Goal: Book appointment/travel/reservation

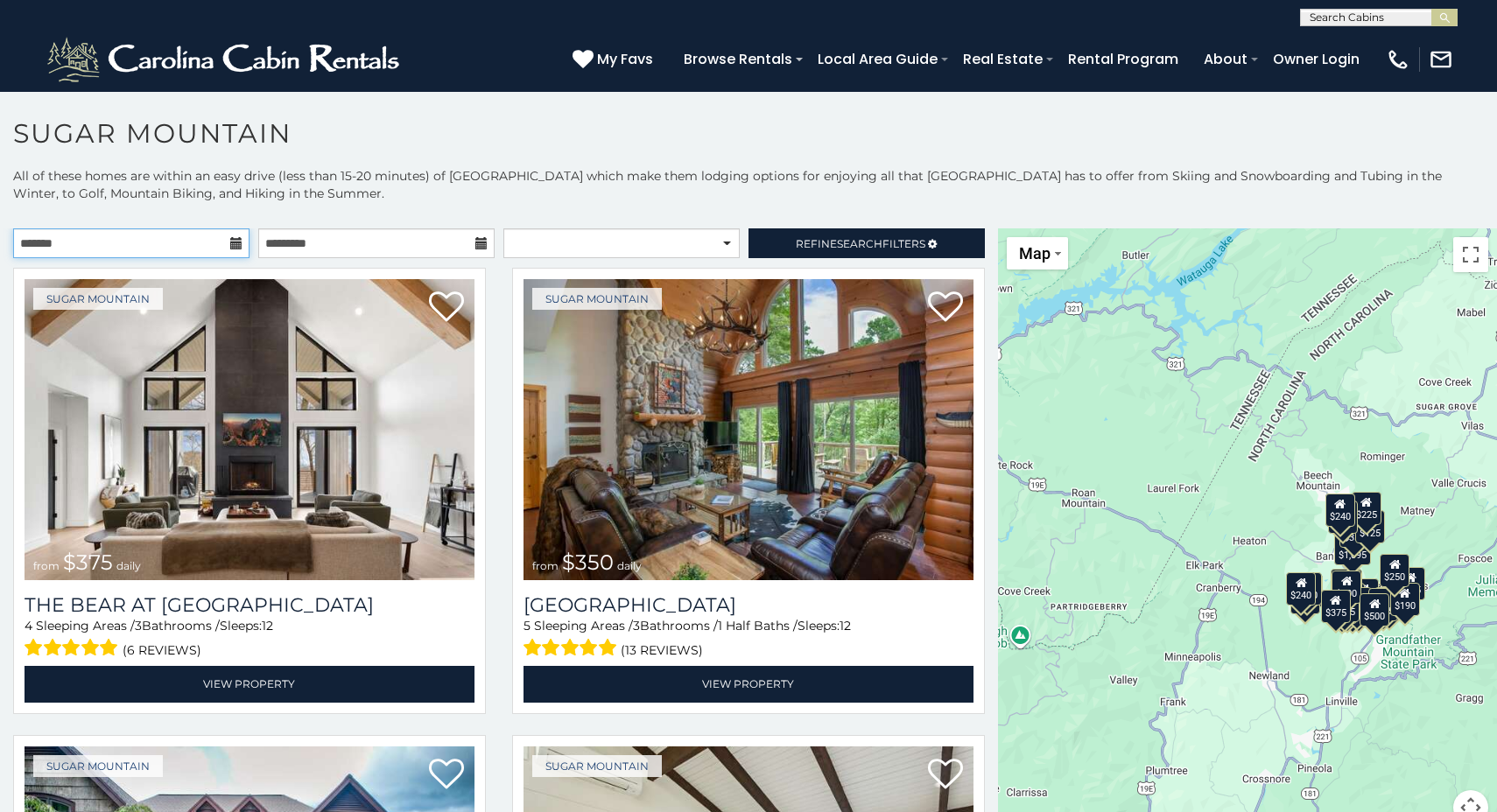
click at [190, 246] on input "text" at bounding box center [131, 243] width 236 height 30
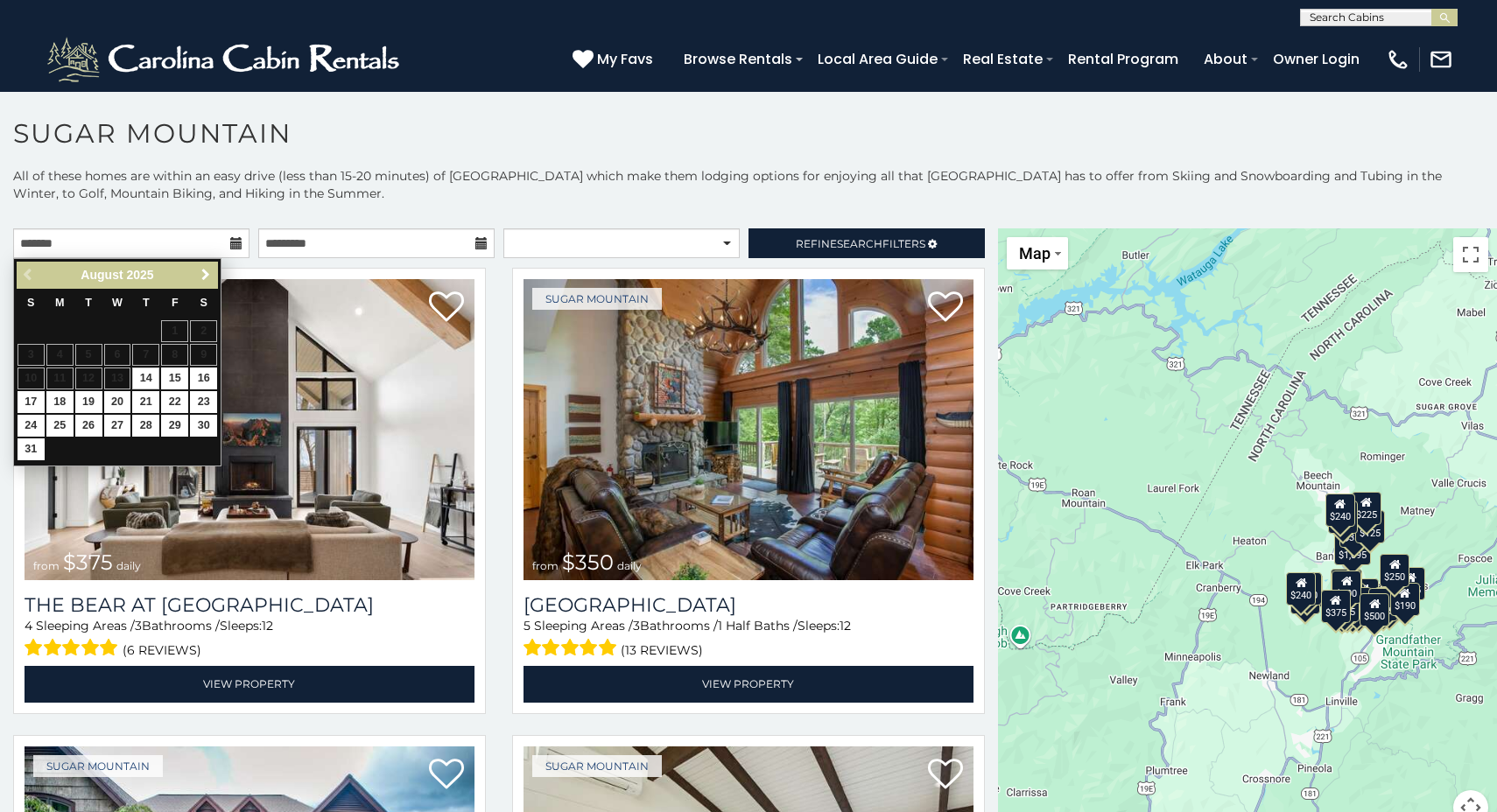
click at [205, 273] on span "Next" at bounding box center [205, 275] width 14 height 14
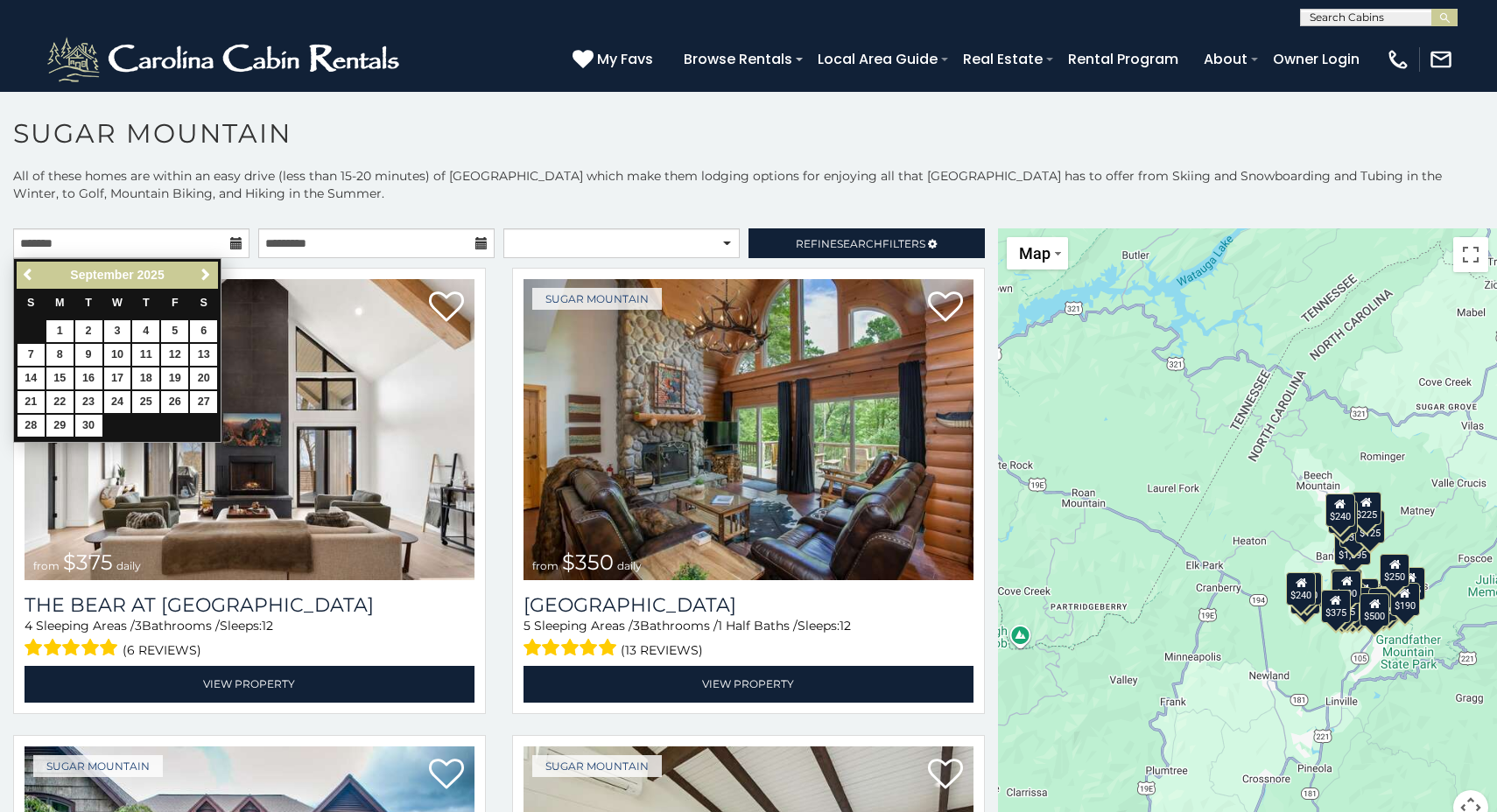
click at [205, 273] on span "Next" at bounding box center [205, 275] width 14 height 14
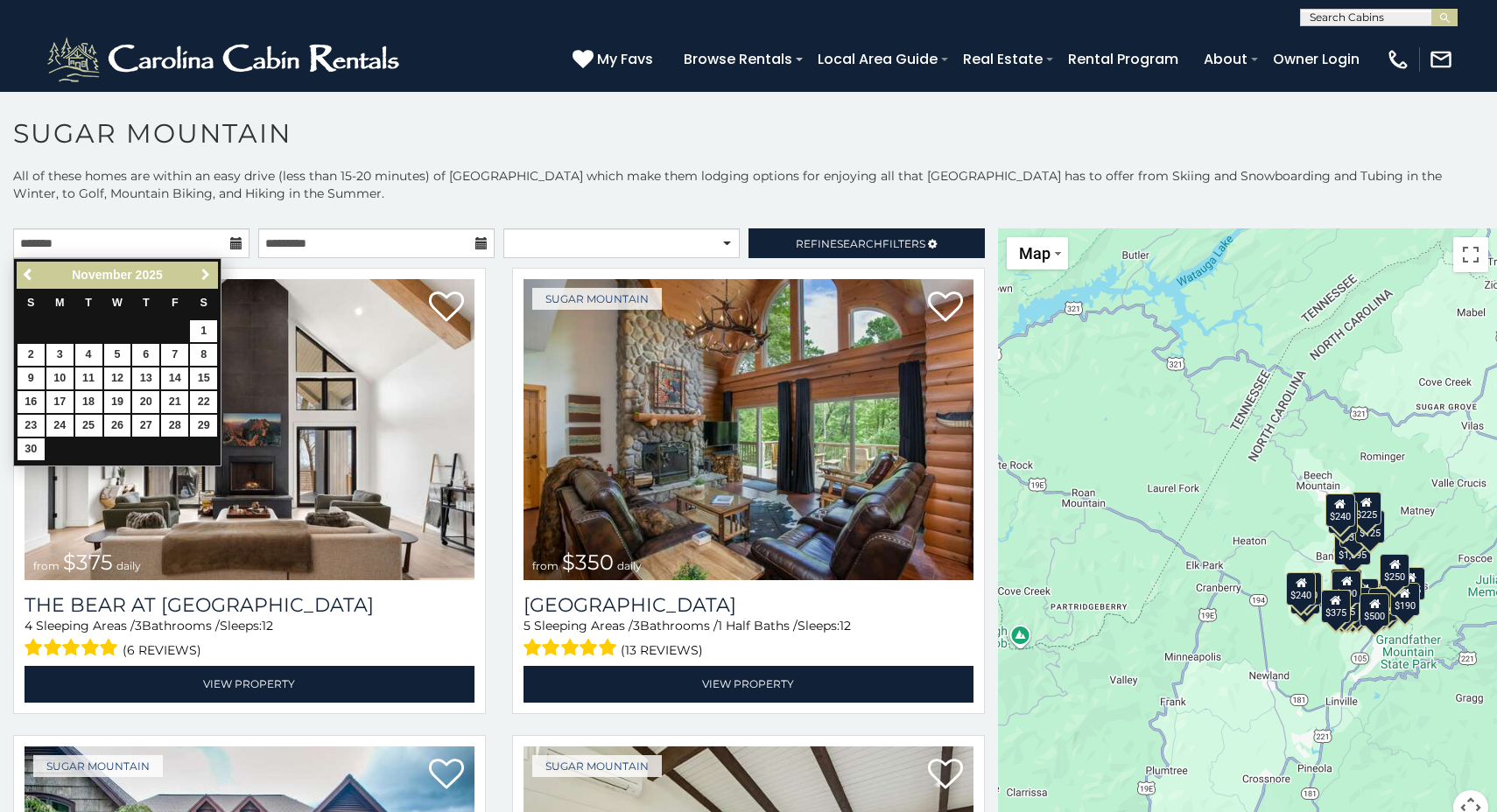
click at [205, 273] on span "Next" at bounding box center [205, 275] width 14 height 14
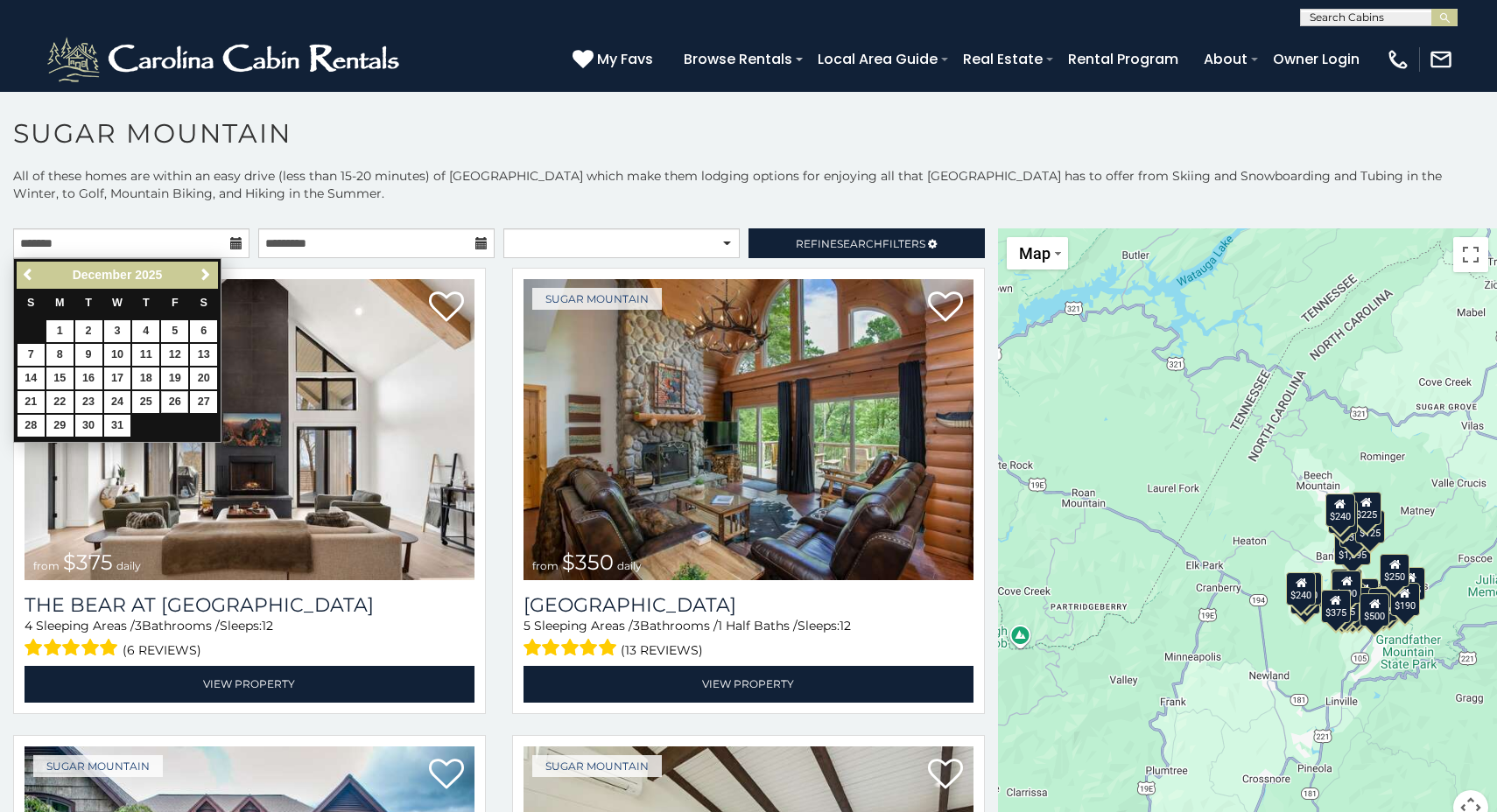
click at [175, 397] on link "26" at bounding box center [174, 403] width 27 height 22
type input "**********"
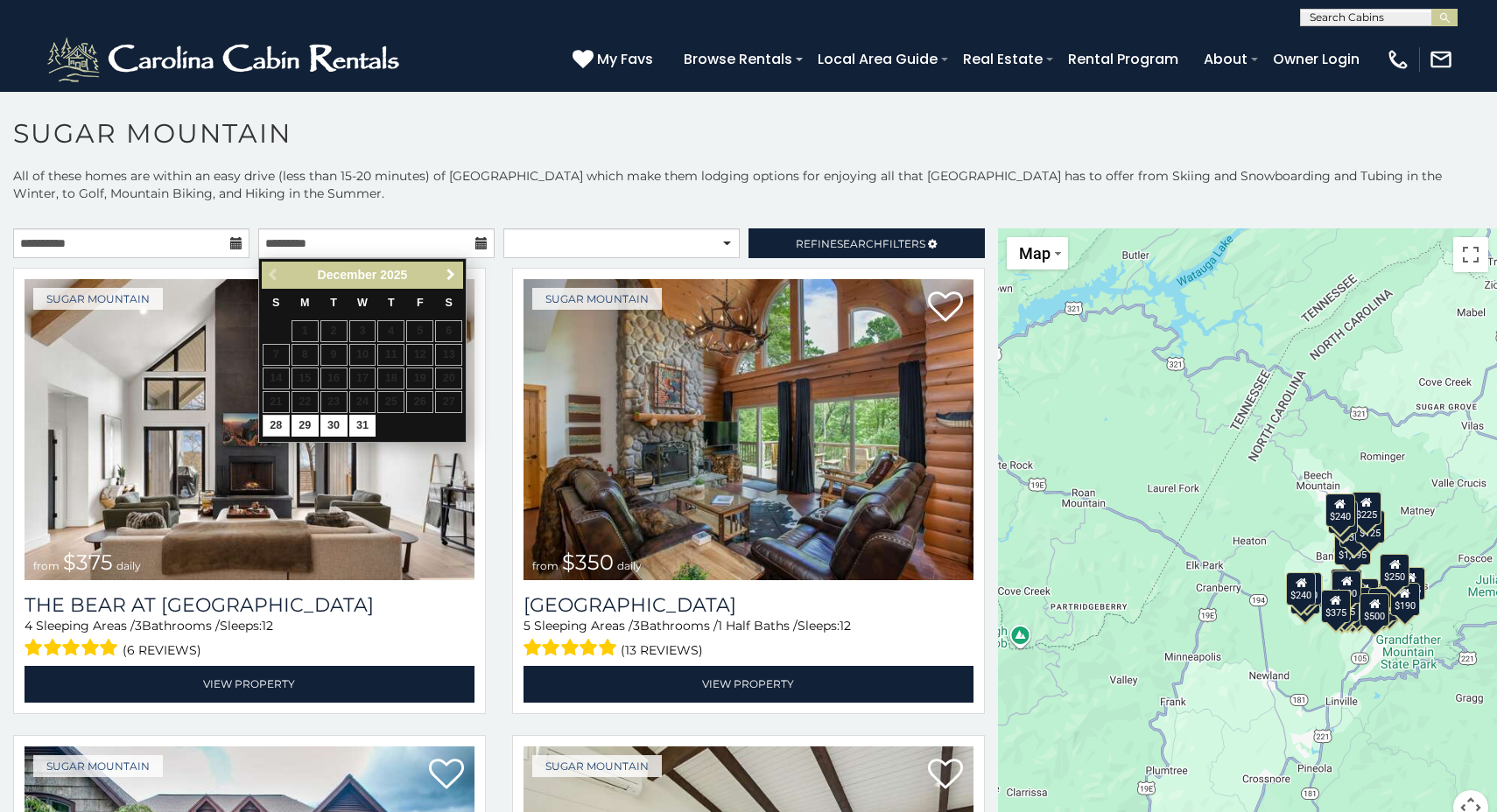
click at [450, 274] on span "Next" at bounding box center [451, 275] width 14 height 14
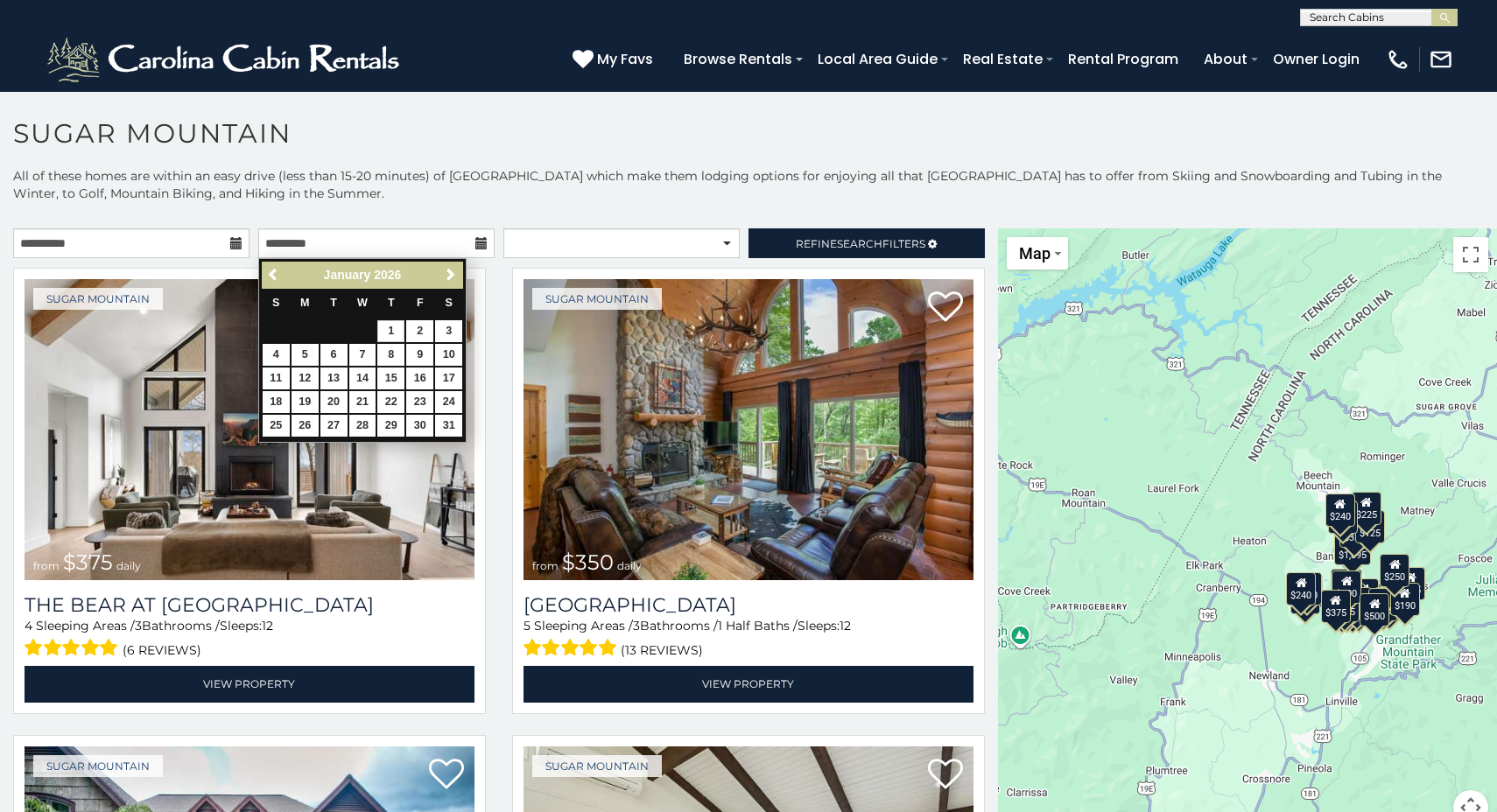
click at [393, 332] on link "1" at bounding box center [390, 331] width 27 height 22
type input "**********"
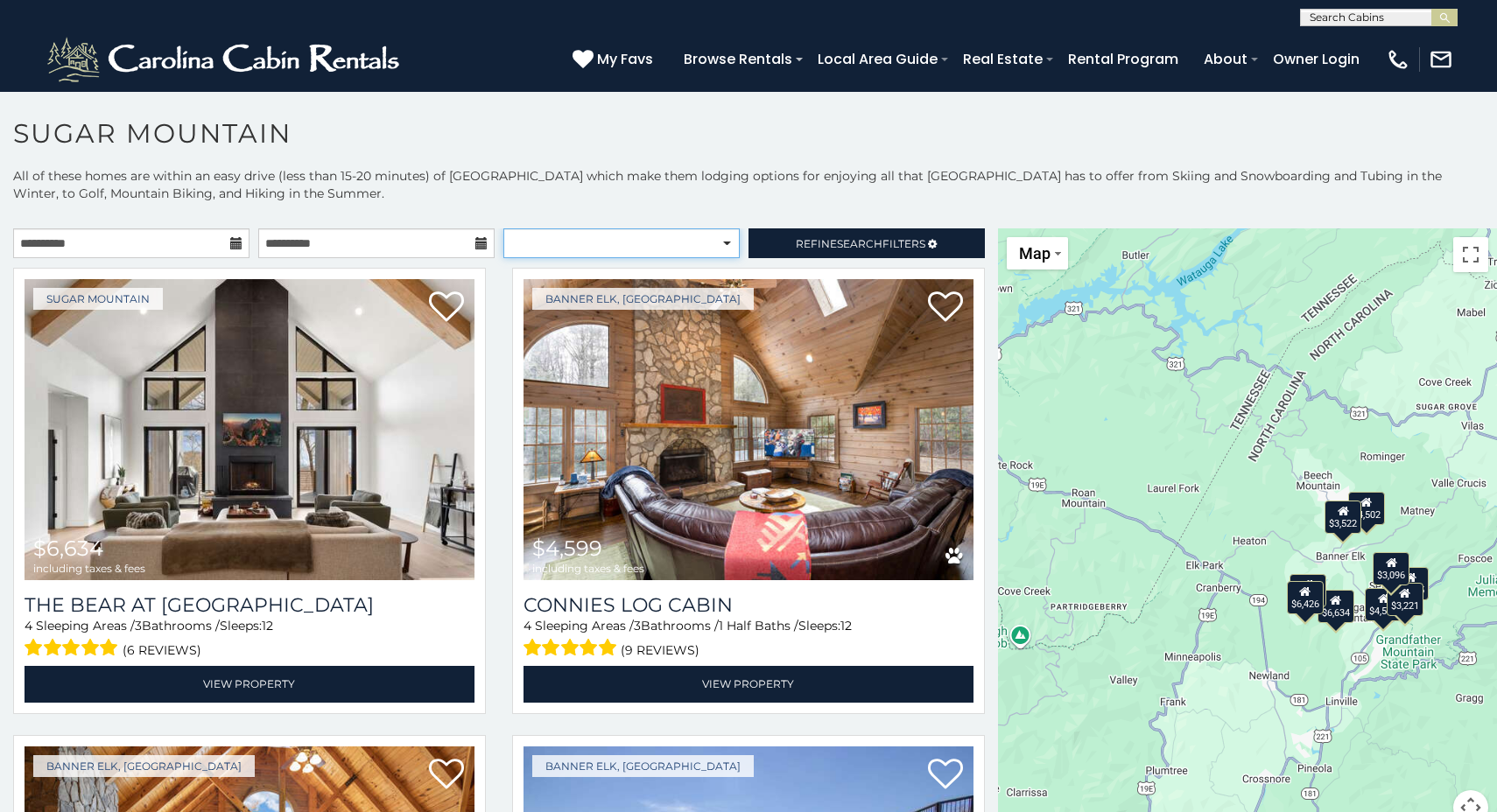
select select "**********"
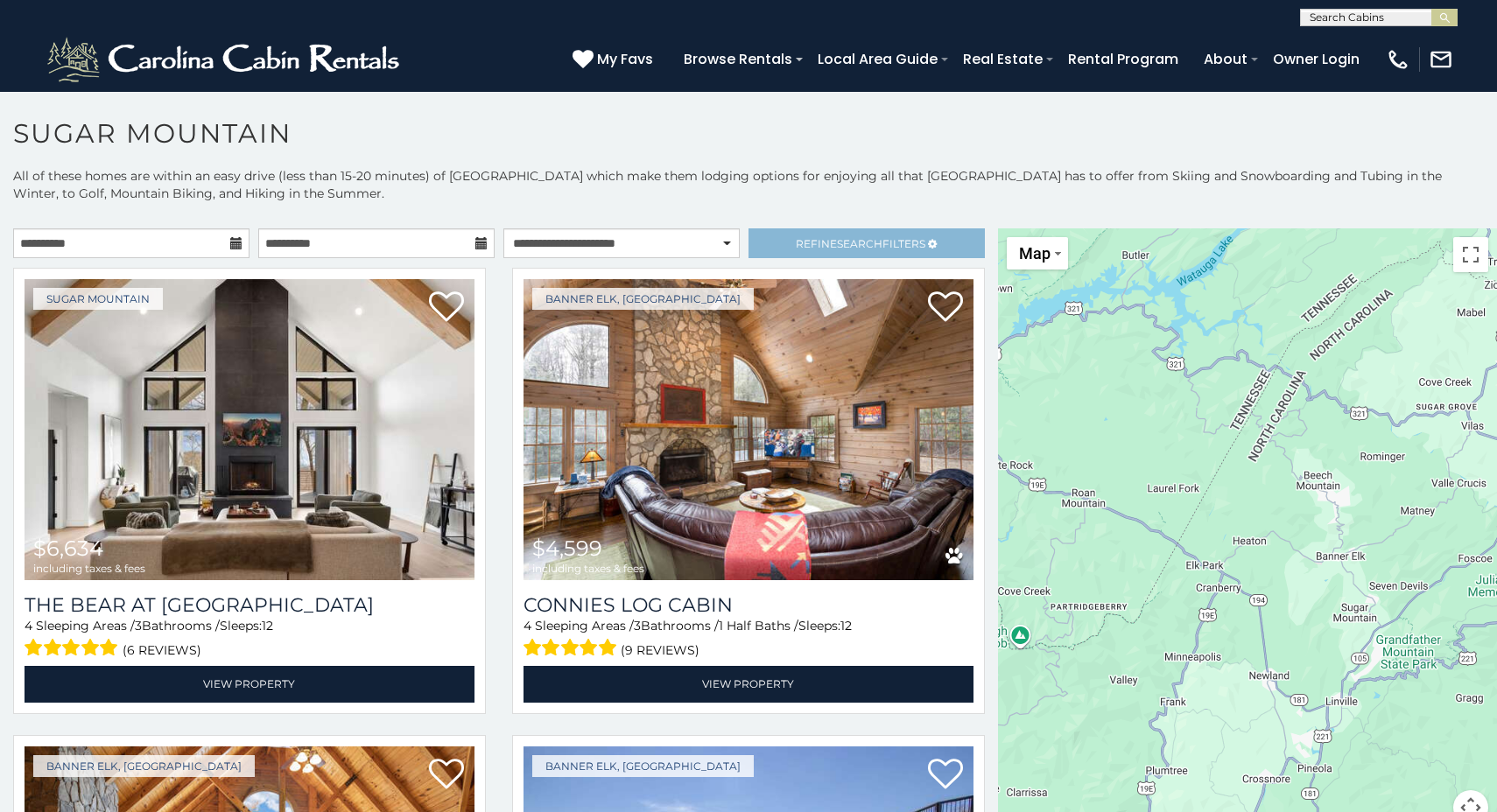
click at [870, 243] on span "Search" at bounding box center [860, 243] width 46 height 13
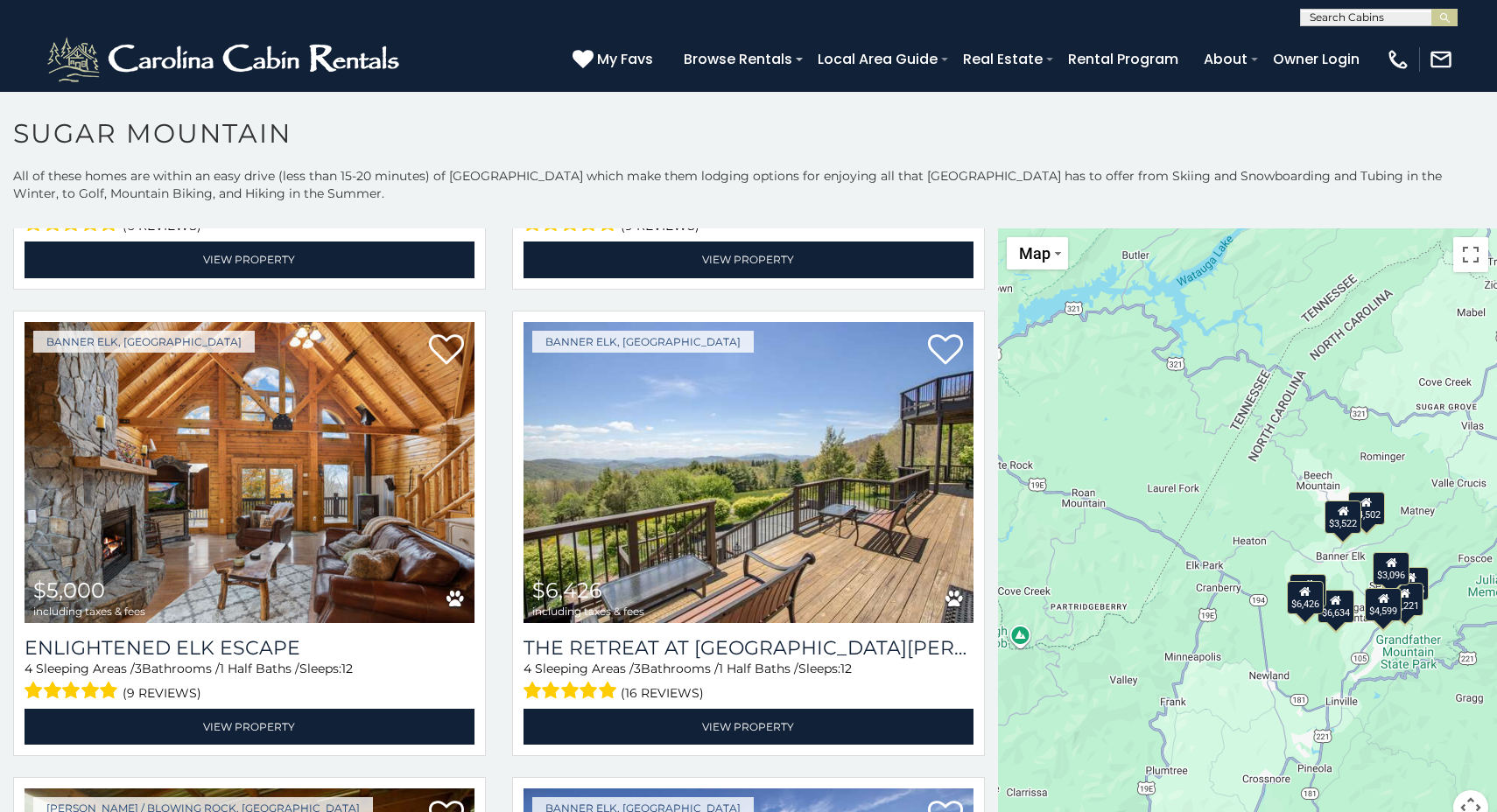
scroll to position [908, 0]
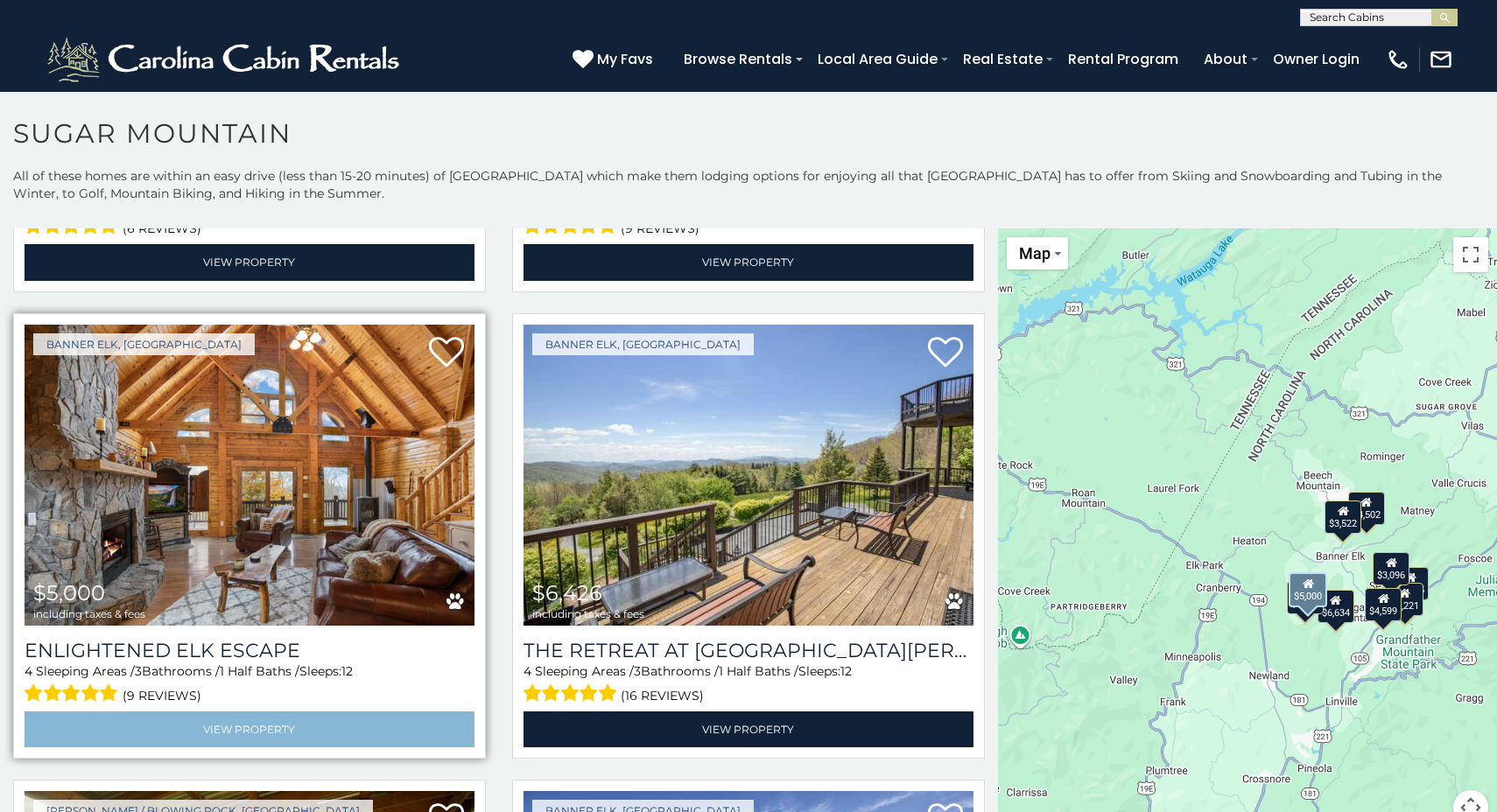
click at [273, 712] on link "View Property" at bounding box center [250, 730] width 450 height 36
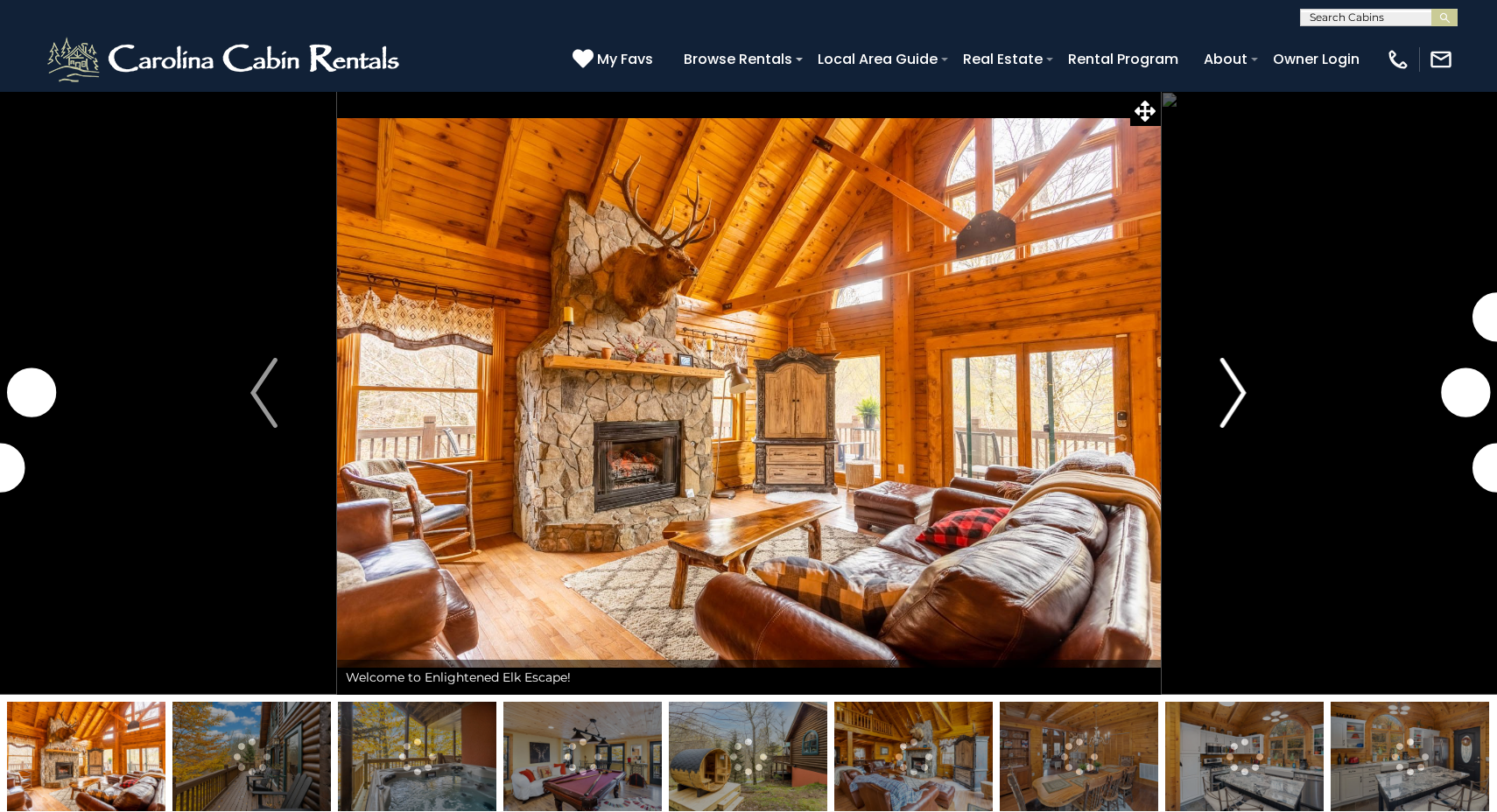
click at [1222, 404] on img "Next" at bounding box center [1233, 393] width 26 height 70
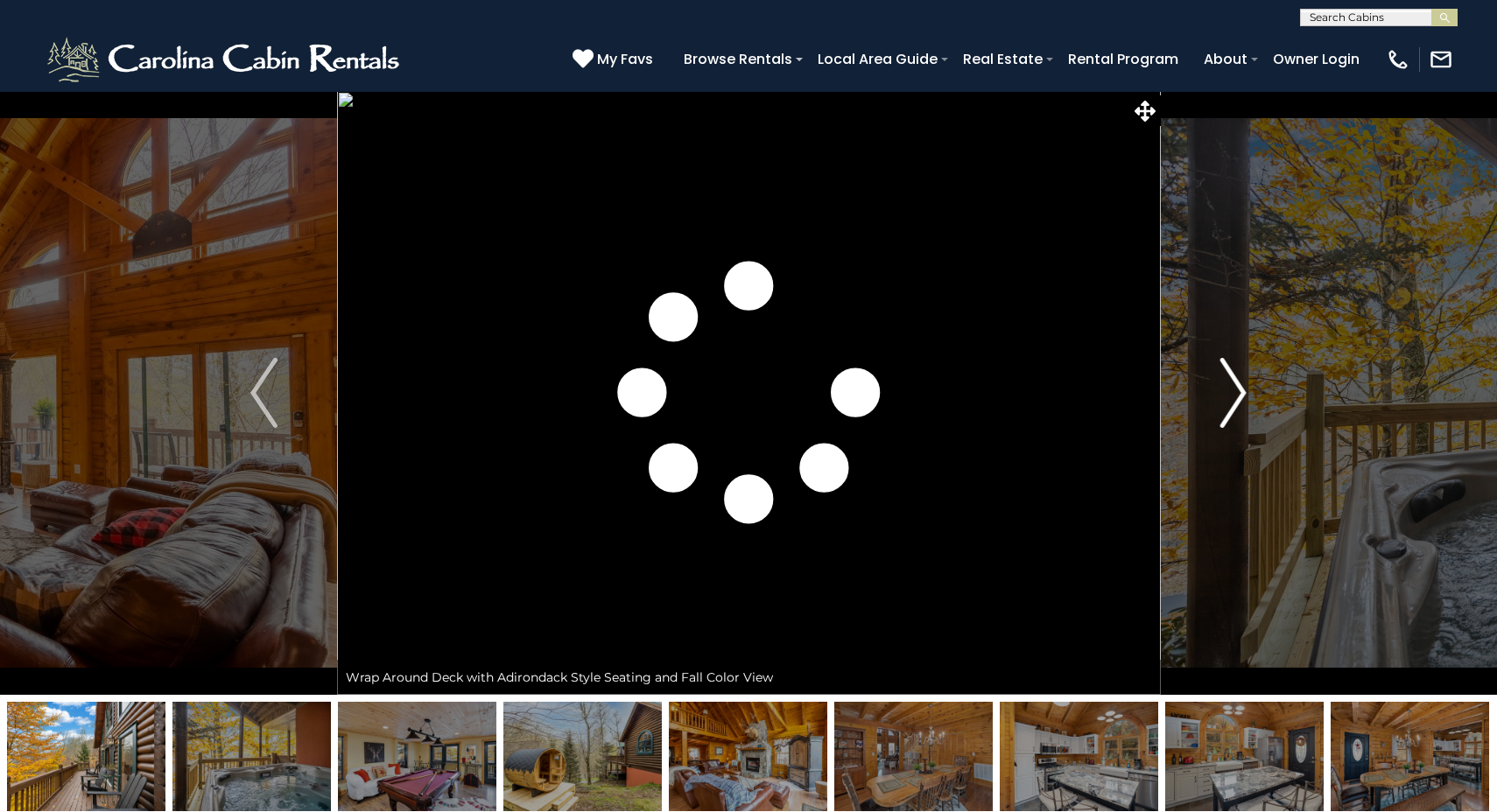
click at [1230, 408] on img "Next" at bounding box center [1233, 393] width 26 height 70
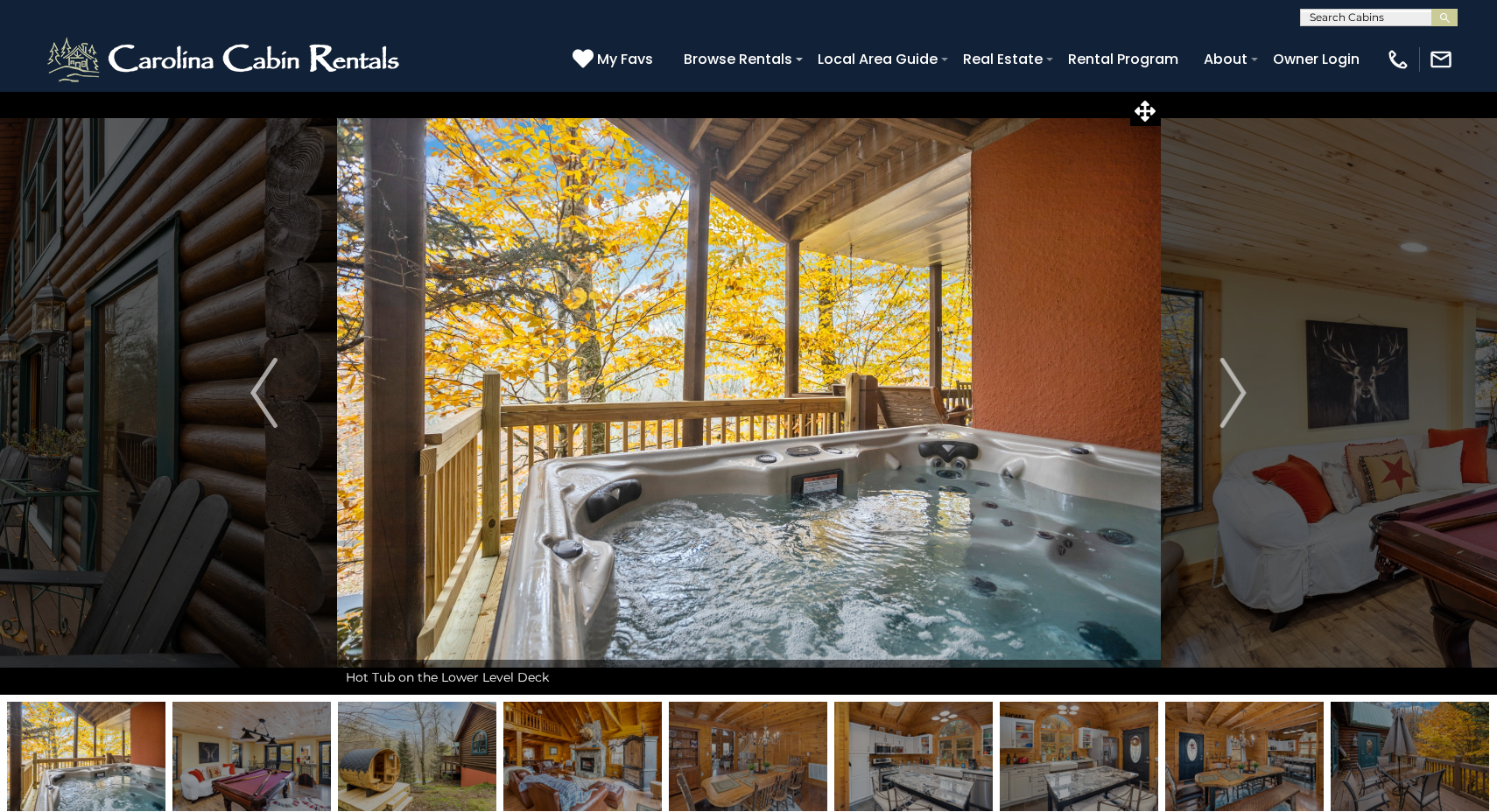
click at [400, 769] on img at bounding box center [418, 756] width 159 height 109
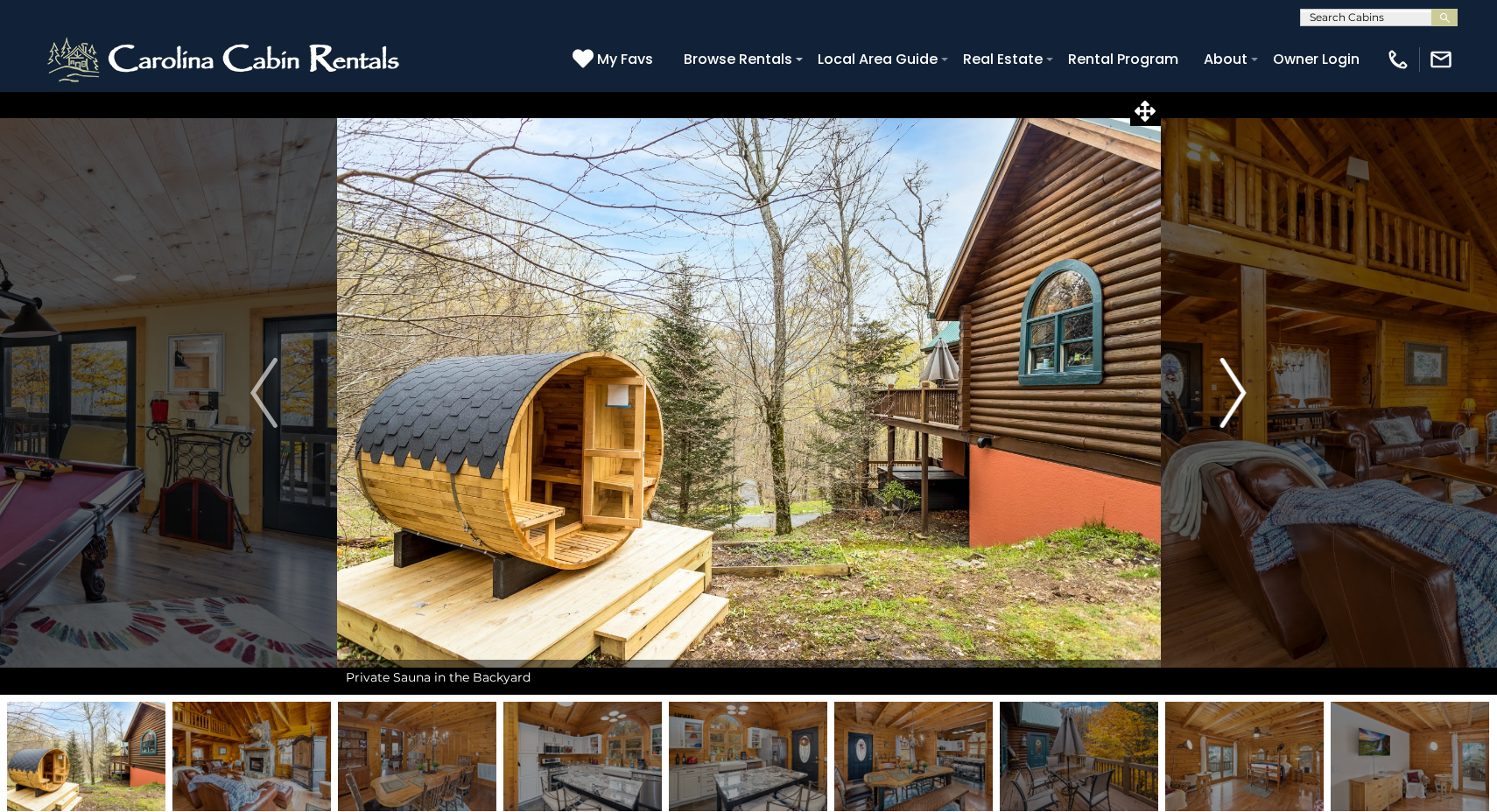
click at [1239, 406] on img "Next" at bounding box center [1233, 393] width 26 height 70
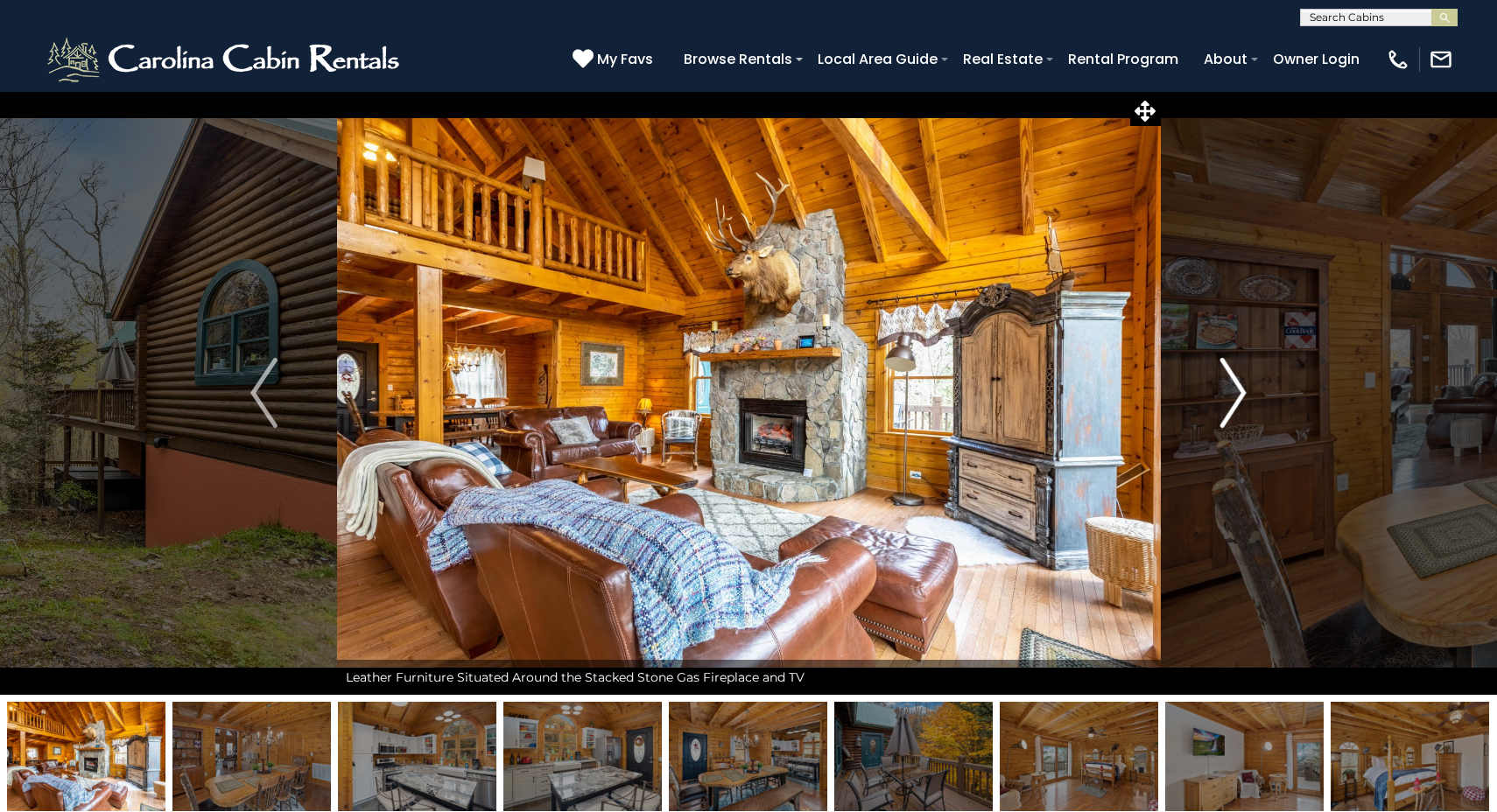
click at [1239, 406] on img "Next" at bounding box center [1233, 393] width 26 height 70
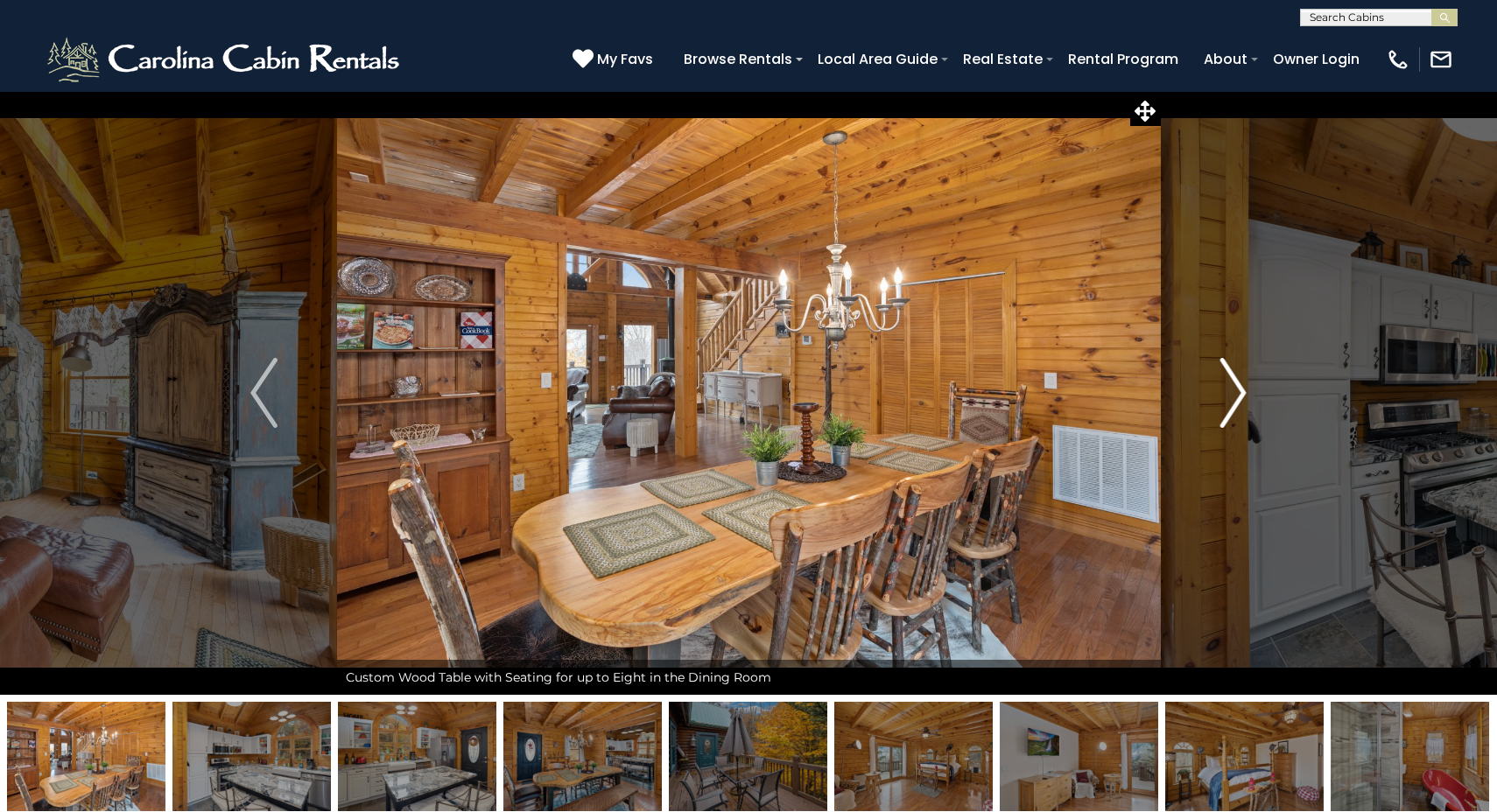
click at [1239, 406] on img "Next" at bounding box center [1233, 393] width 26 height 70
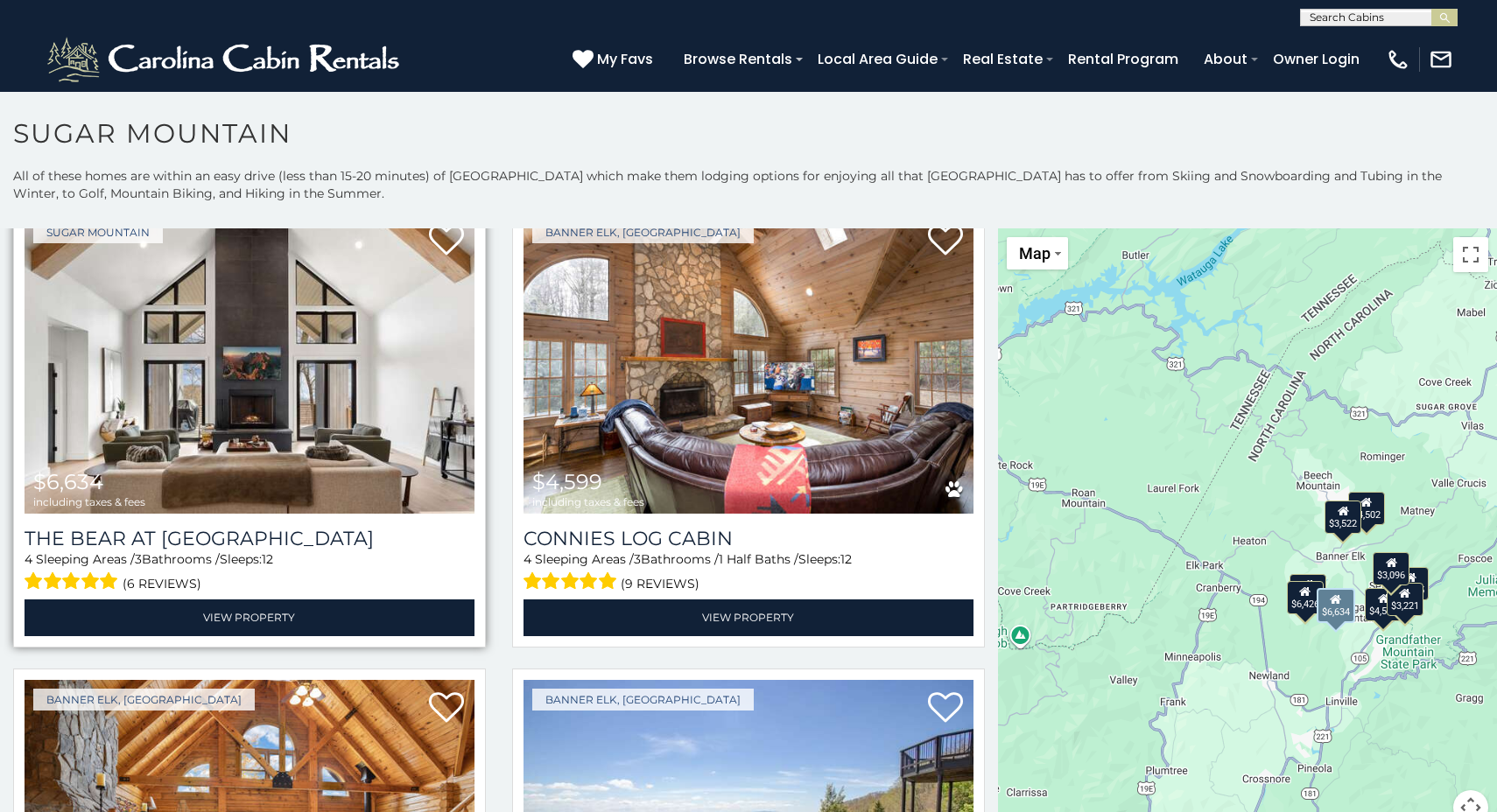
scroll to position [77, 0]
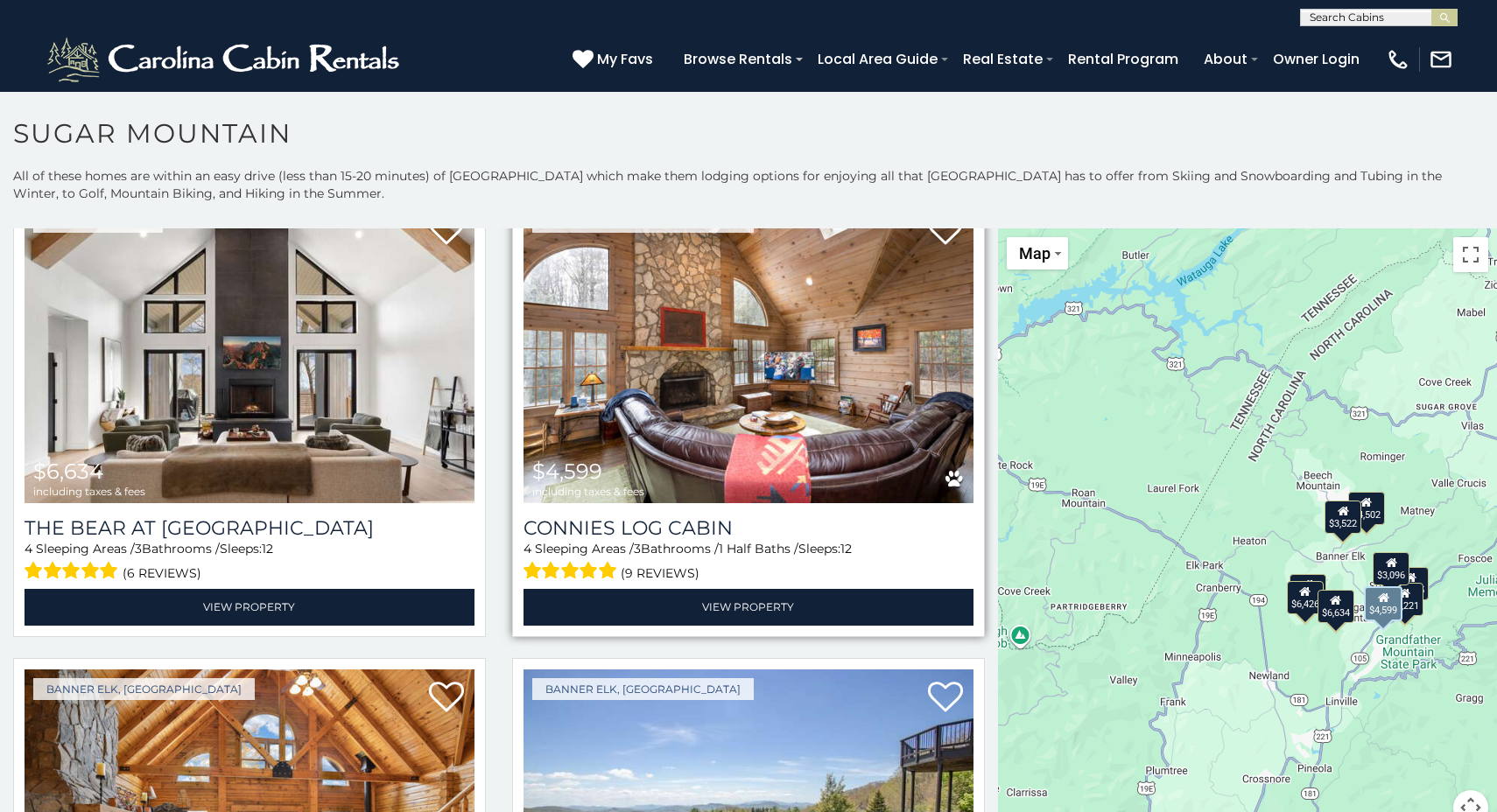
click at [787, 459] on img at bounding box center [749, 353] width 450 height 301
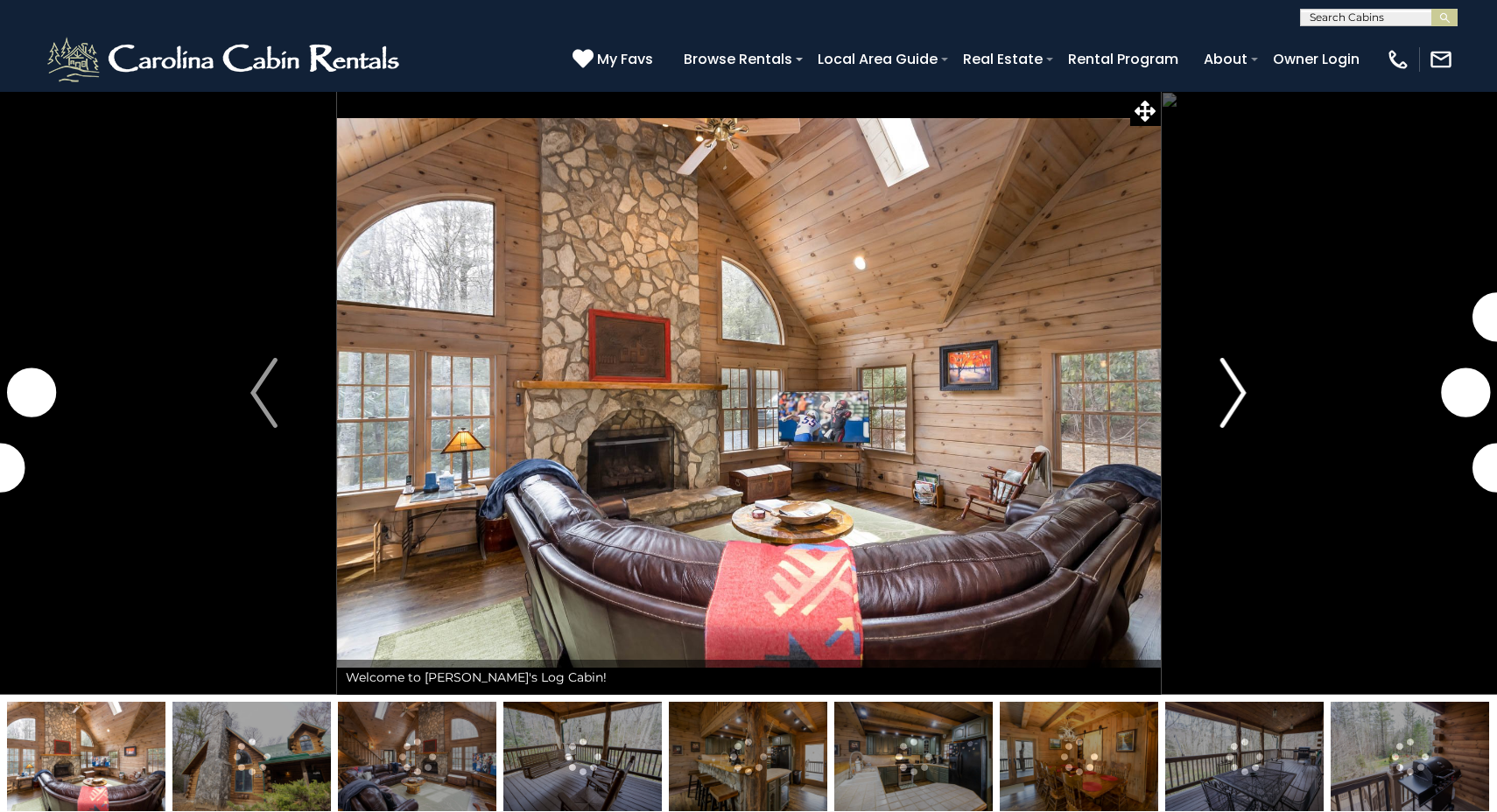
click at [1224, 396] on img "Next" at bounding box center [1233, 393] width 26 height 70
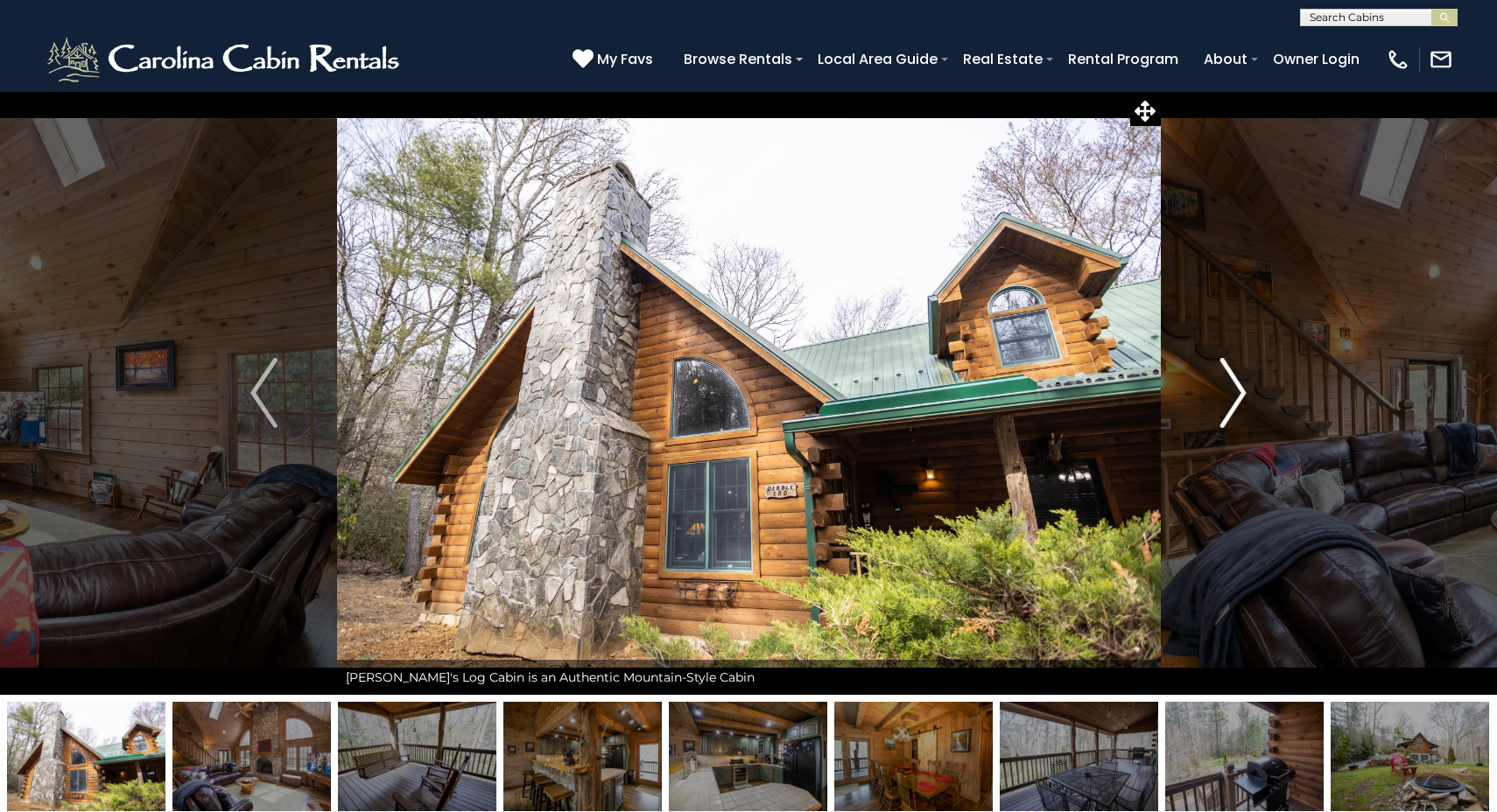
click at [1223, 398] on img "Next" at bounding box center [1233, 393] width 26 height 70
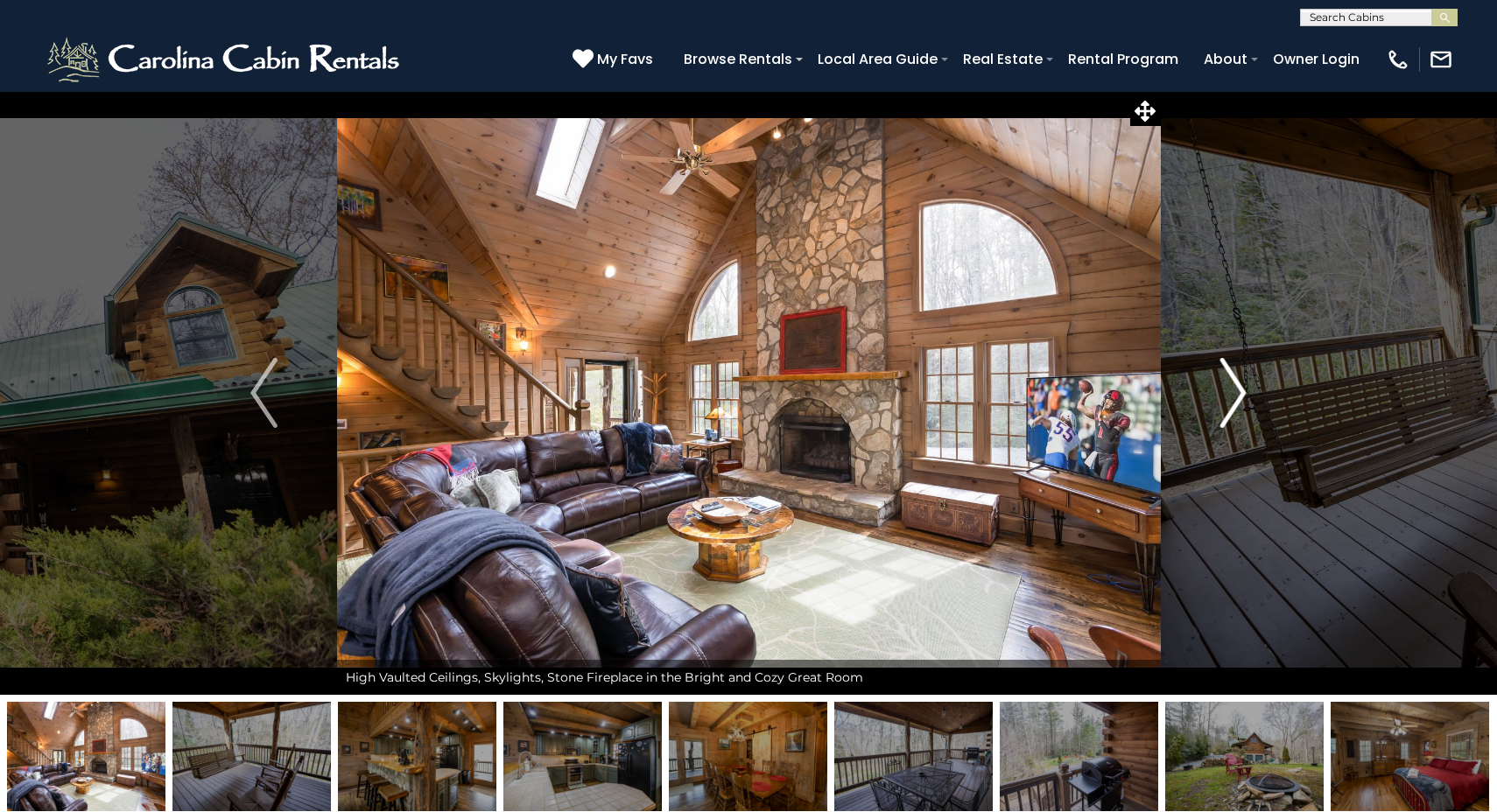
click at [1223, 398] on img "Next" at bounding box center [1233, 393] width 26 height 70
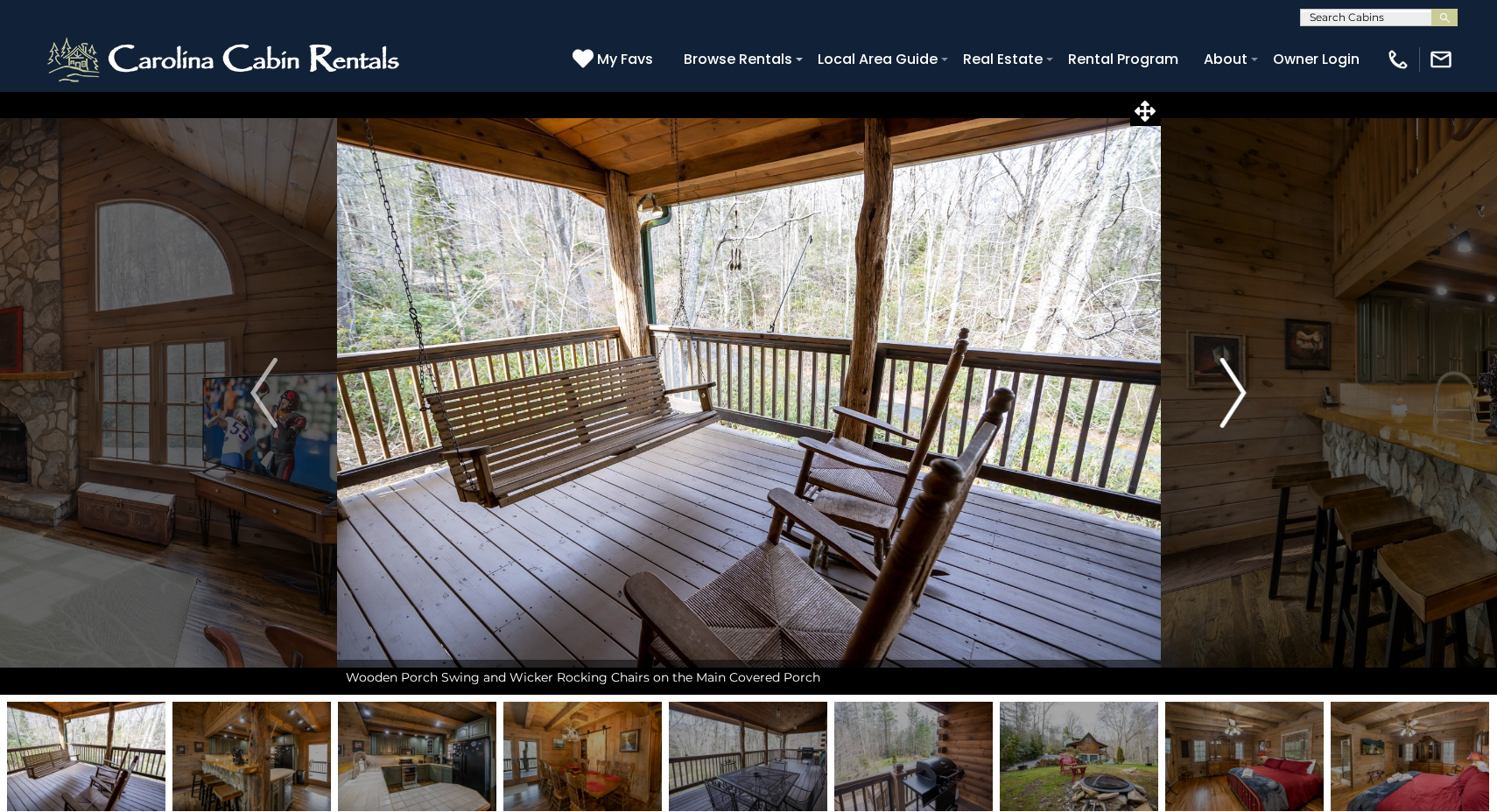
click at [1223, 398] on img "Next" at bounding box center [1233, 393] width 26 height 70
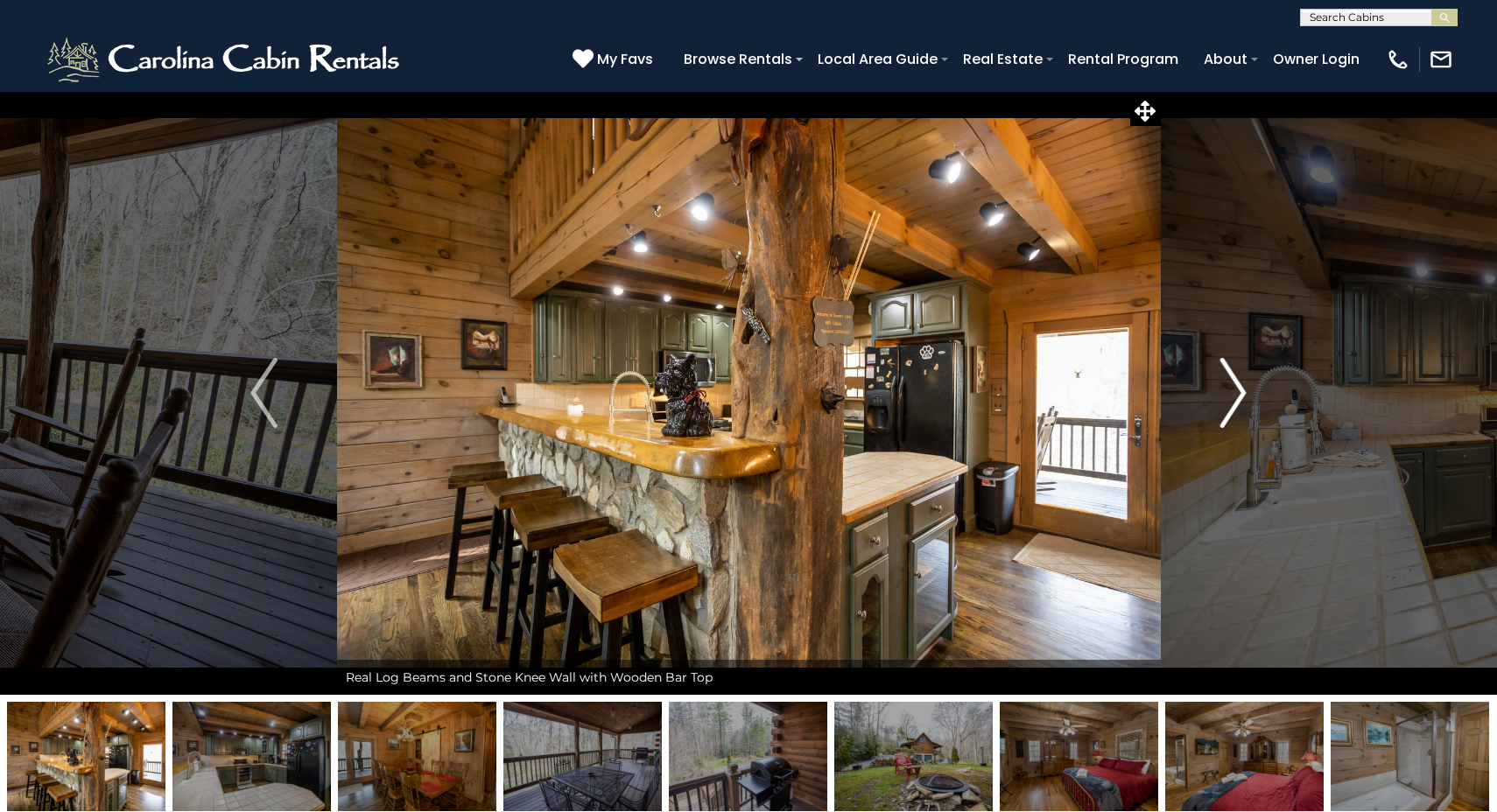
click at [1223, 398] on img "Next" at bounding box center [1233, 393] width 26 height 70
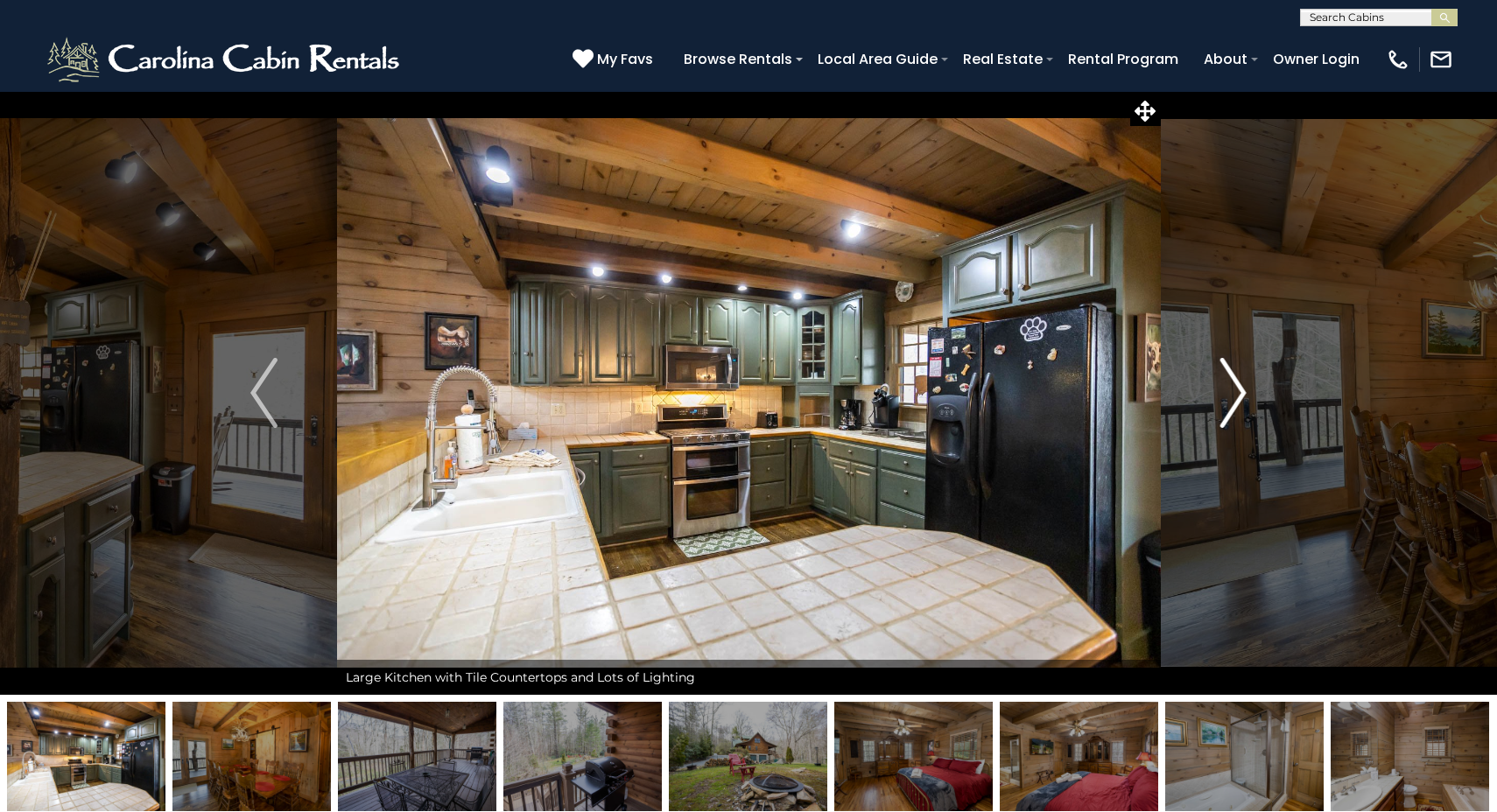
click at [1223, 398] on img "Next" at bounding box center [1233, 393] width 26 height 70
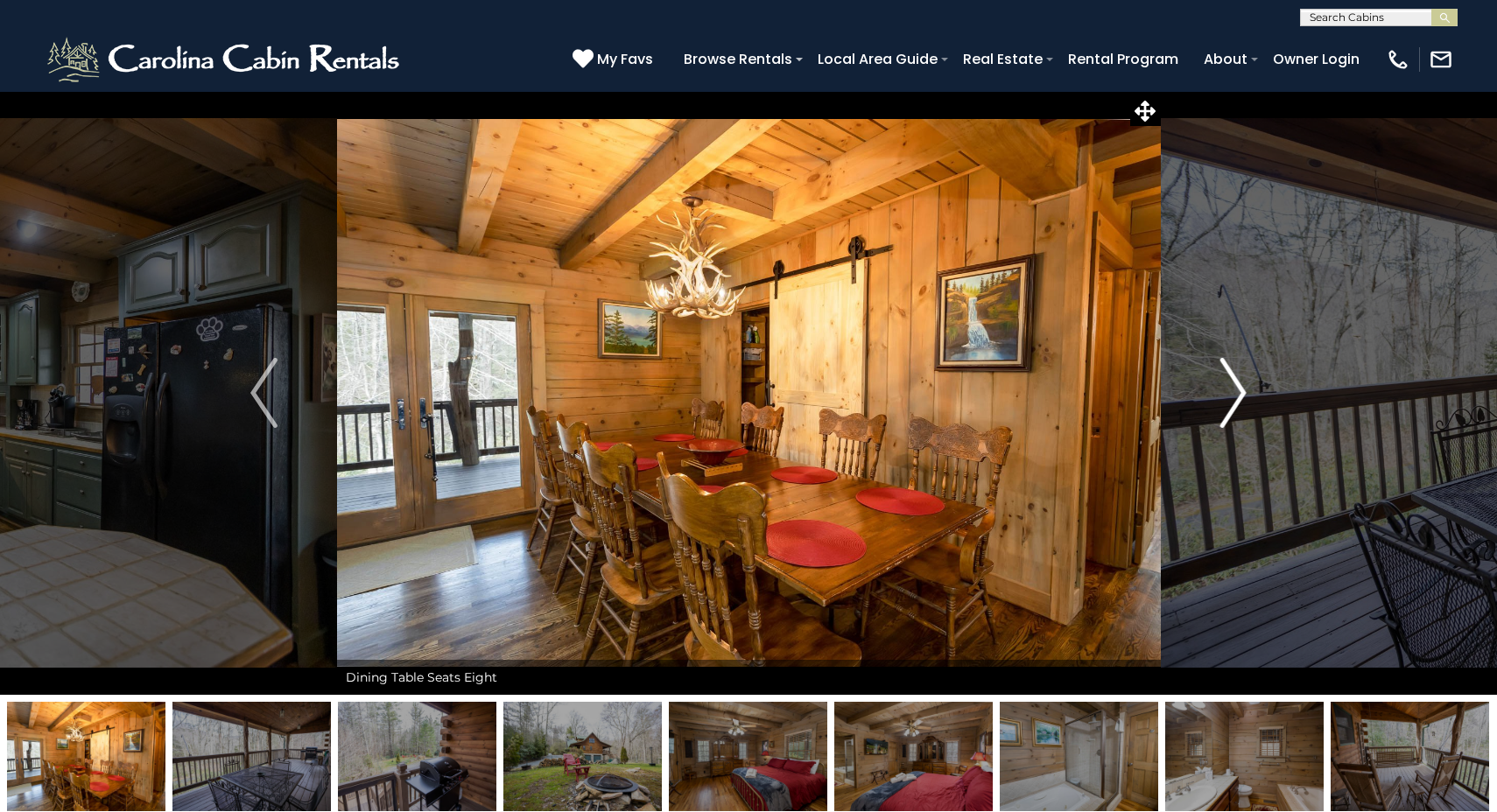
click at [1223, 398] on img "Next" at bounding box center [1233, 393] width 26 height 70
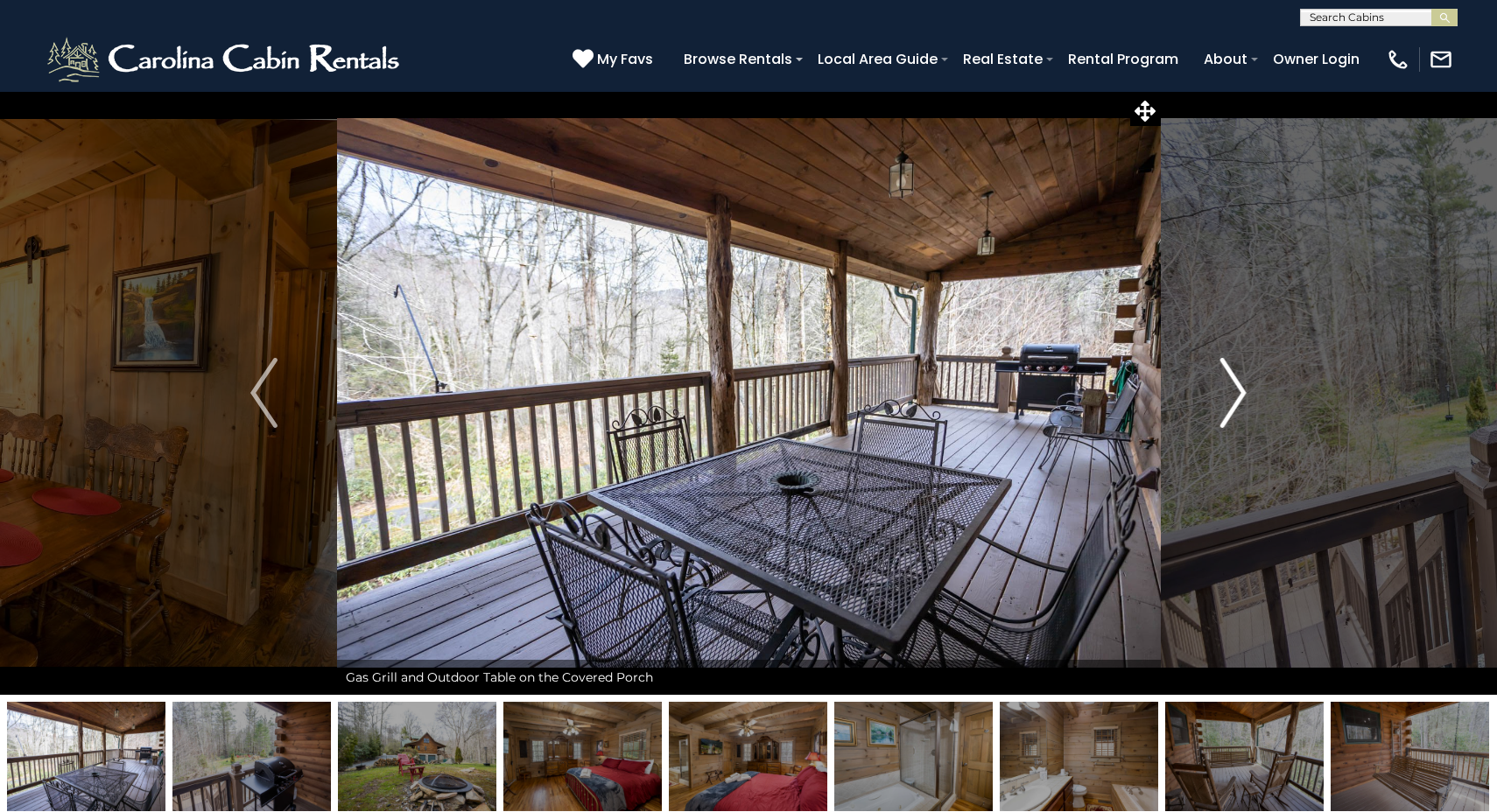
click at [1223, 398] on img "Next" at bounding box center [1233, 393] width 26 height 70
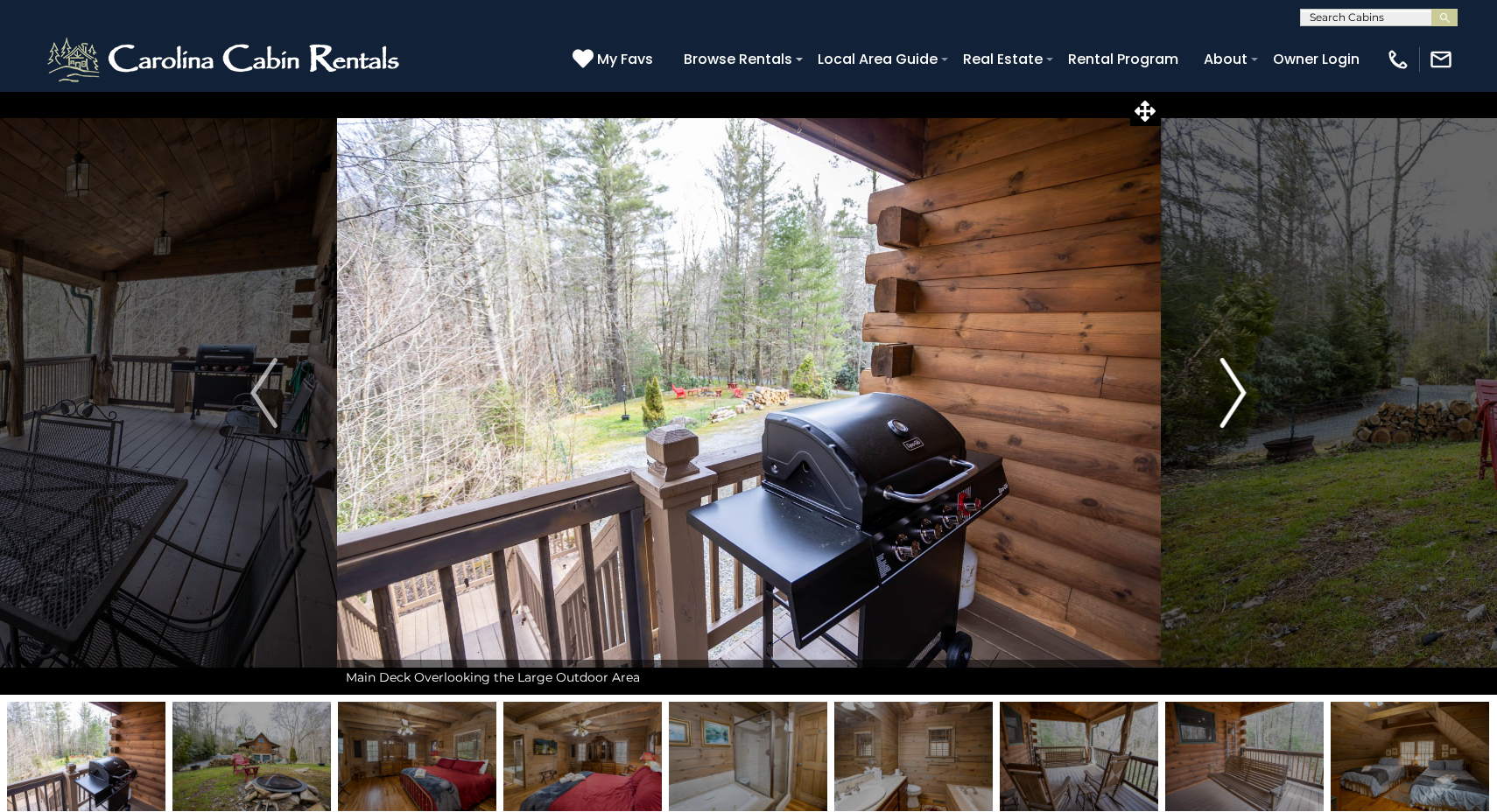
click at [1223, 398] on img "Next" at bounding box center [1233, 393] width 26 height 70
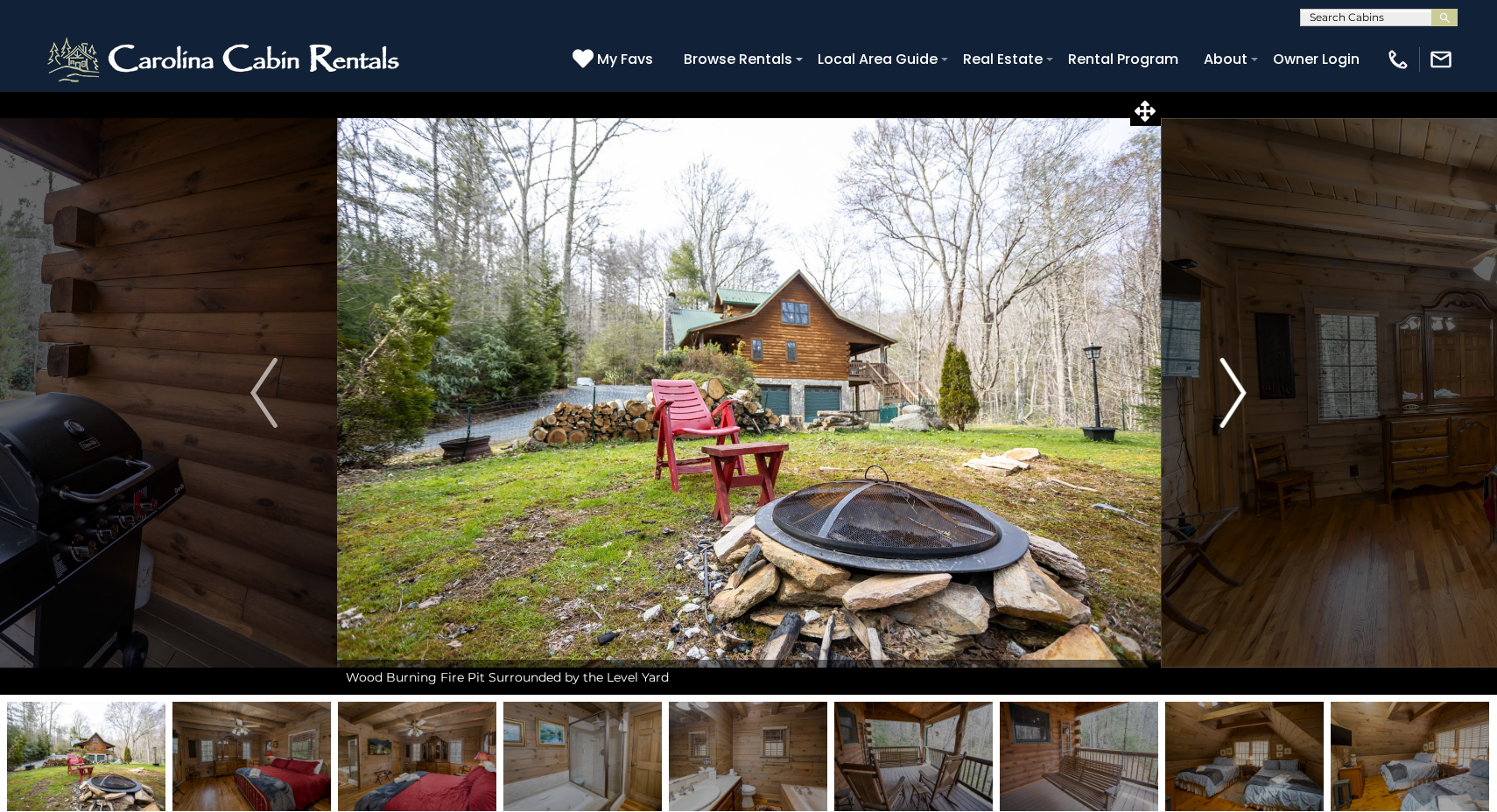
click at [1223, 398] on img "Next" at bounding box center [1233, 393] width 26 height 70
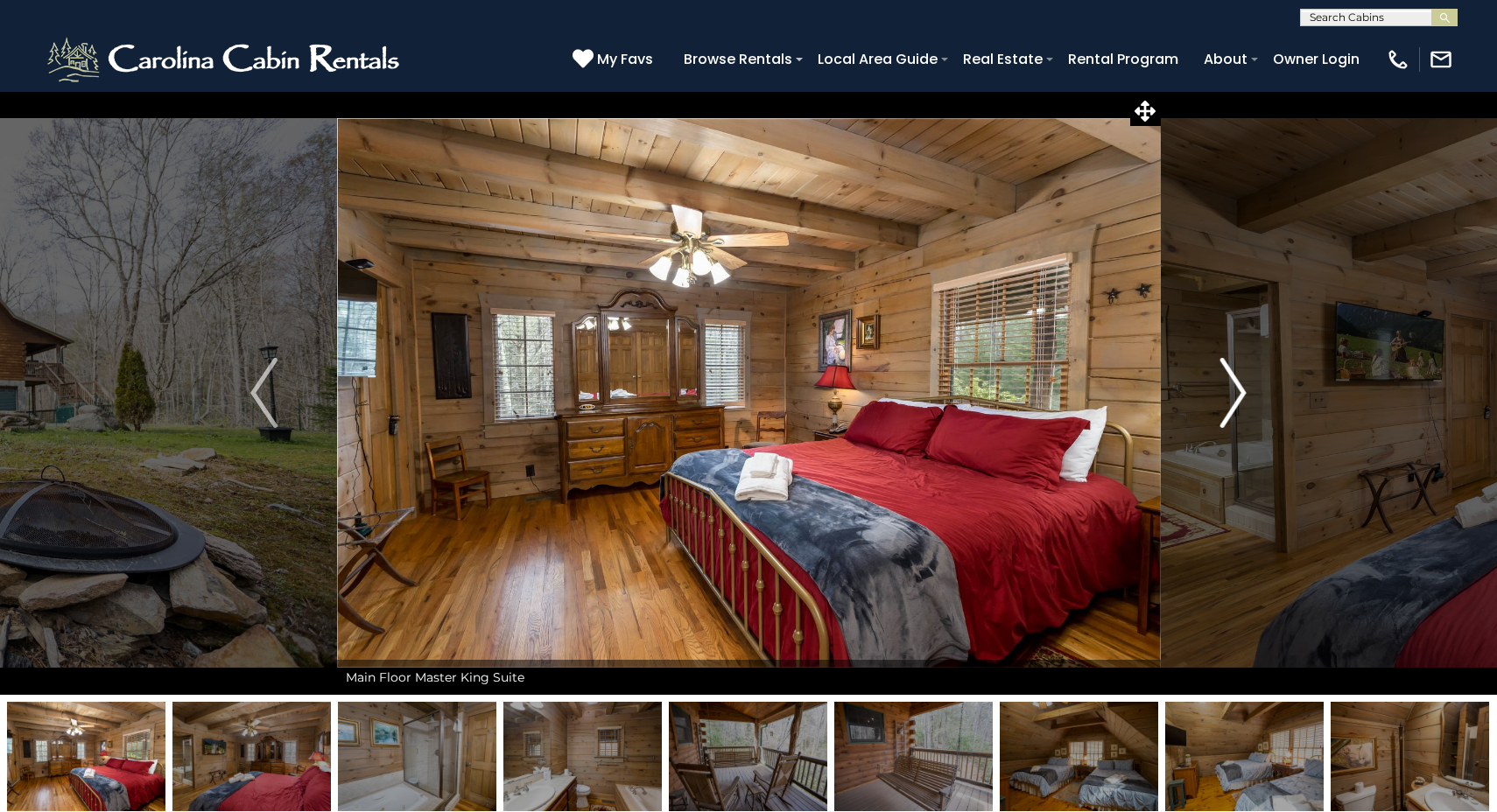
click at [1223, 398] on img "Next" at bounding box center [1233, 393] width 26 height 70
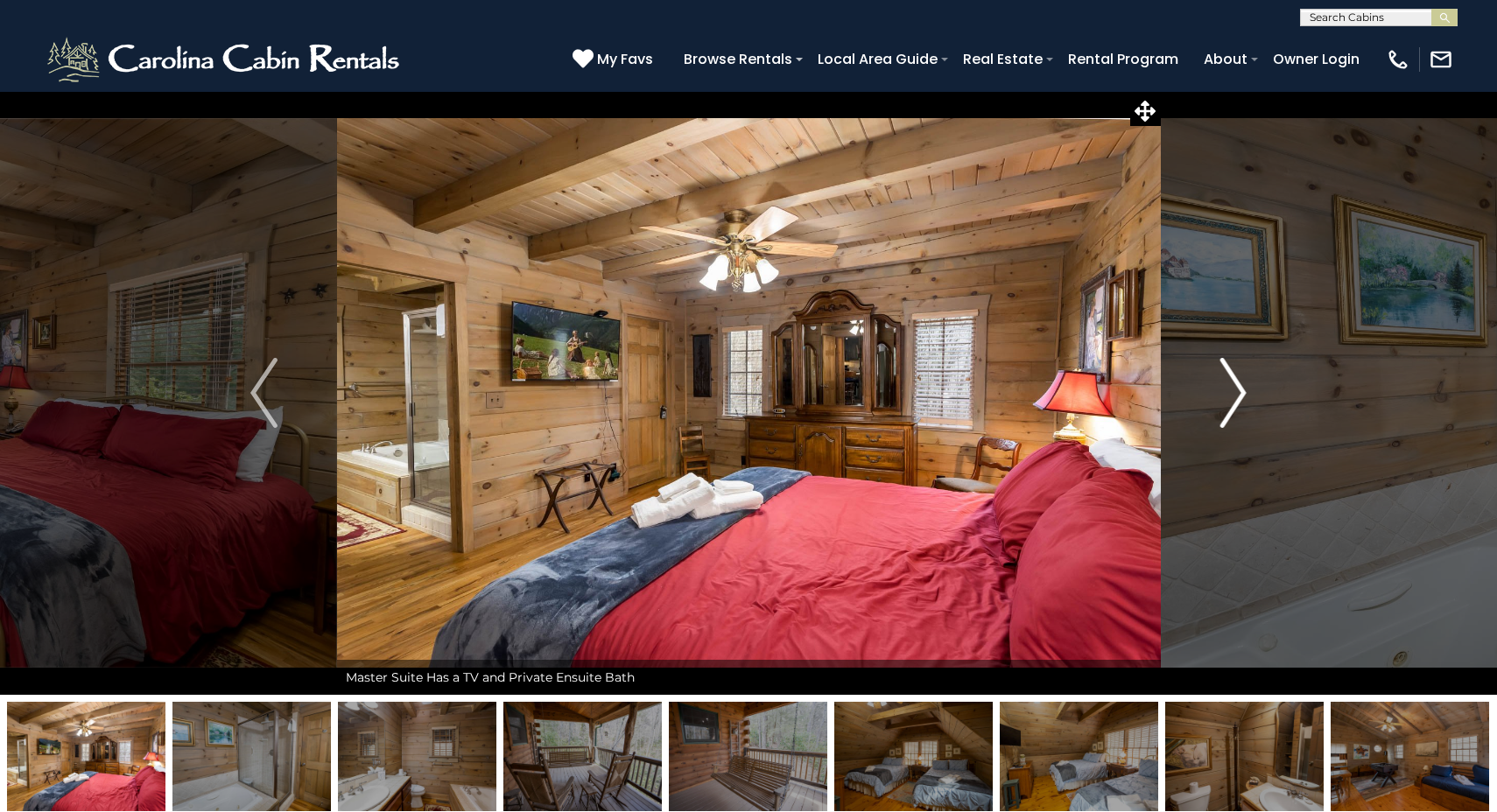
click at [1223, 398] on img "Next" at bounding box center [1233, 393] width 26 height 70
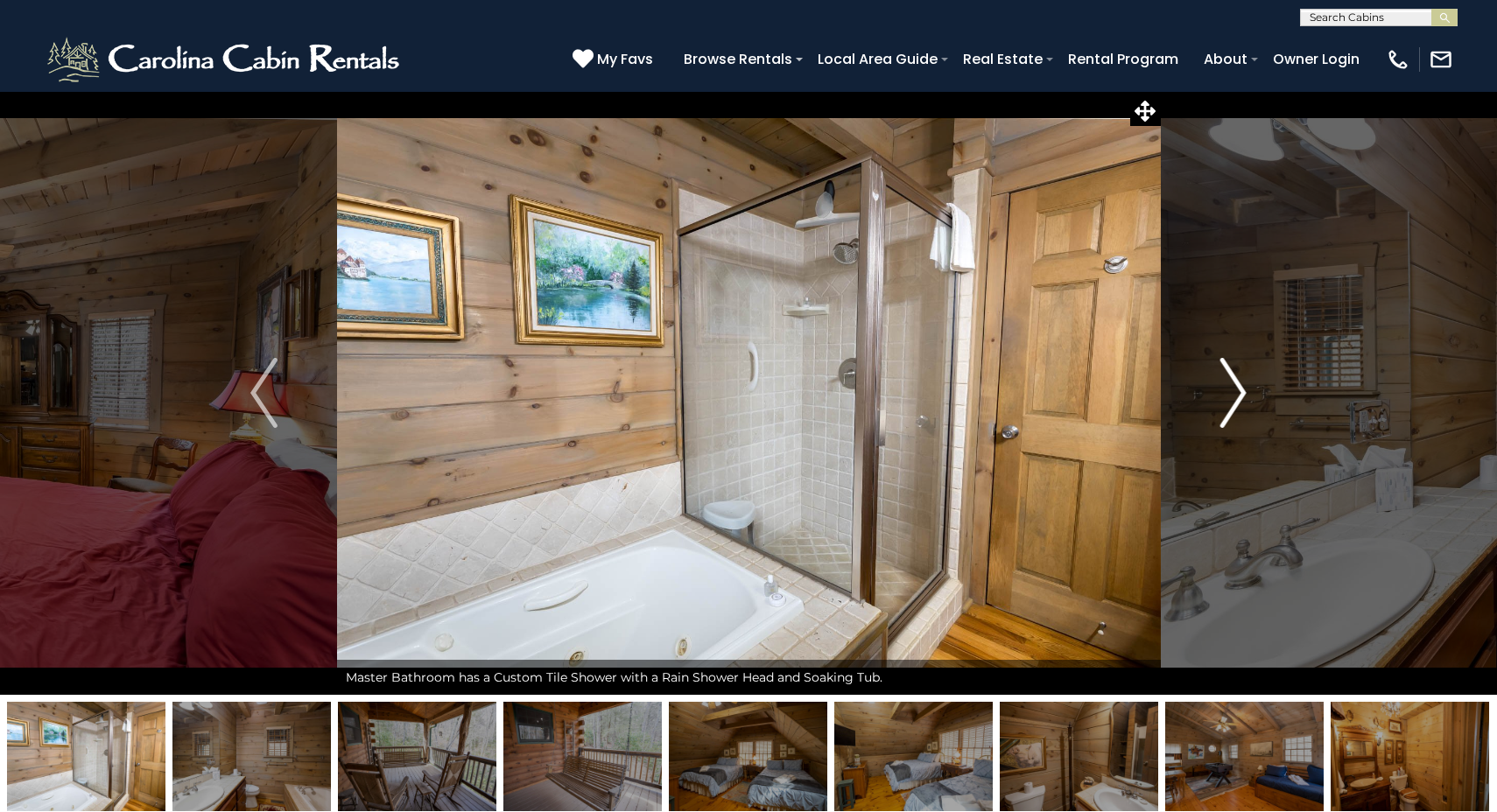
click at [1223, 398] on img "Next" at bounding box center [1233, 393] width 26 height 70
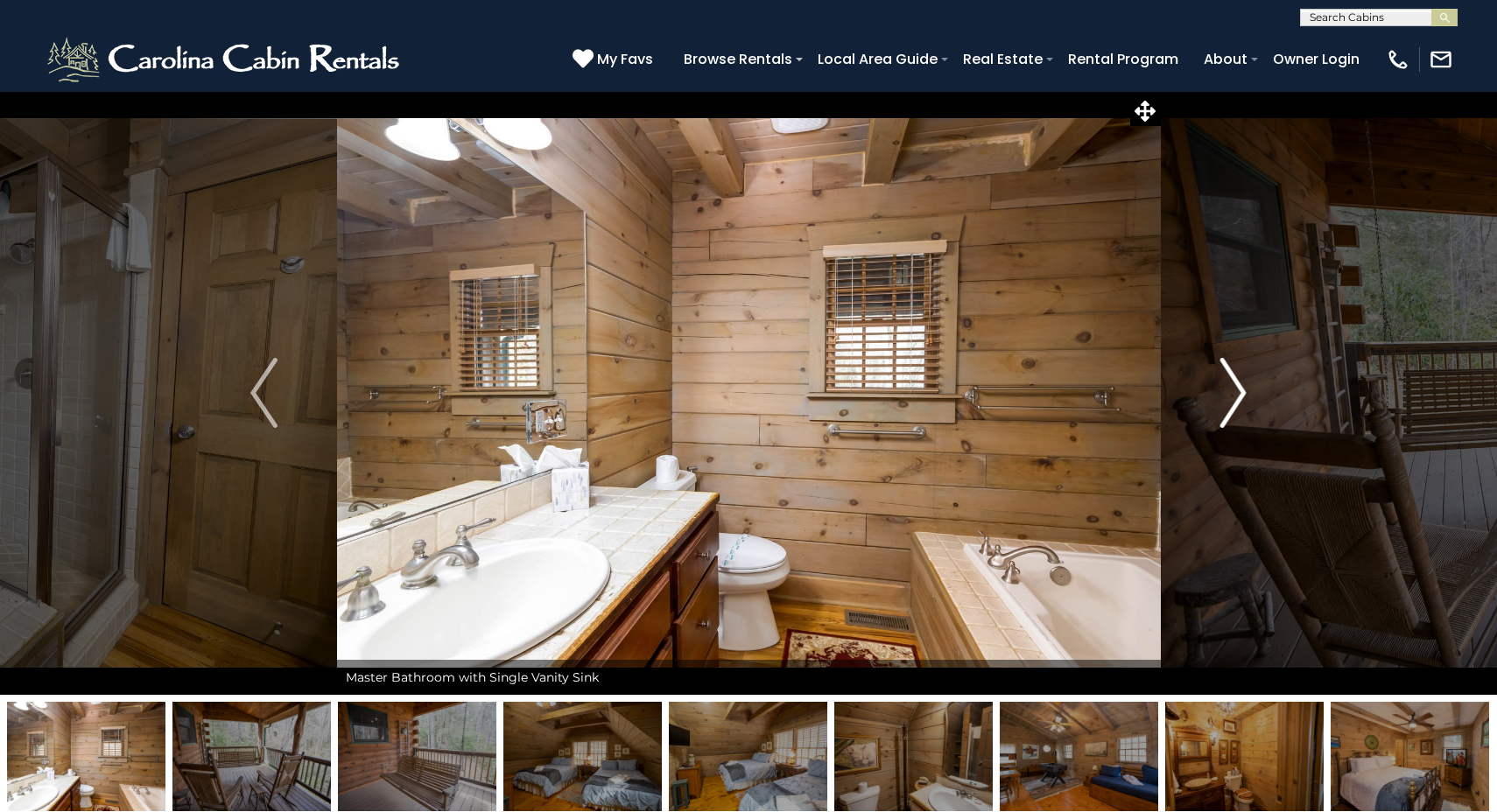
click at [1223, 398] on img "Next" at bounding box center [1233, 393] width 26 height 70
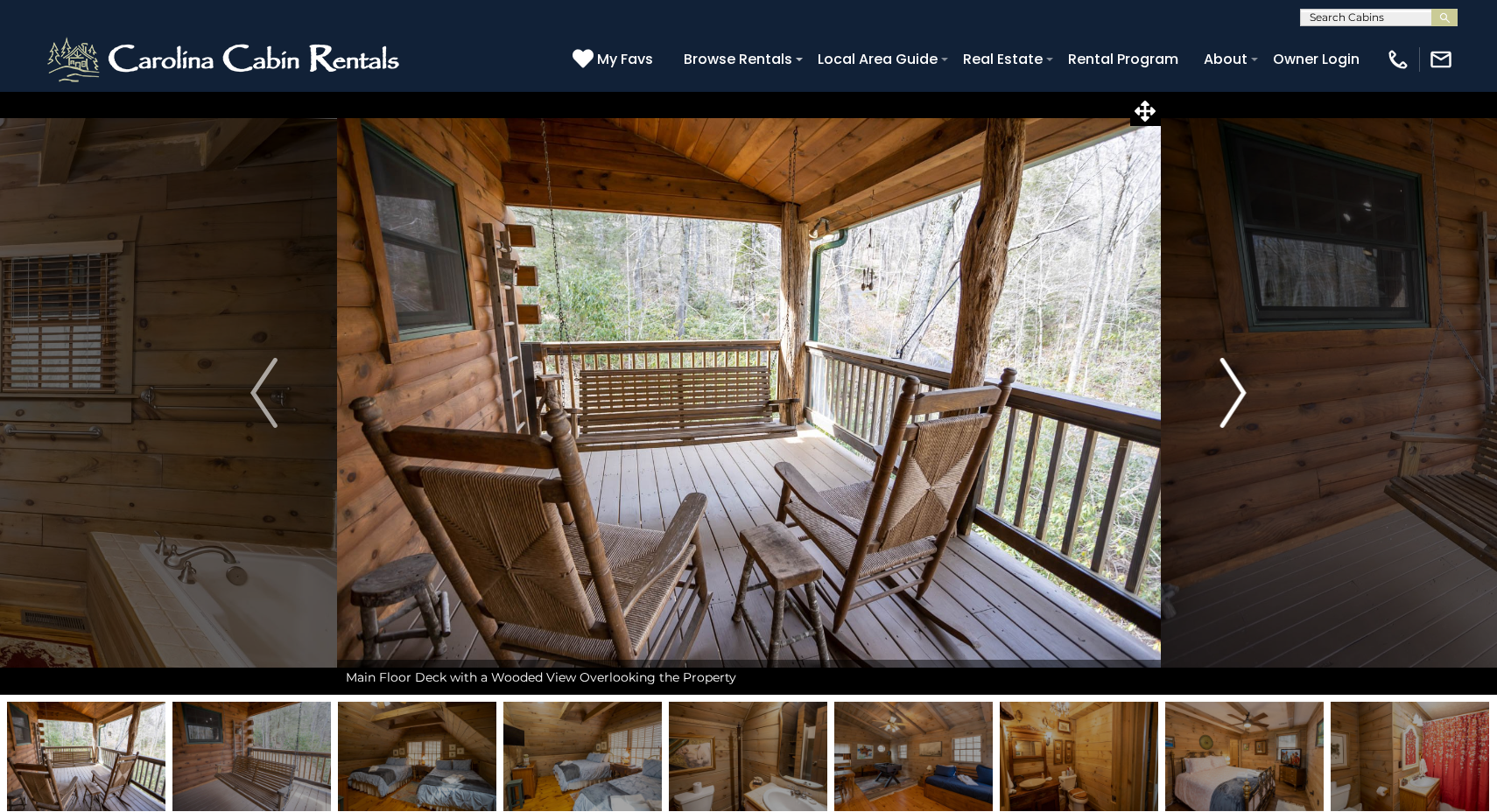
click at [1223, 398] on img "Next" at bounding box center [1233, 393] width 26 height 70
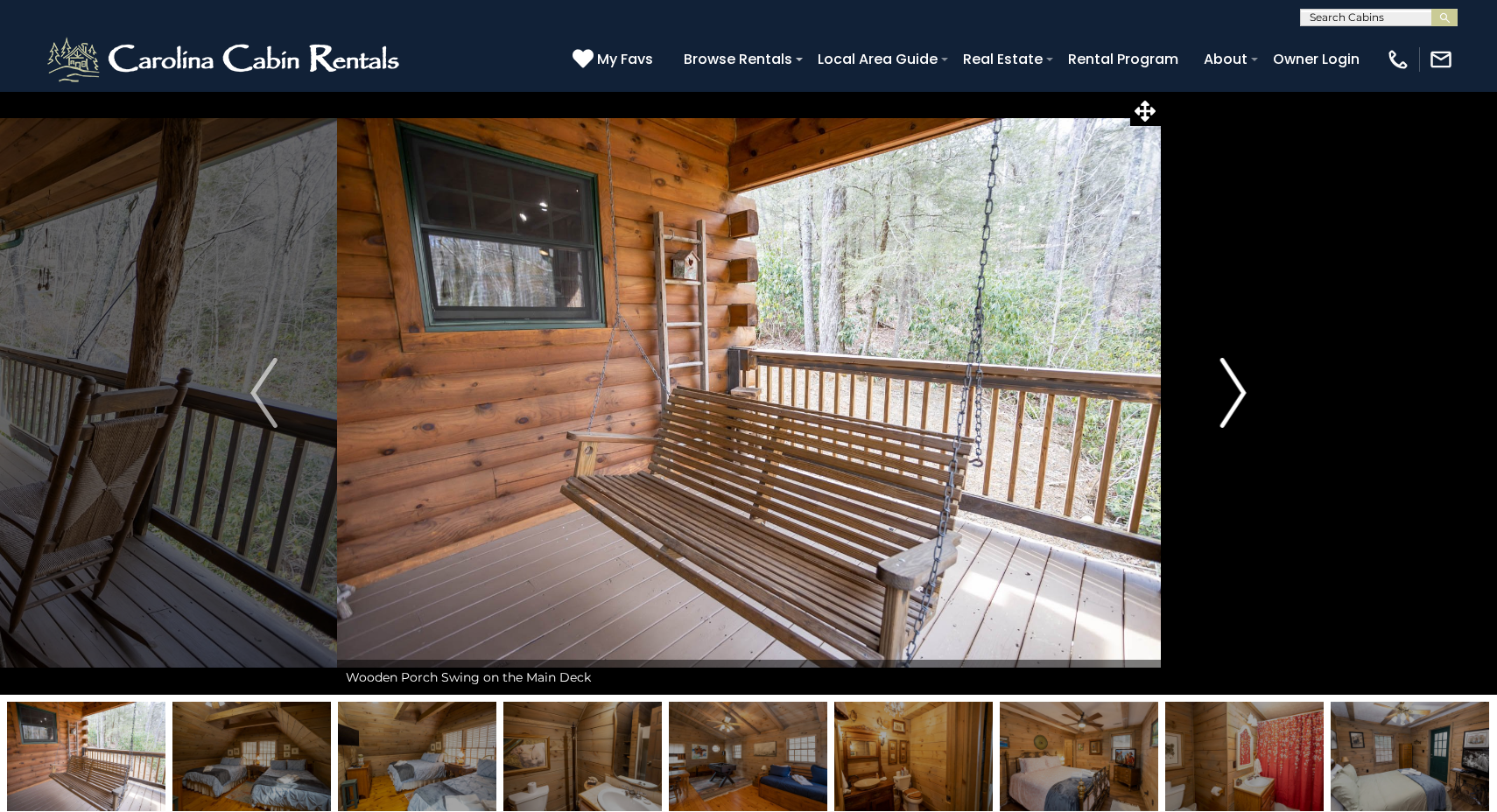
click at [1223, 398] on img "Next" at bounding box center [1233, 393] width 26 height 70
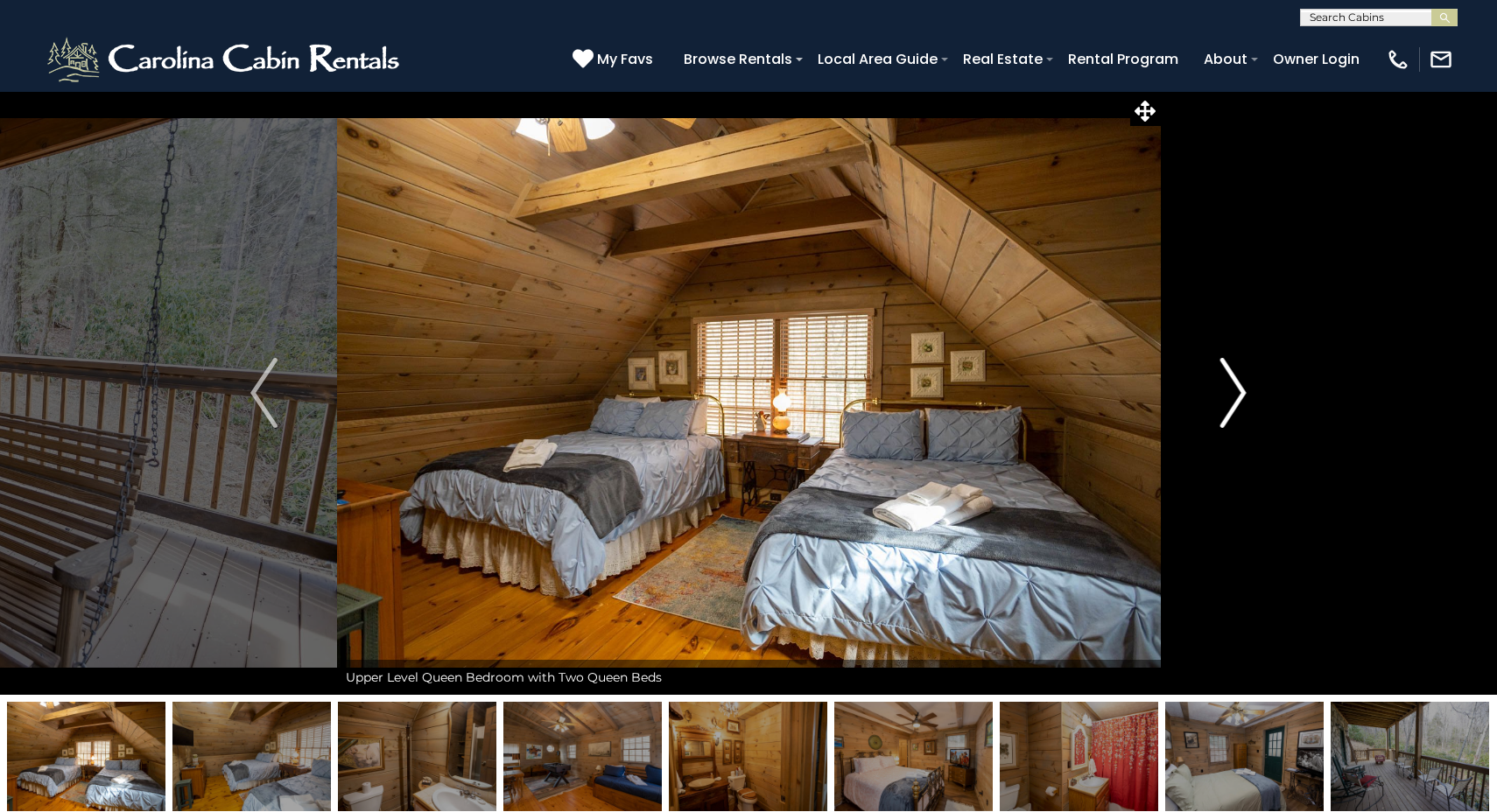
click at [1223, 398] on img "Next" at bounding box center [1233, 393] width 26 height 70
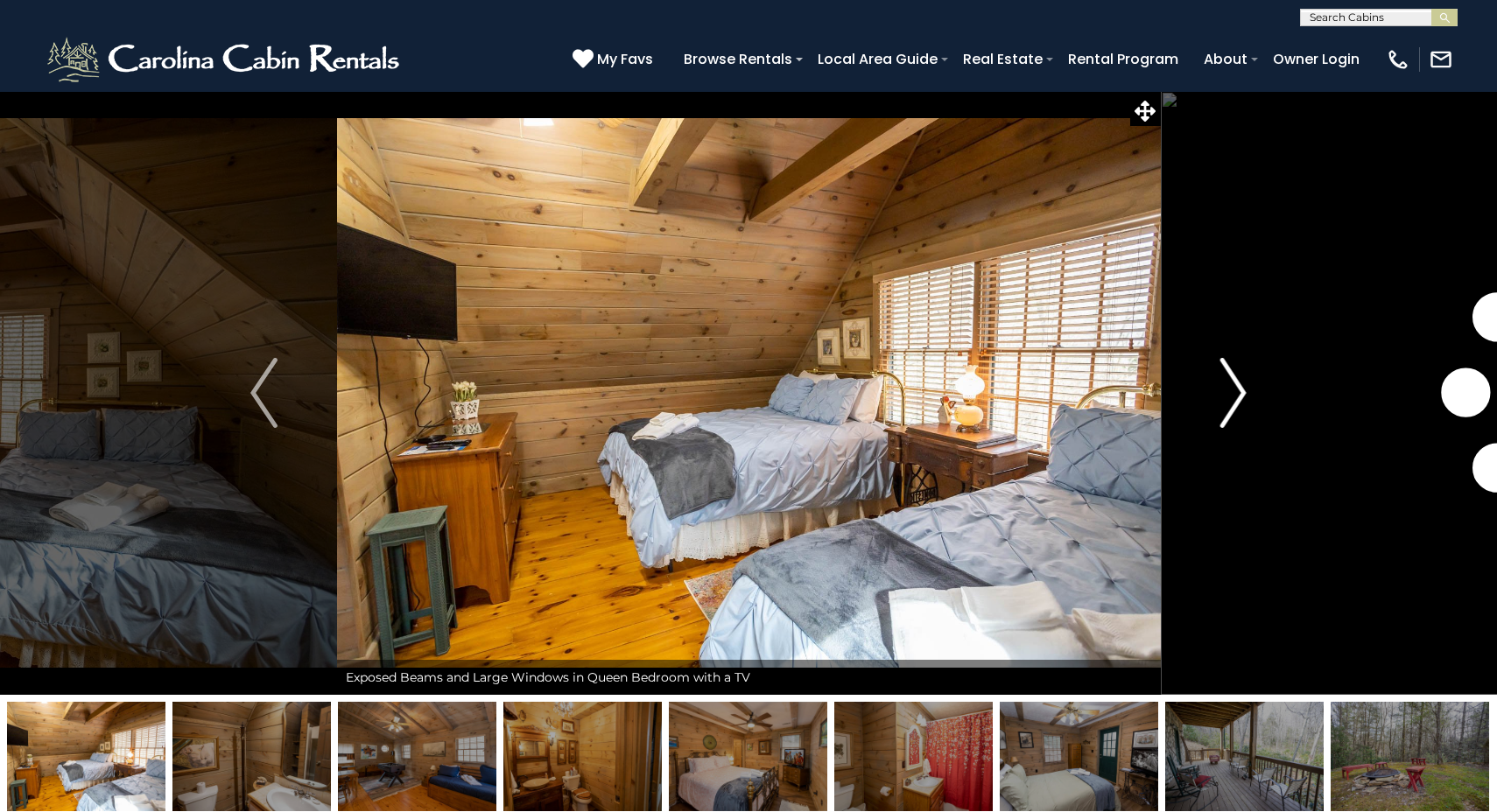
click at [1223, 398] on img "Next" at bounding box center [1233, 393] width 26 height 70
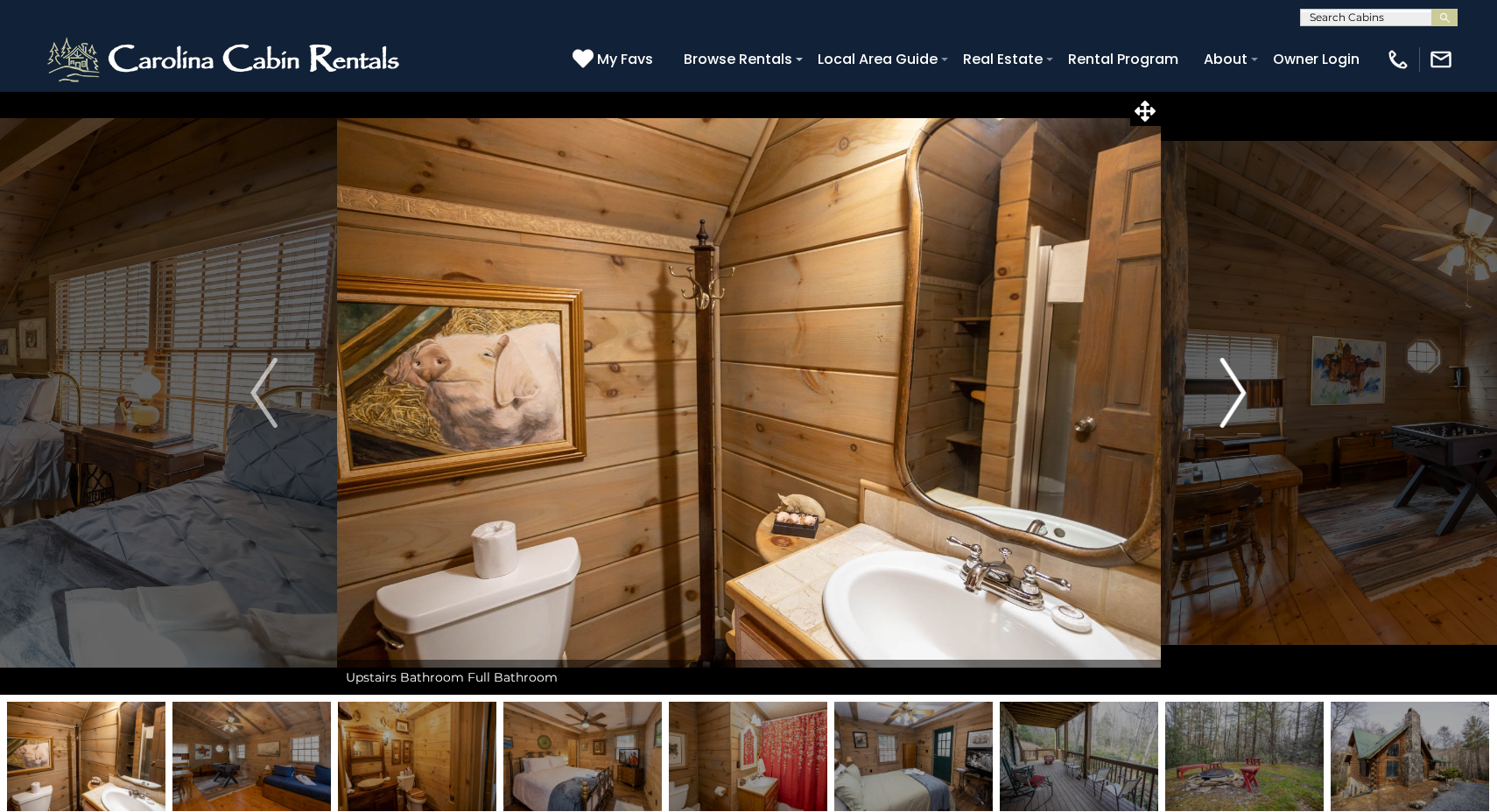
click at [1223, 398] on img "Next" at bounding box center [1233, 393] width 26 height 70
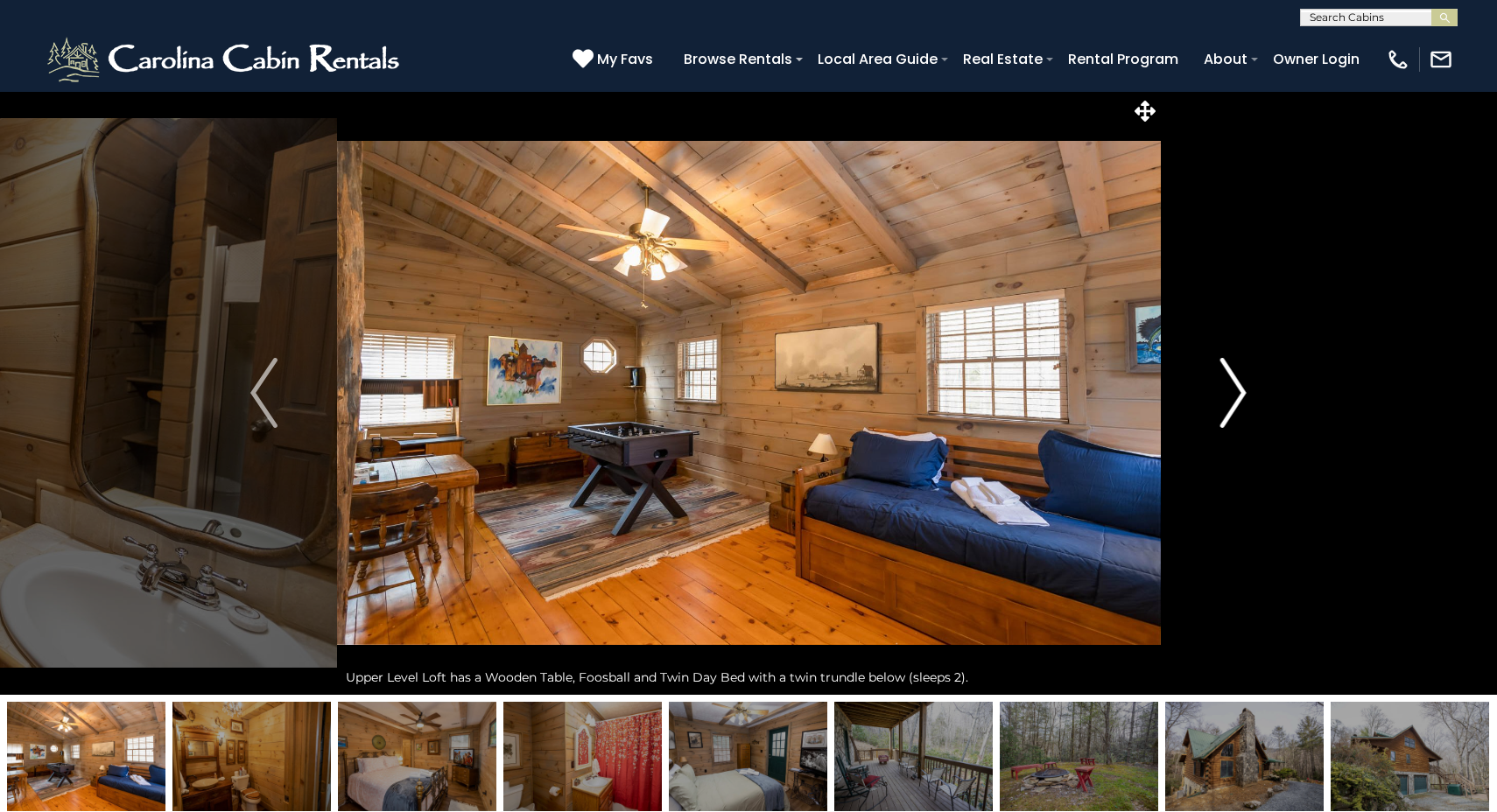
click at [1223, 398] on img "Next" at bounding box center [1233, 393] width 26 height 70
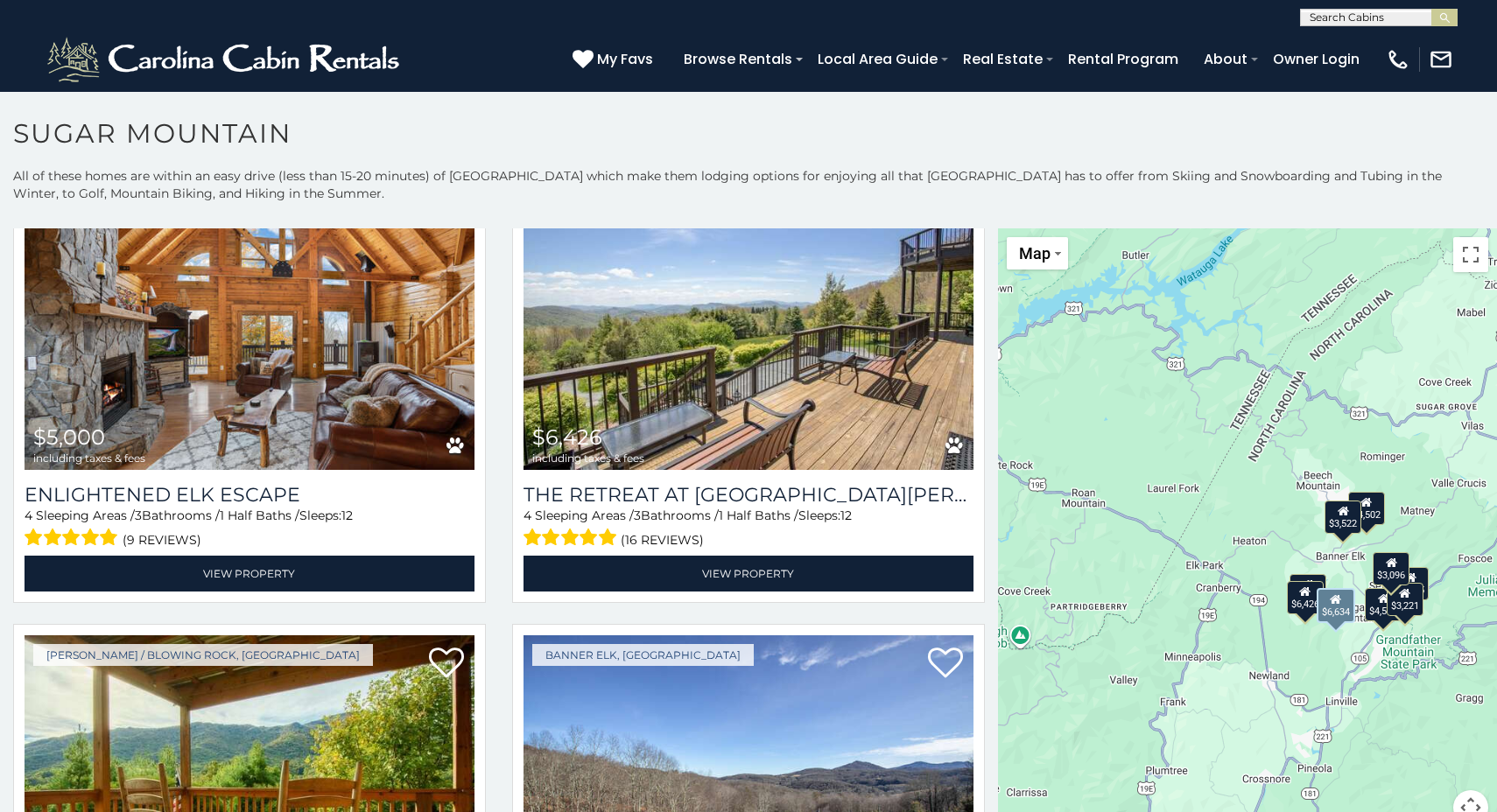
scroll to position [605, 0]
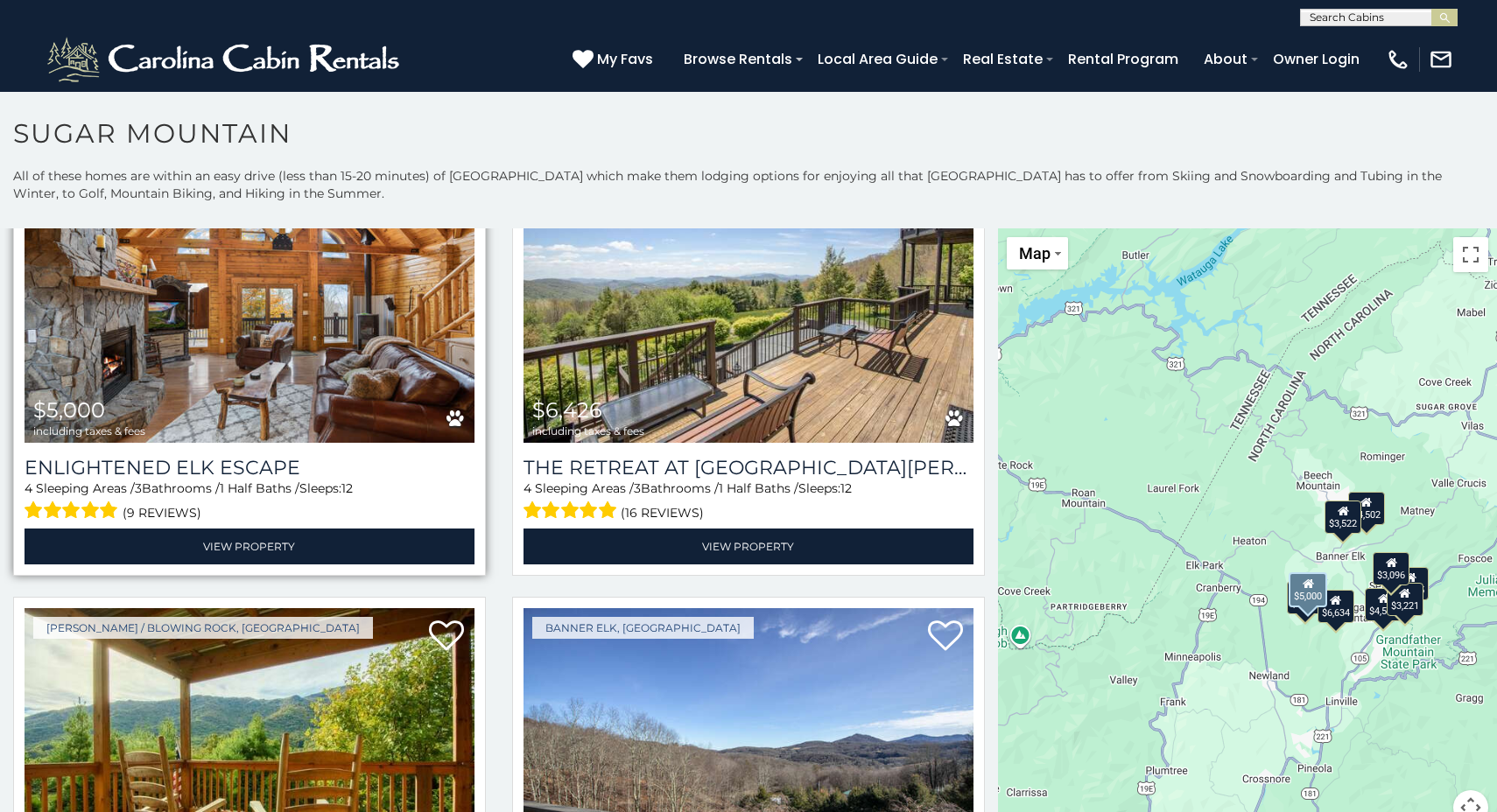
click at [316, 370] on img at bounding box center [250, 292] width 450 height 301
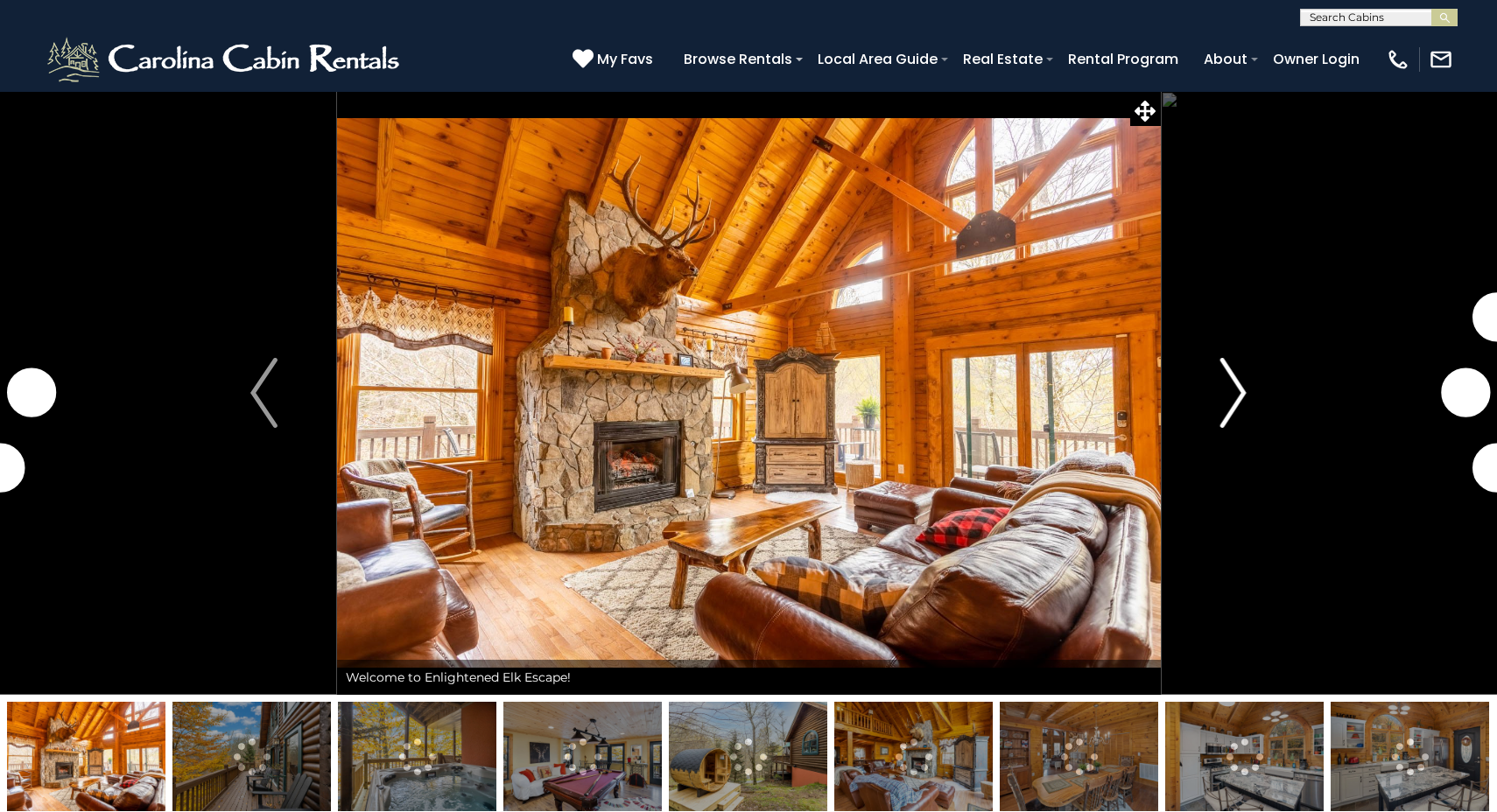
click at [1243, 400] on img "Next" at bounding box center [1233, 393] width 26 height 70
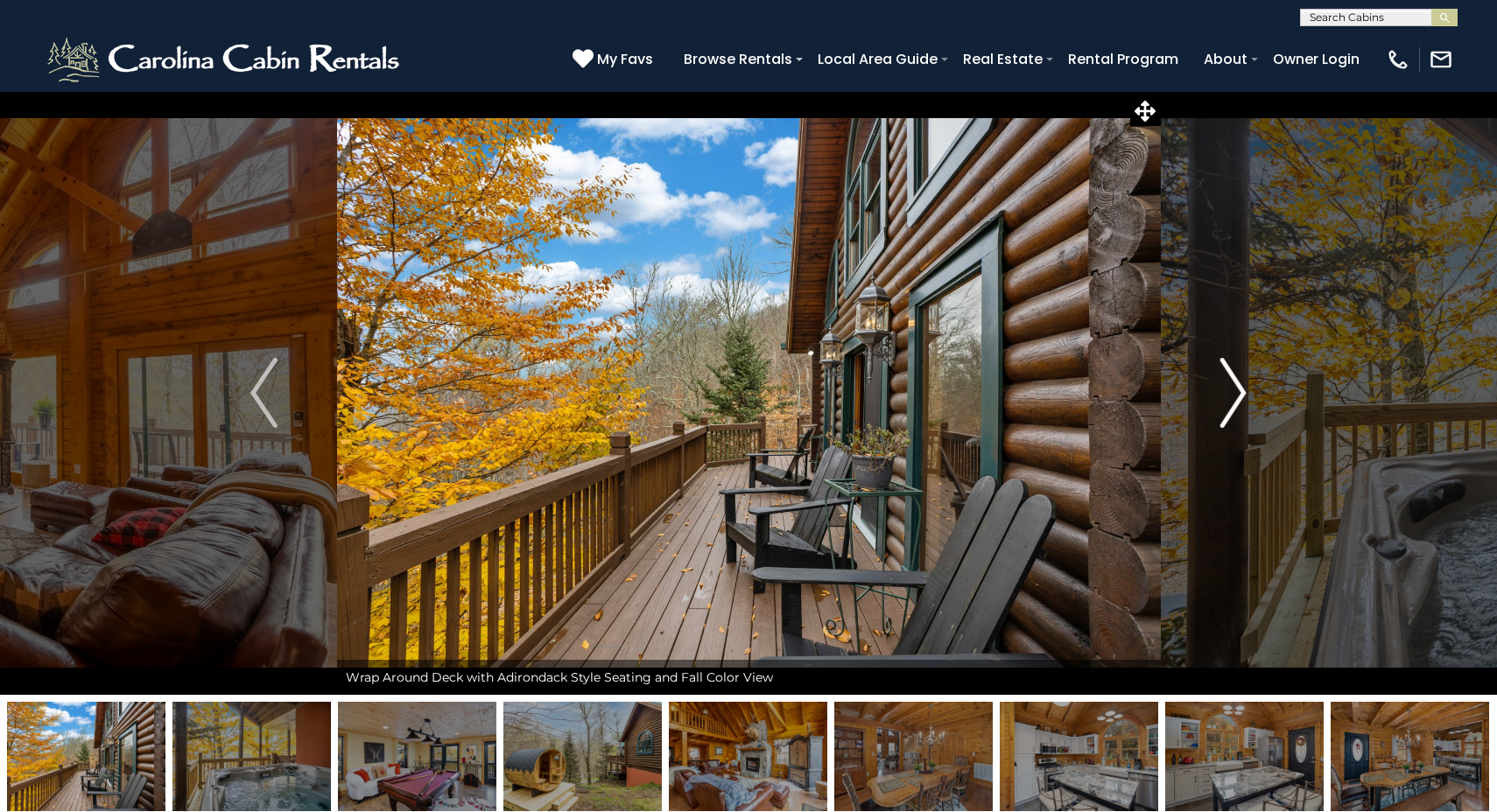
click at [1243, 400] on img "Next" at bounding box center [1233, 393] width 26 height 70
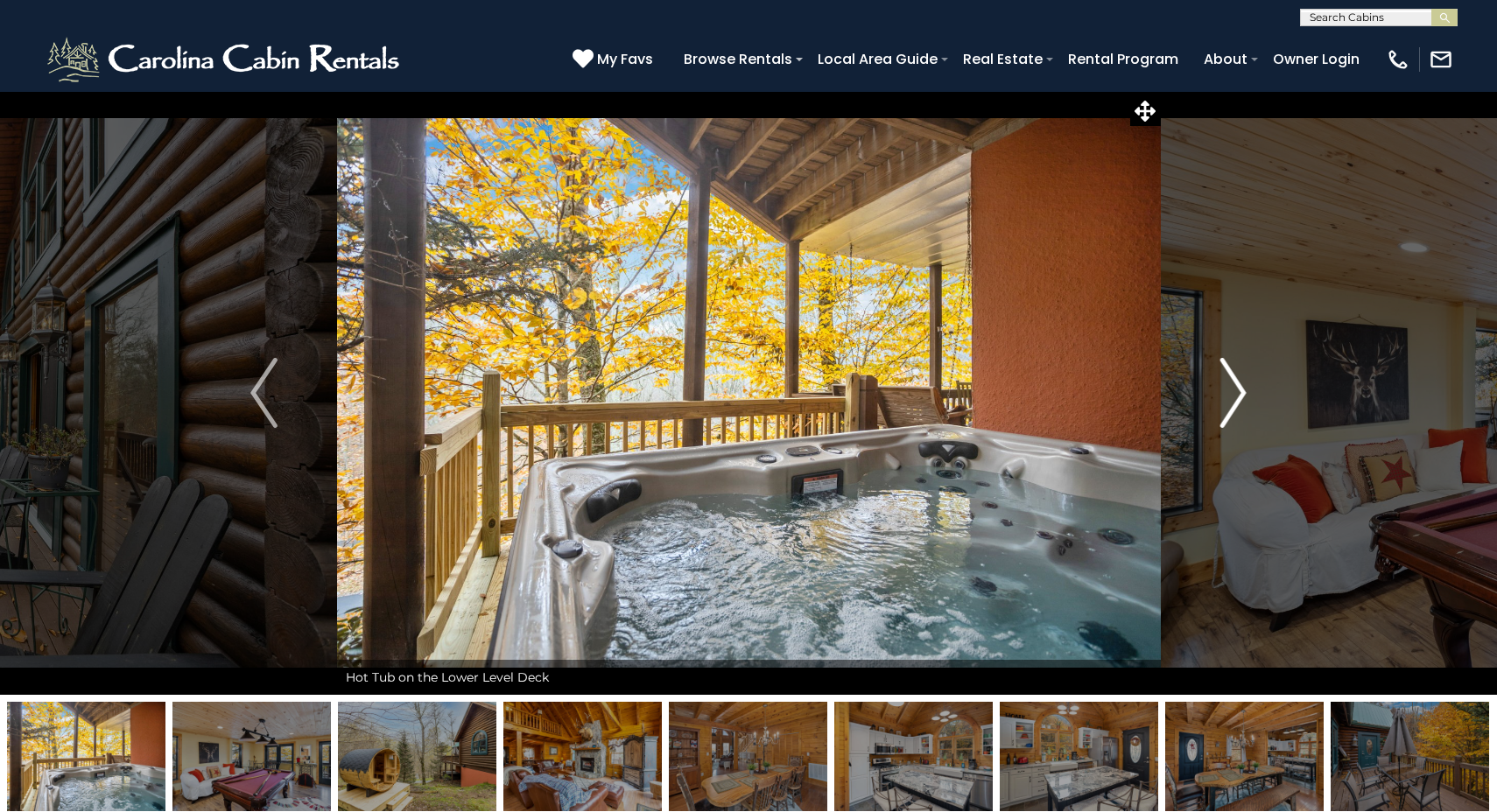
click at [1243, 400] on img "Next" at bounding box center [1233, 393] width 26 height 70
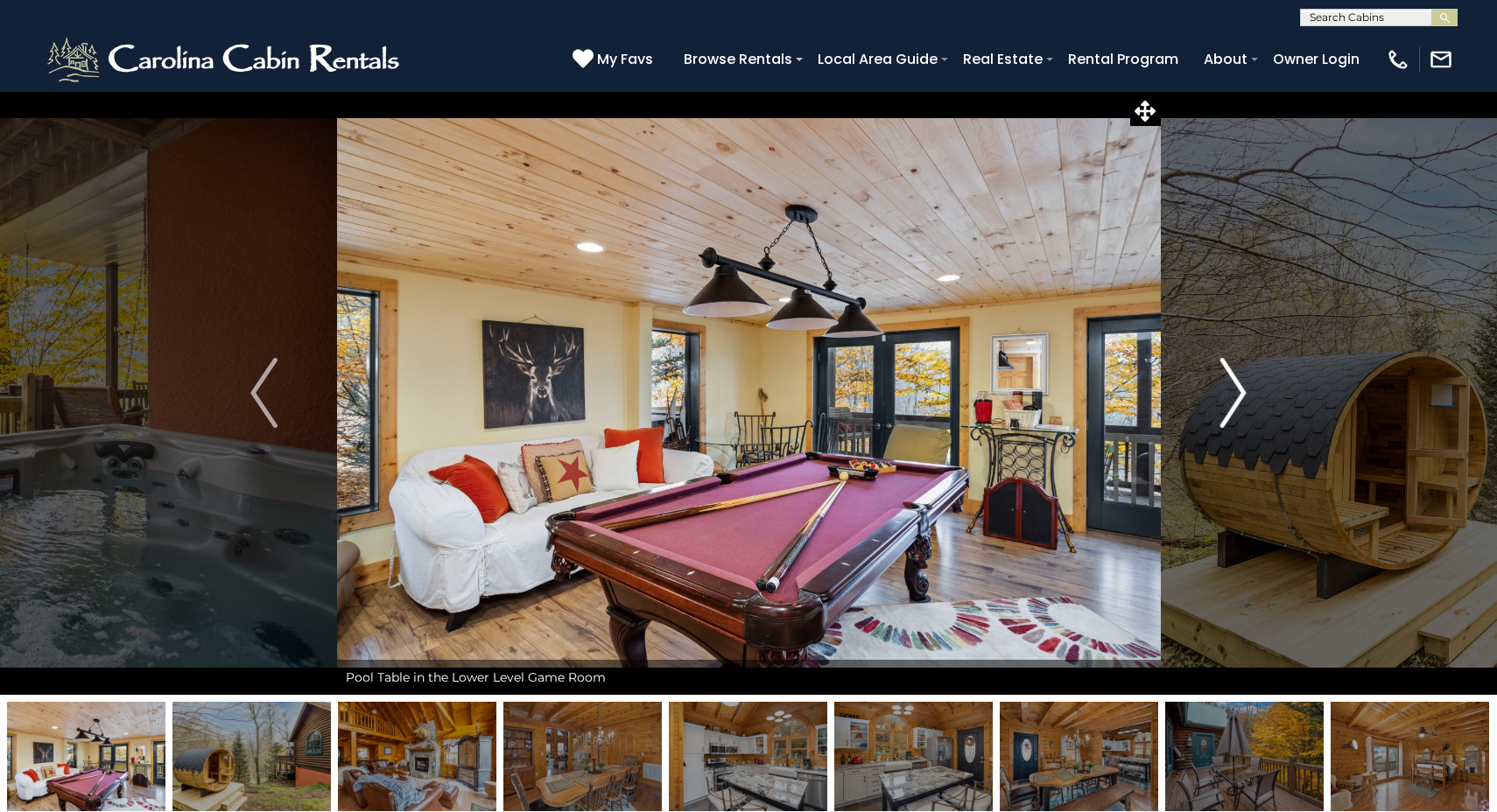
click at [1243, 400] on img "Next" at bounding box center [1233, 393] width 26 height 70
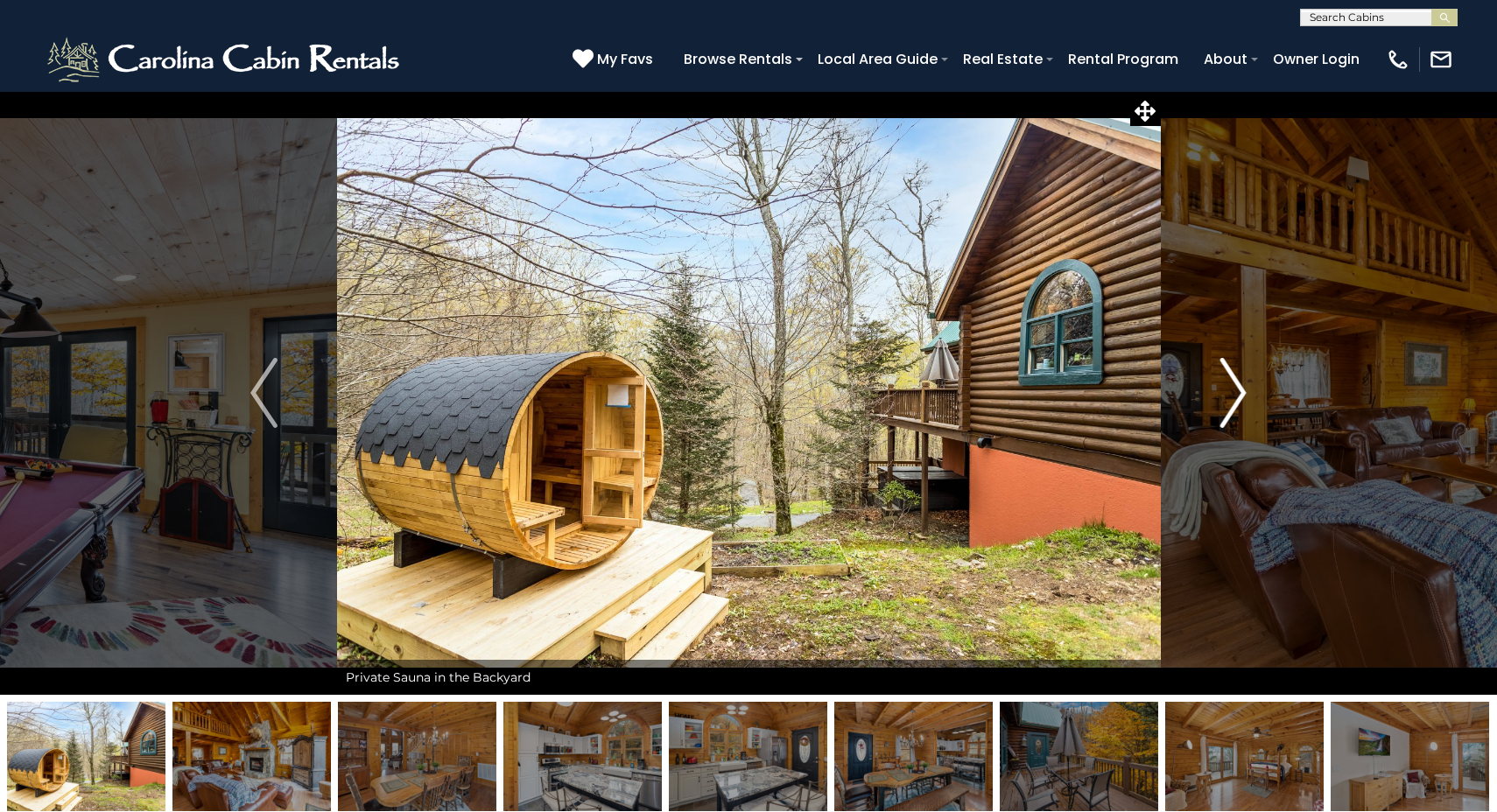
click at [1243, 400] on img "Next" at bounding box center [1233, 393] width 26 height 70
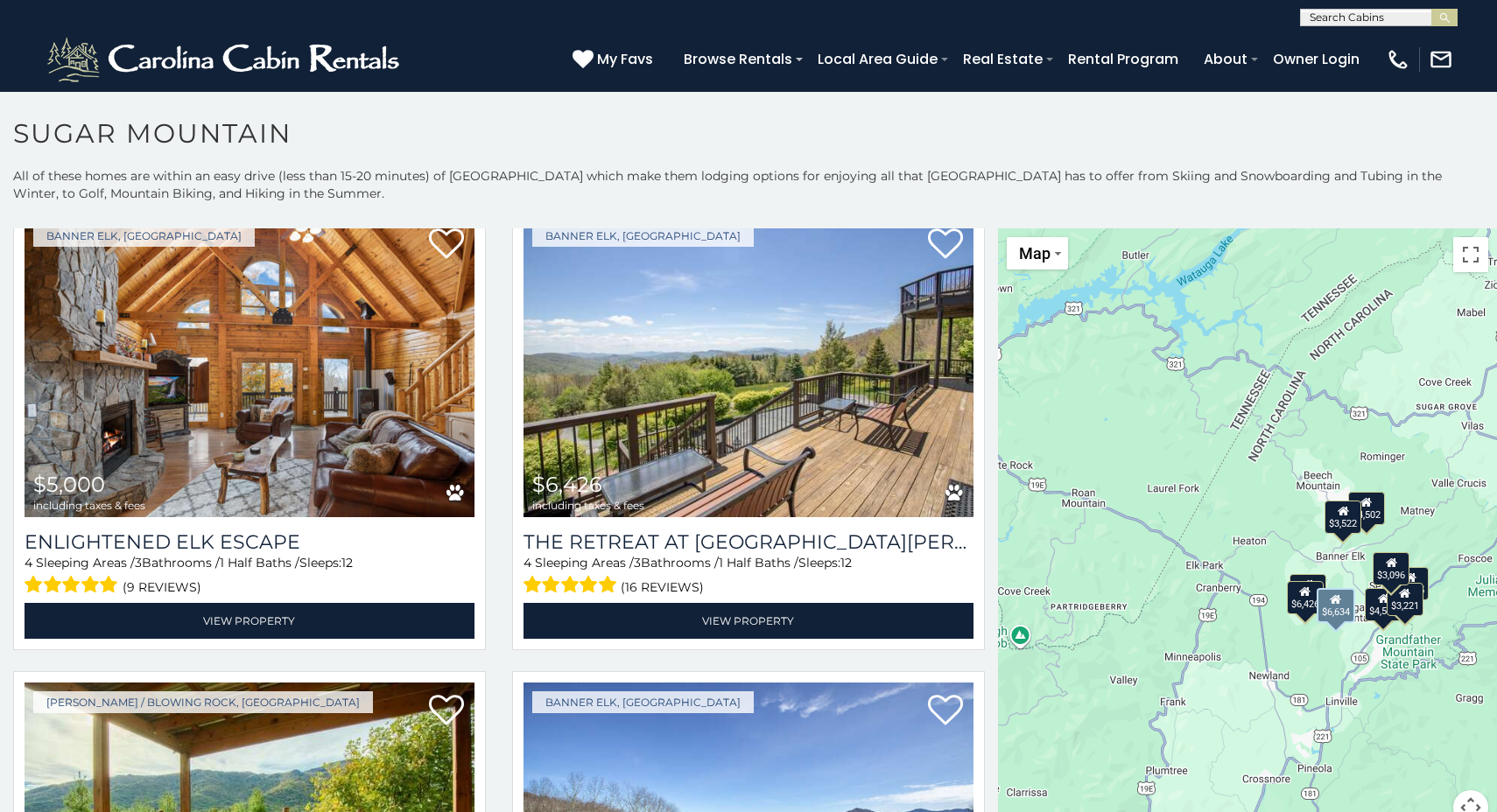
scroll to position [531, 0]
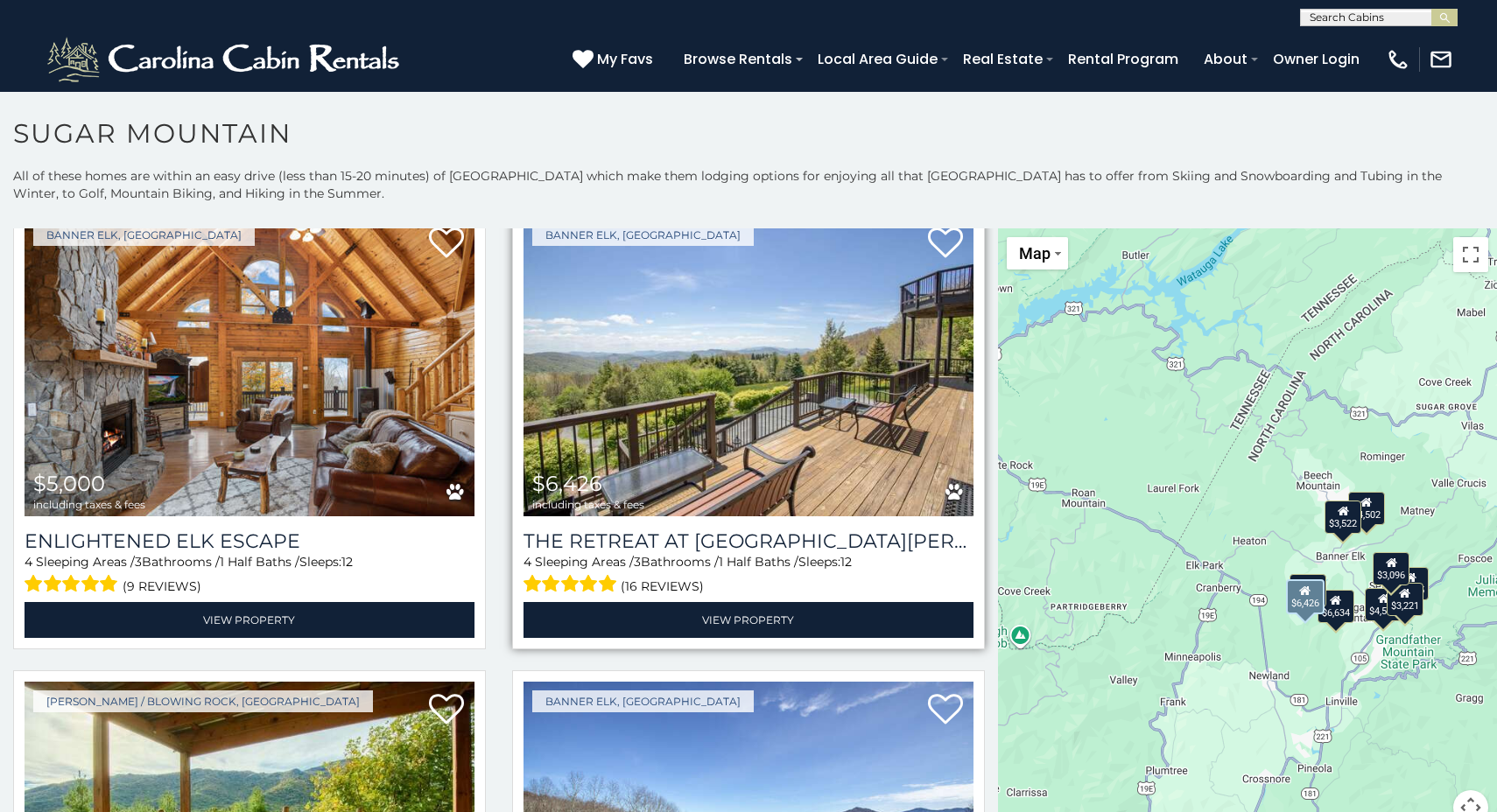
click at [847, 418] on img at bounding box center [749, 366] width 450 height 301
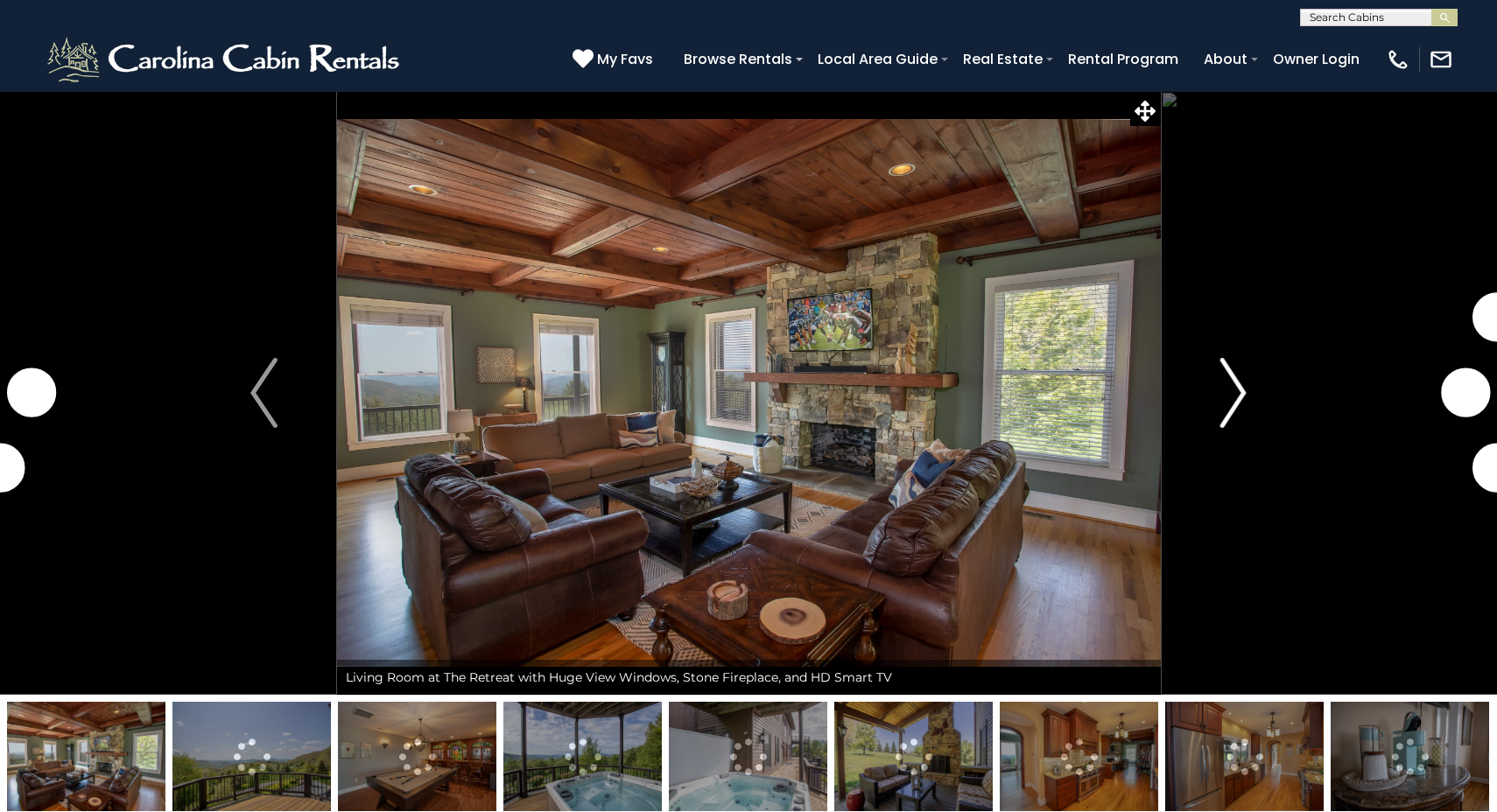
click at [1238, 395] on img "Next" at bounding box center [1233, 393] width 26 height 70
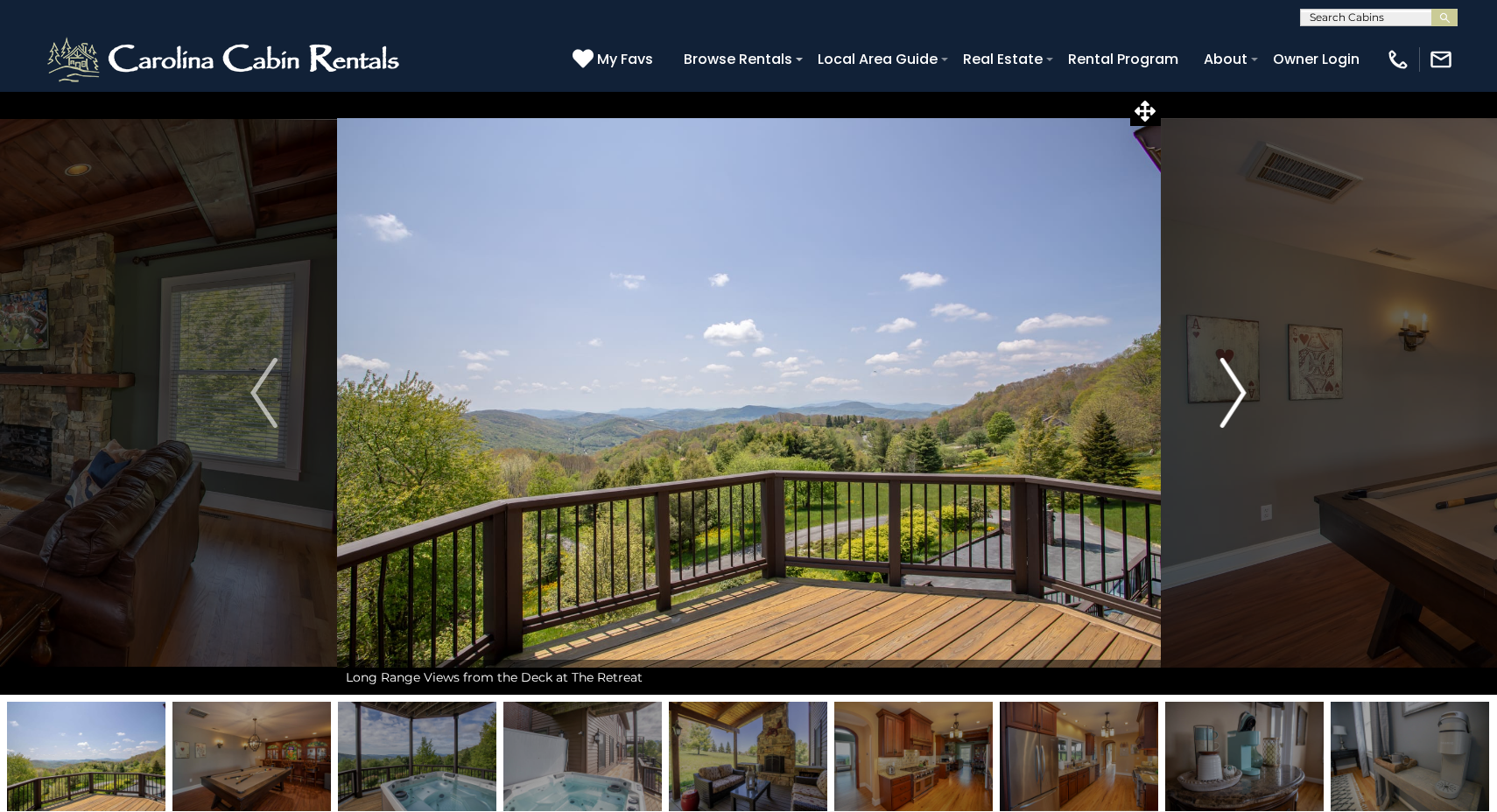
click at [1238, 395] on img "Next" at bounding box center [1233, 393] width 26 height 70
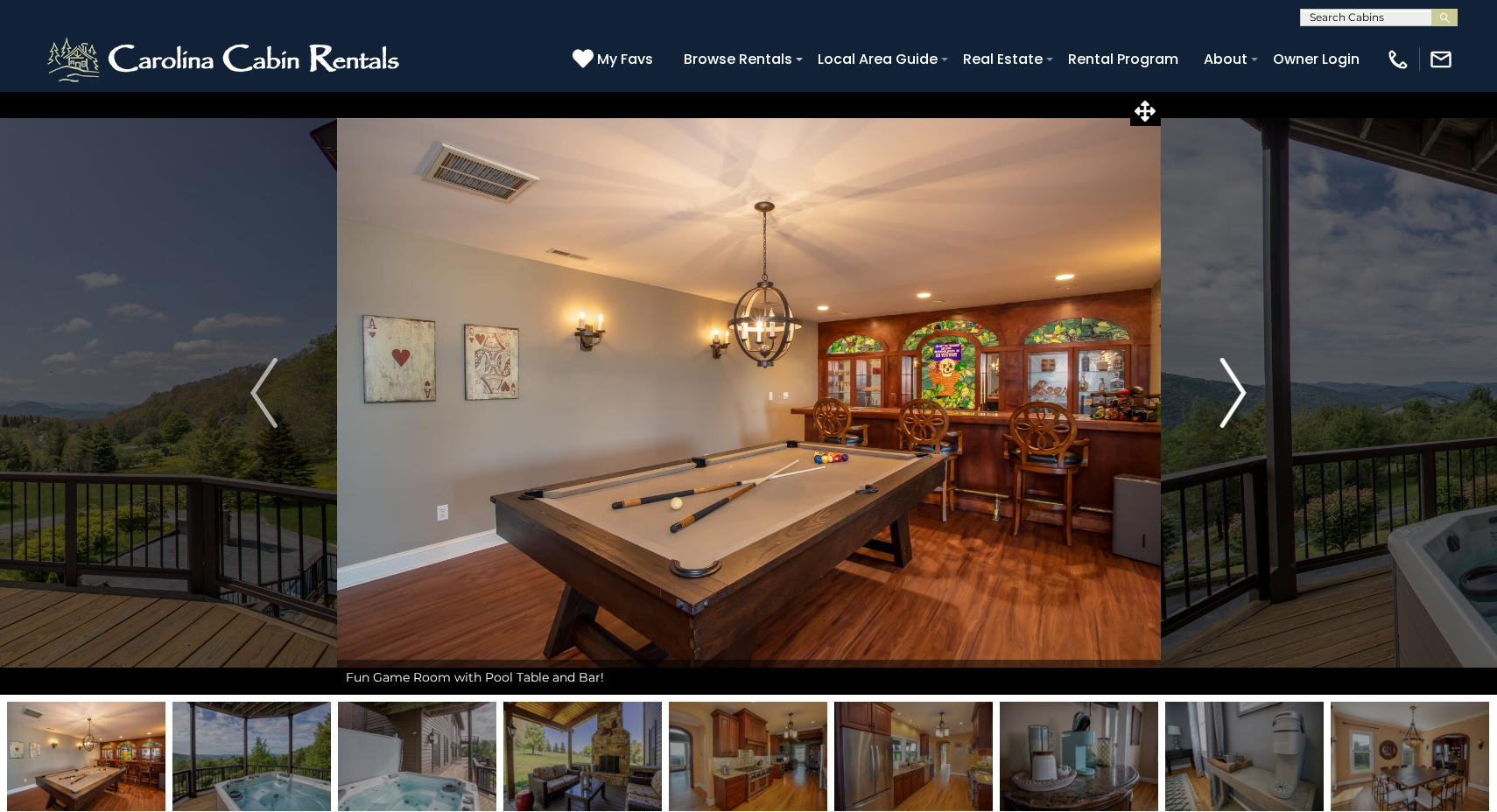
click at [1238, 395] on img "Next" at bounding box center [1233, 393] width 26 height 70
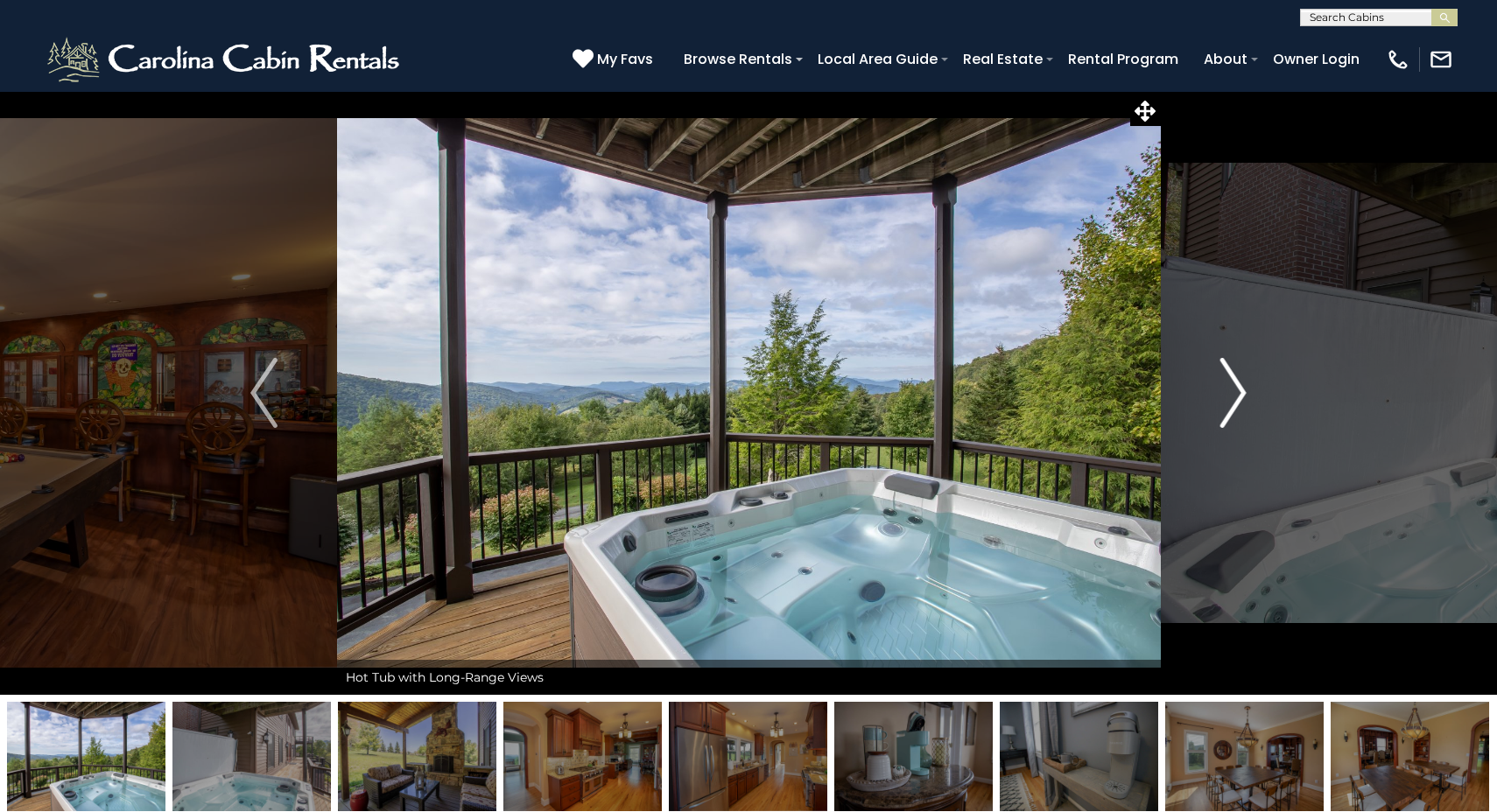
click at [1238, 395] on img "Next" at bounding box center [1233, 393] width 26 height 70
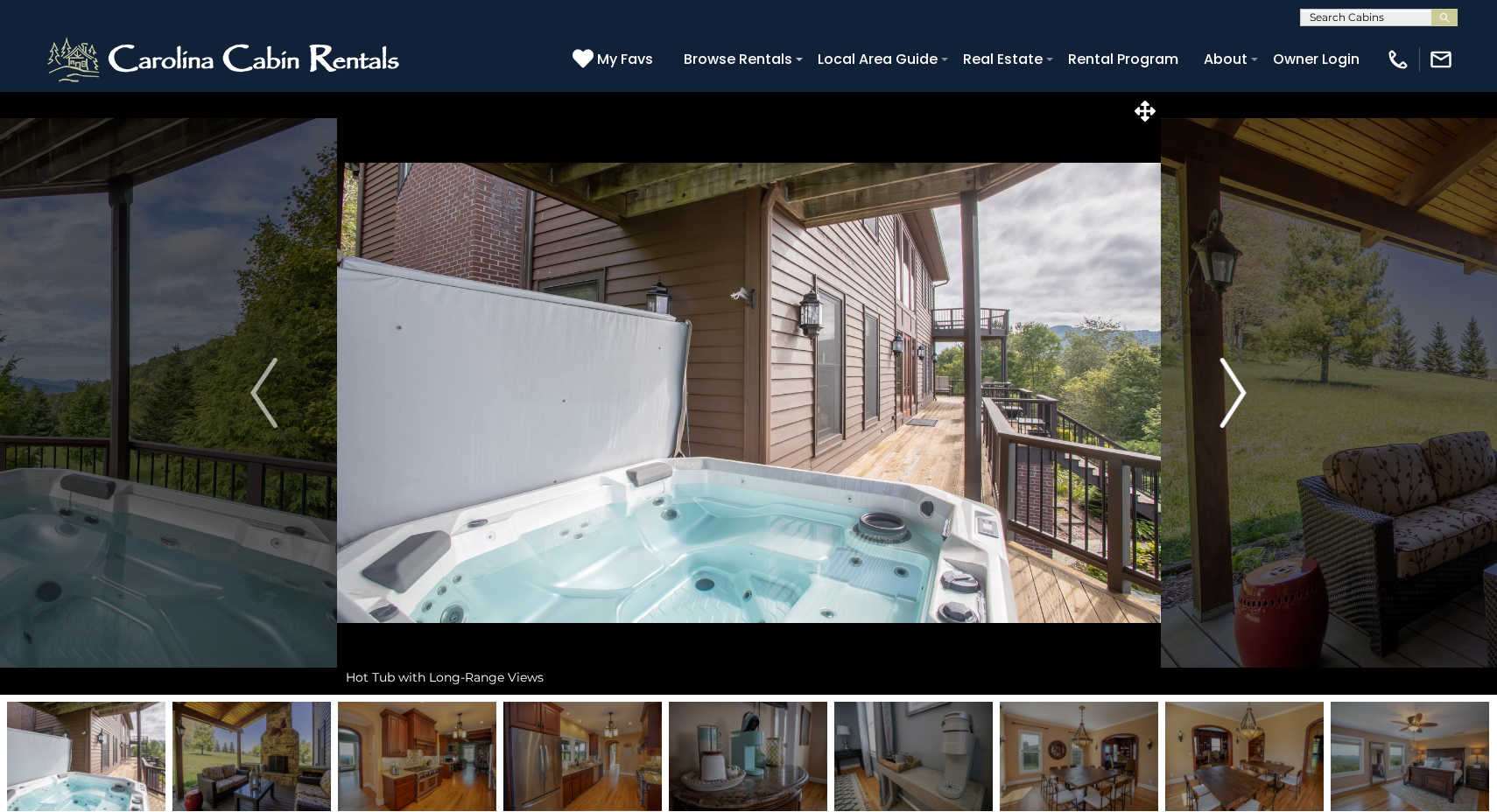
click at [1238, 395] on img "Next" at bounding box center [1233, 393] width 26 height 70
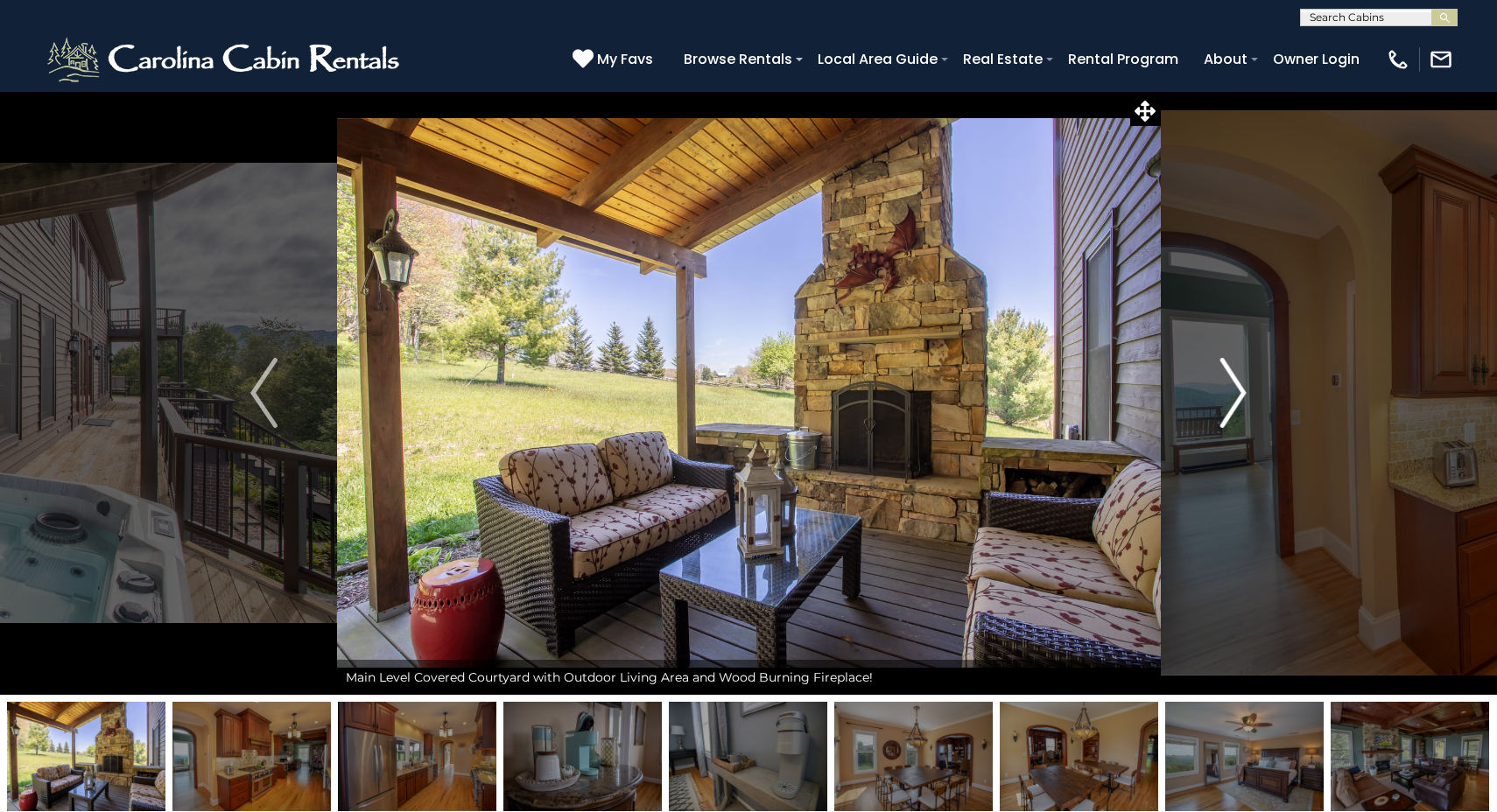
click at [1238, 395] on img "Next" at bounding box center [1233, 393] width 26 height 70
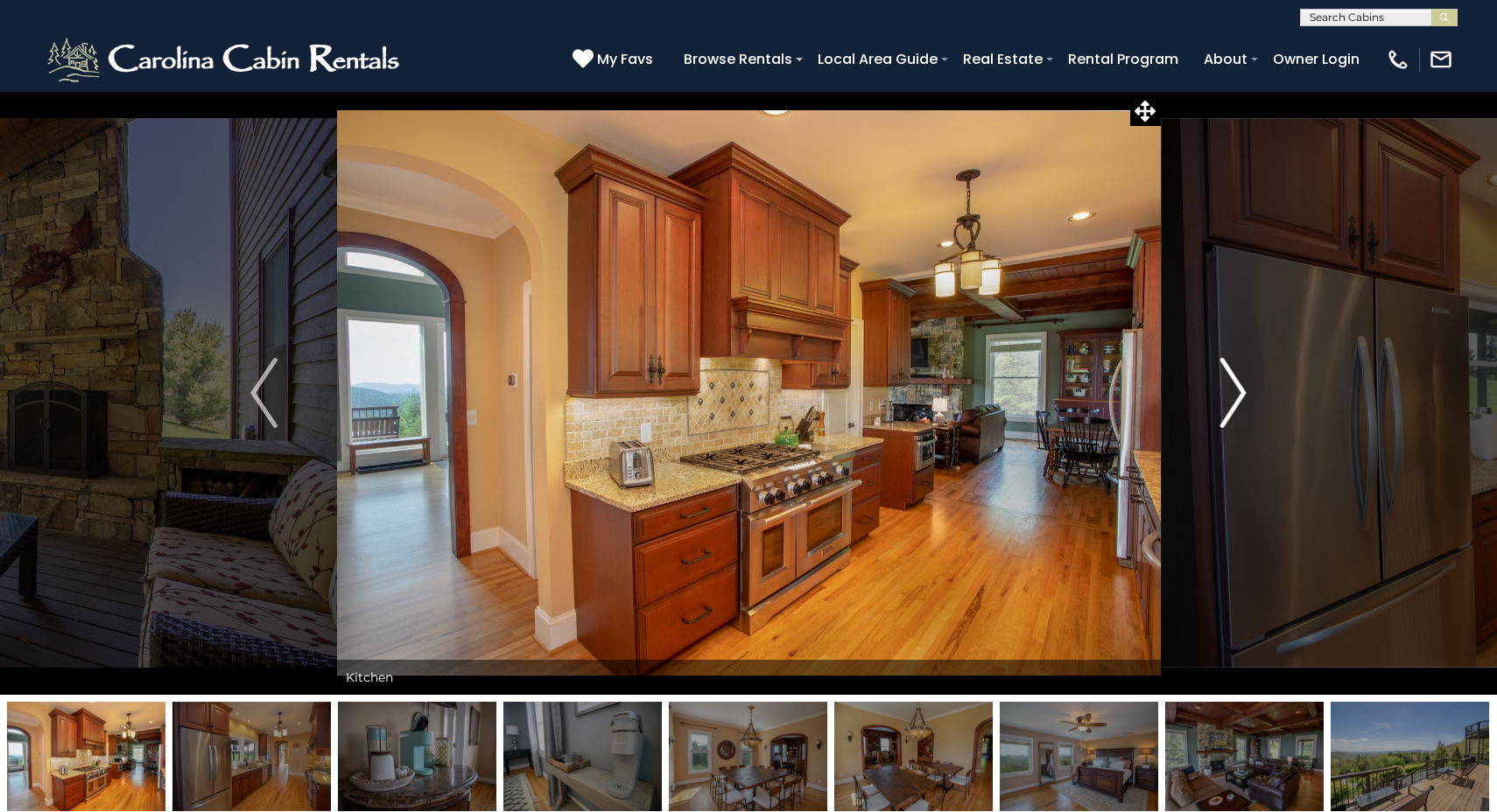
click at [1238, 395] on img "Next" at bounding box center [1233, 393] width 26 height 70
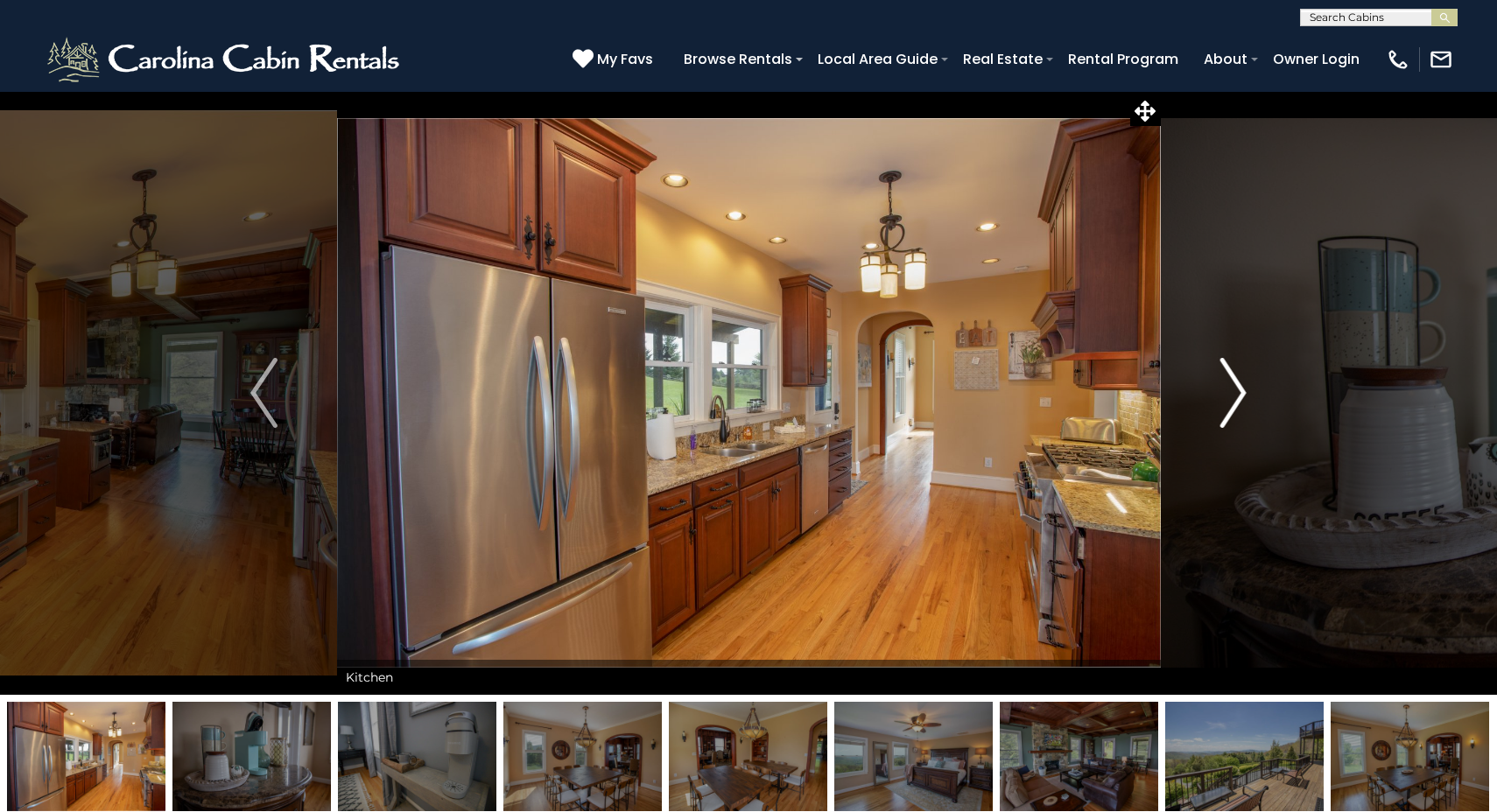
click at [1238, 395] on img "Next" at bounding box center [1233, 393] width 26 height 70
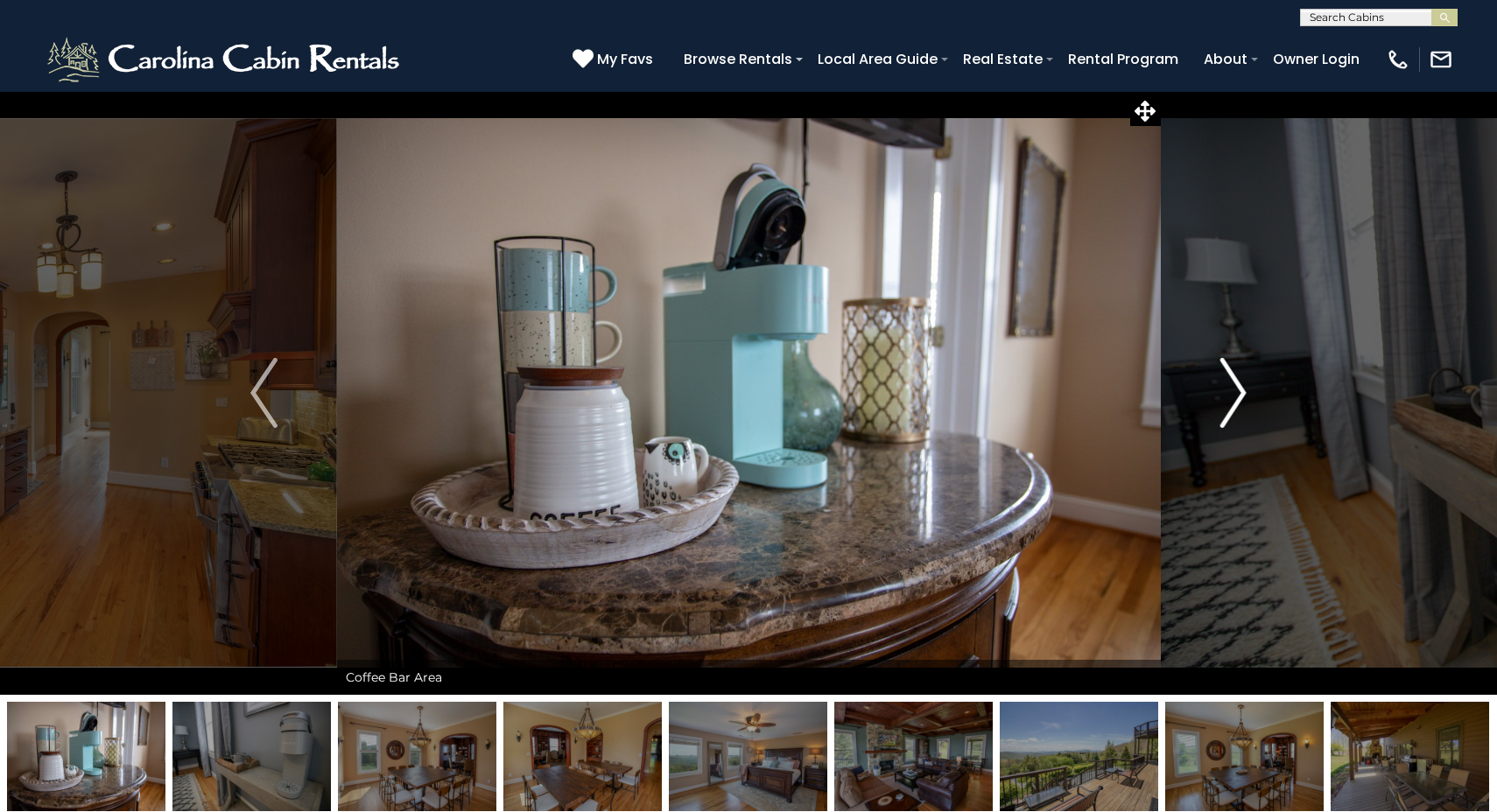
click at [1238, 395] on img "Next" at bounding box center [1233, 393] width 26 height 70
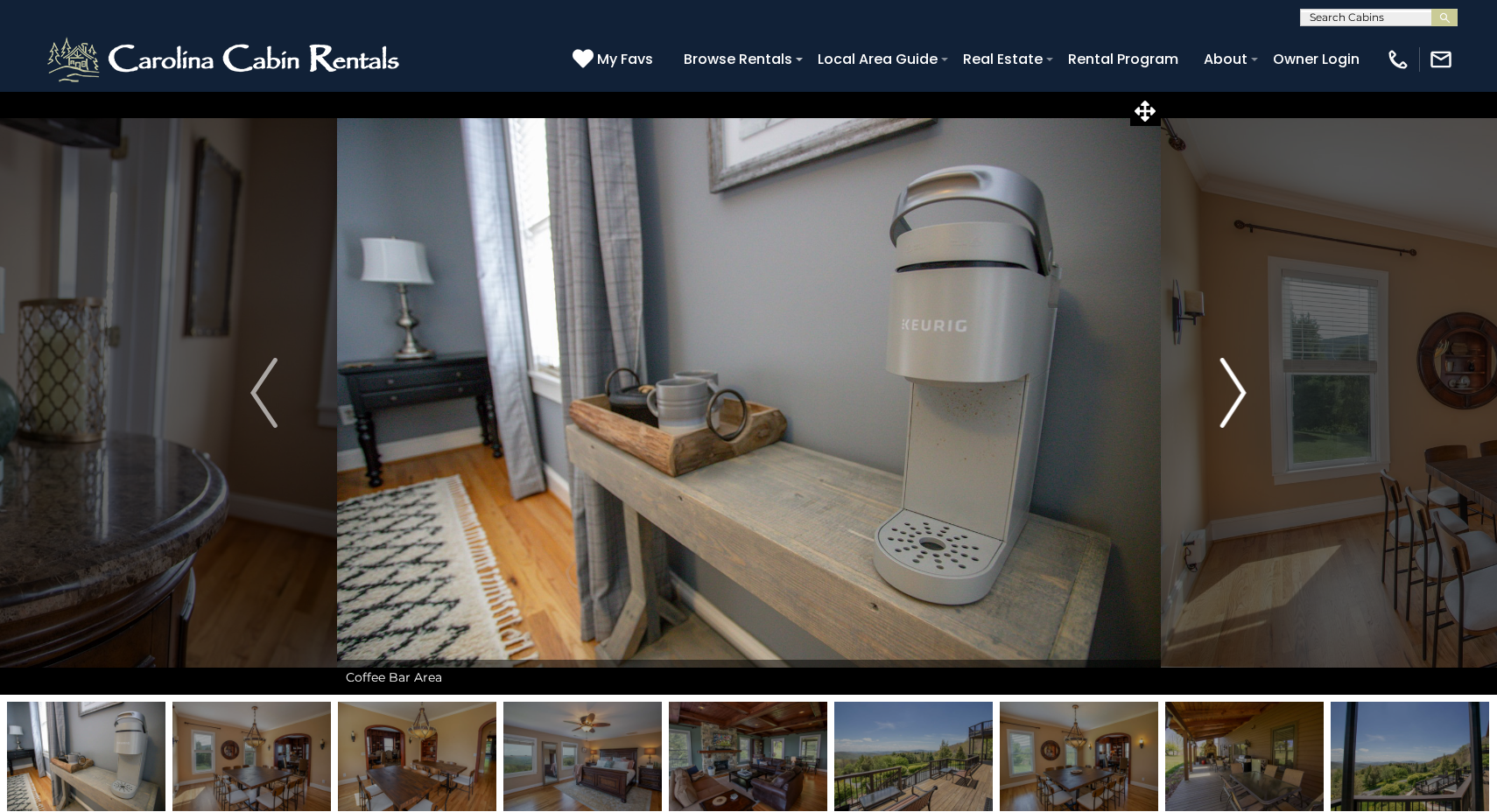
click at [1238, 395] on img "Next" at bounding box center [1233, 393] width 26 height 70
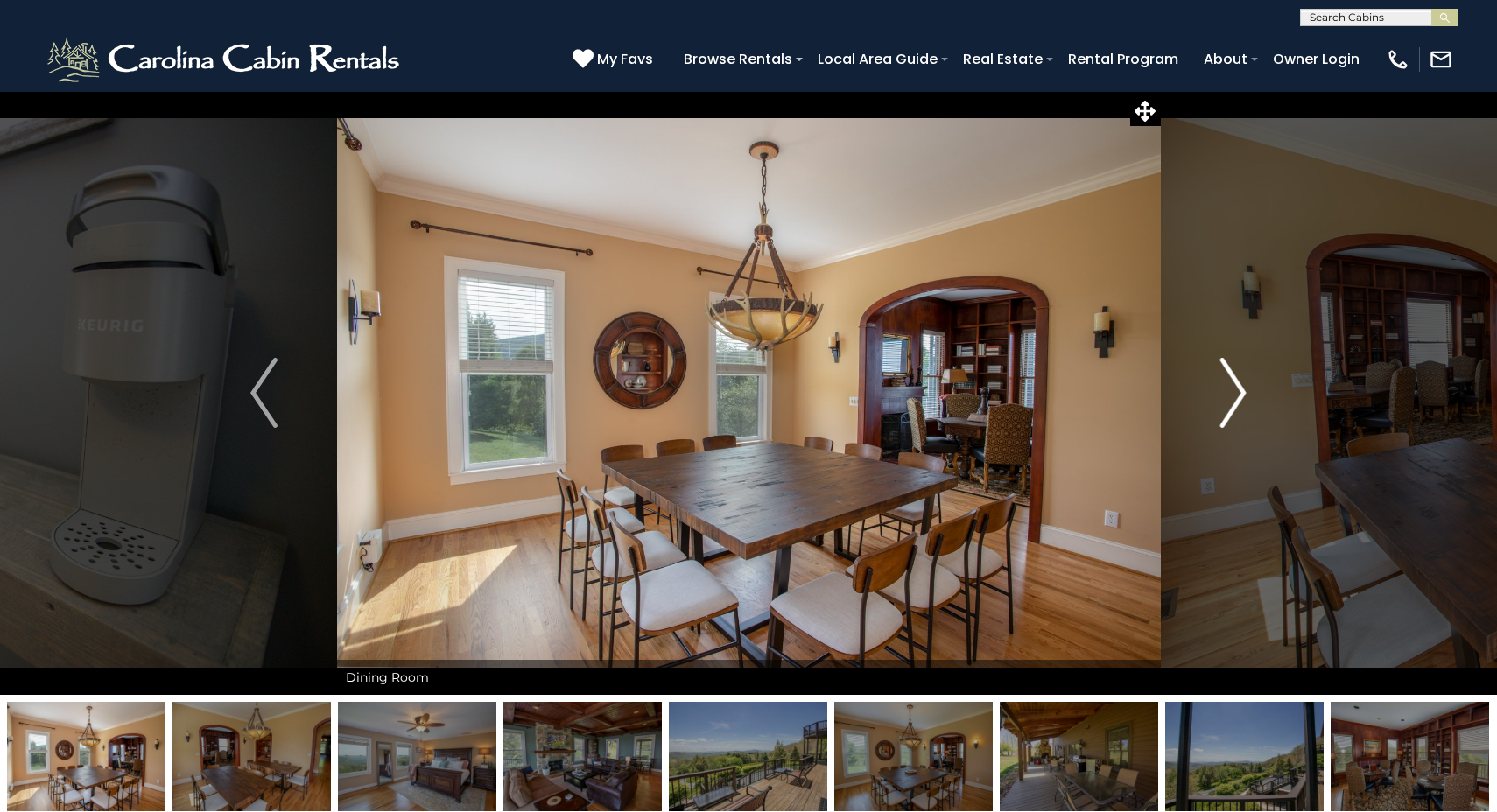
click at [1238, 395] on img "Next" at bounding box center [1233, 393] width 26 height 70
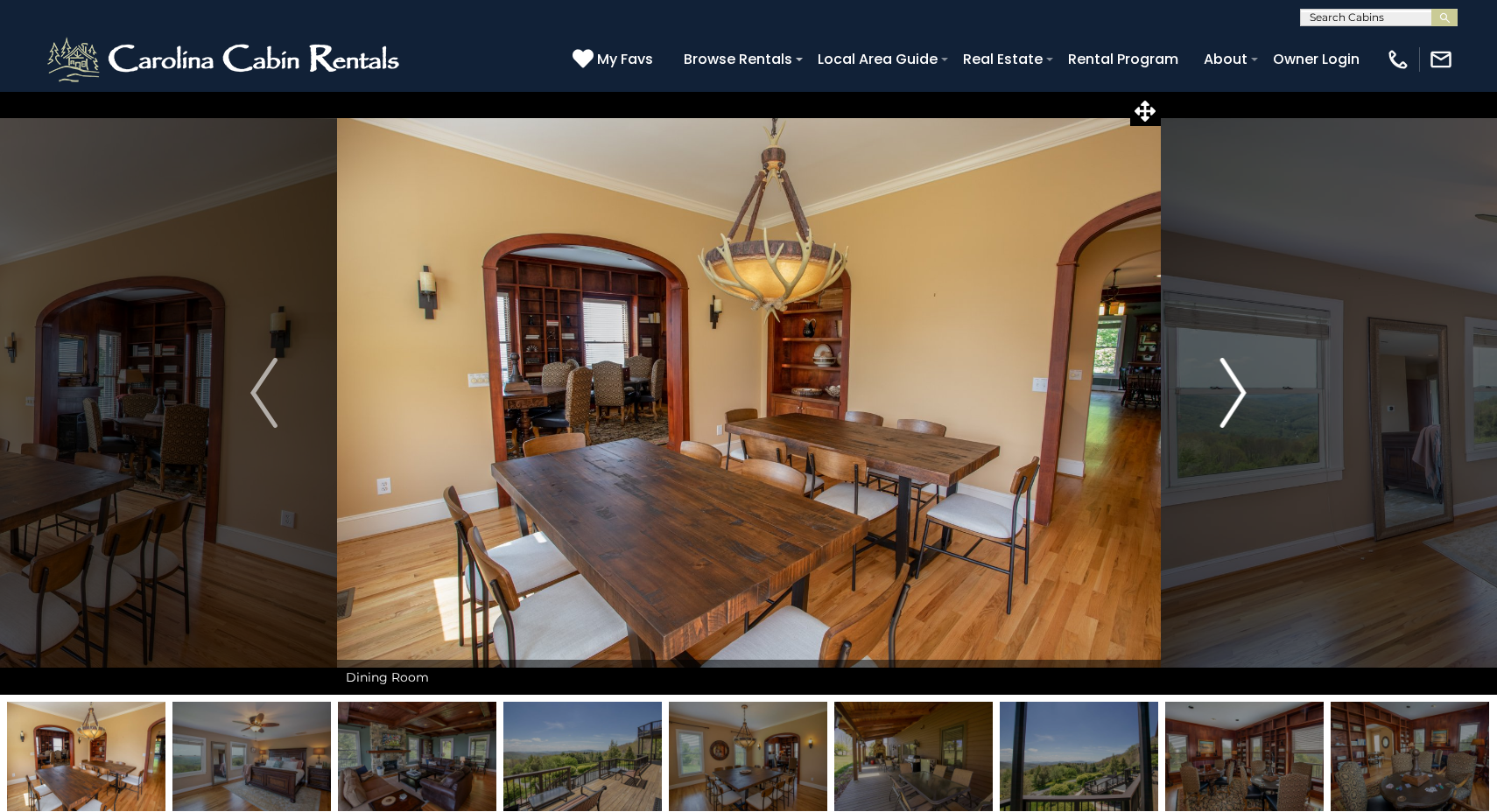
click at [1238, 395] on img "Next" at bounding box center [1233, 393] width 26 height 70
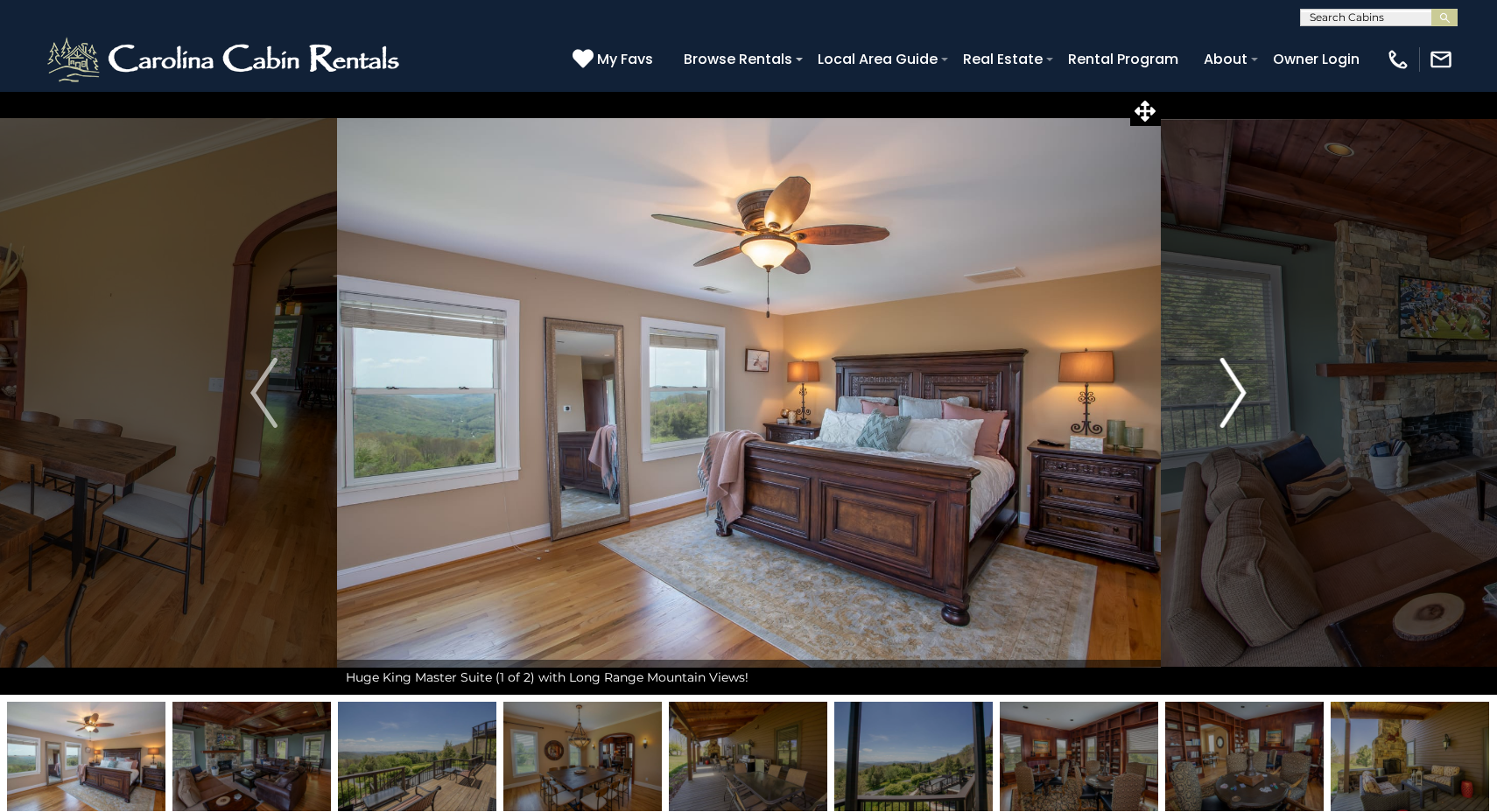
click at [1238, 395] on img "Next" at bounding box center [1233, 393] width 26 height 70
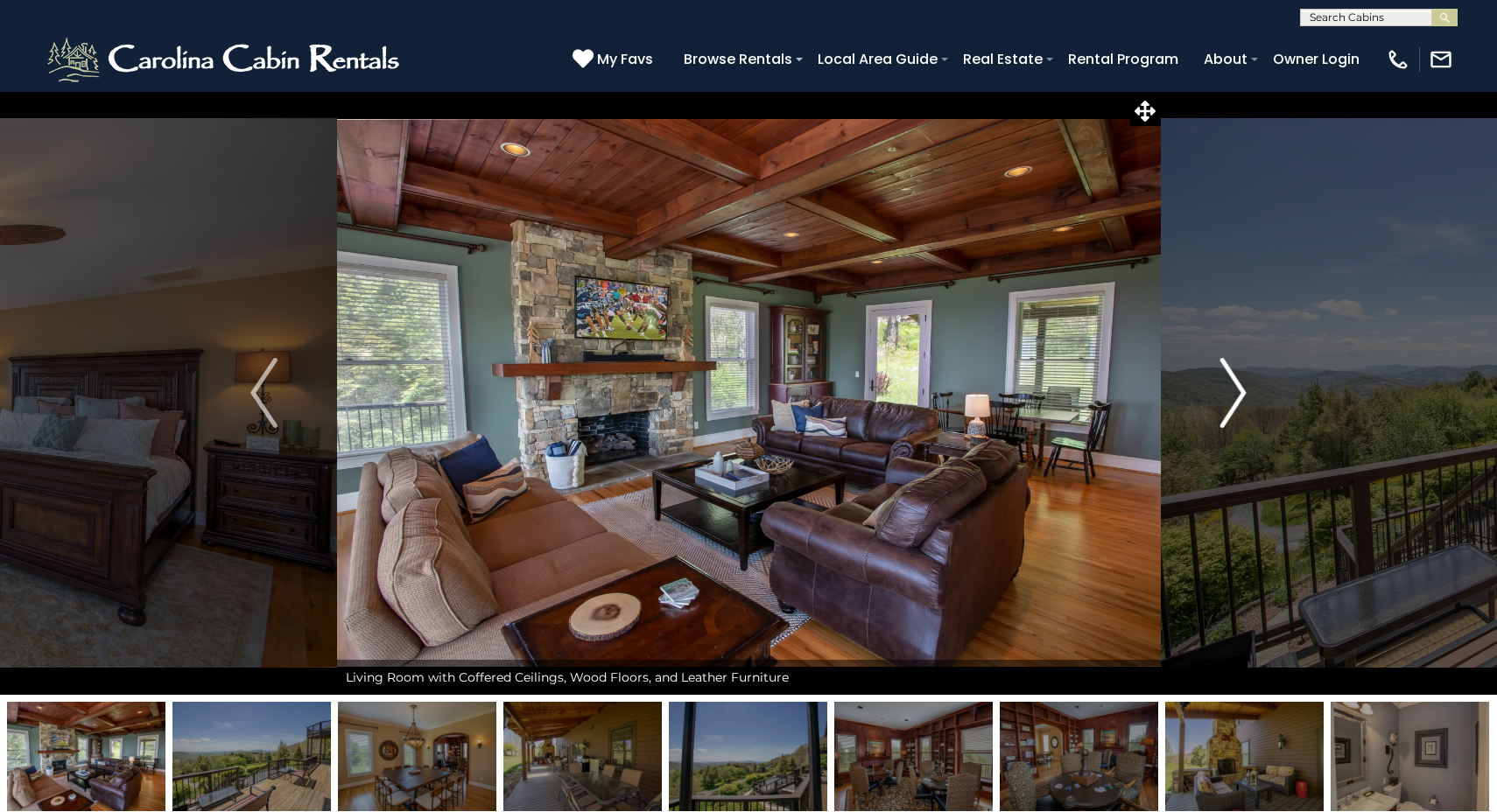
click at [1238, 395] on img "Next" at bounding box center [1233, 393] width 26 height 70
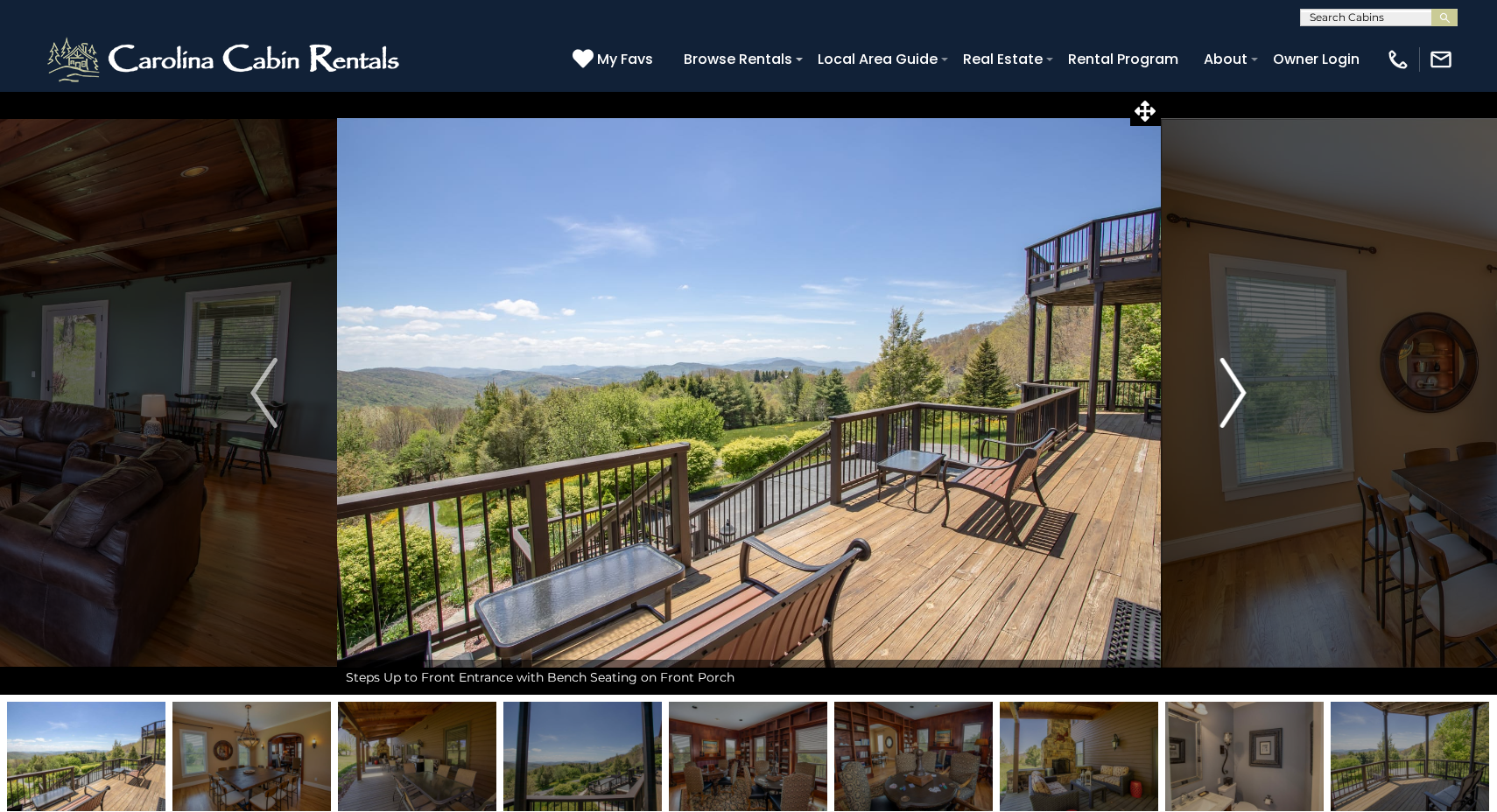
click at [1238, 395] on img "Next" at bounding box center [1233, 393] width 26 height 70
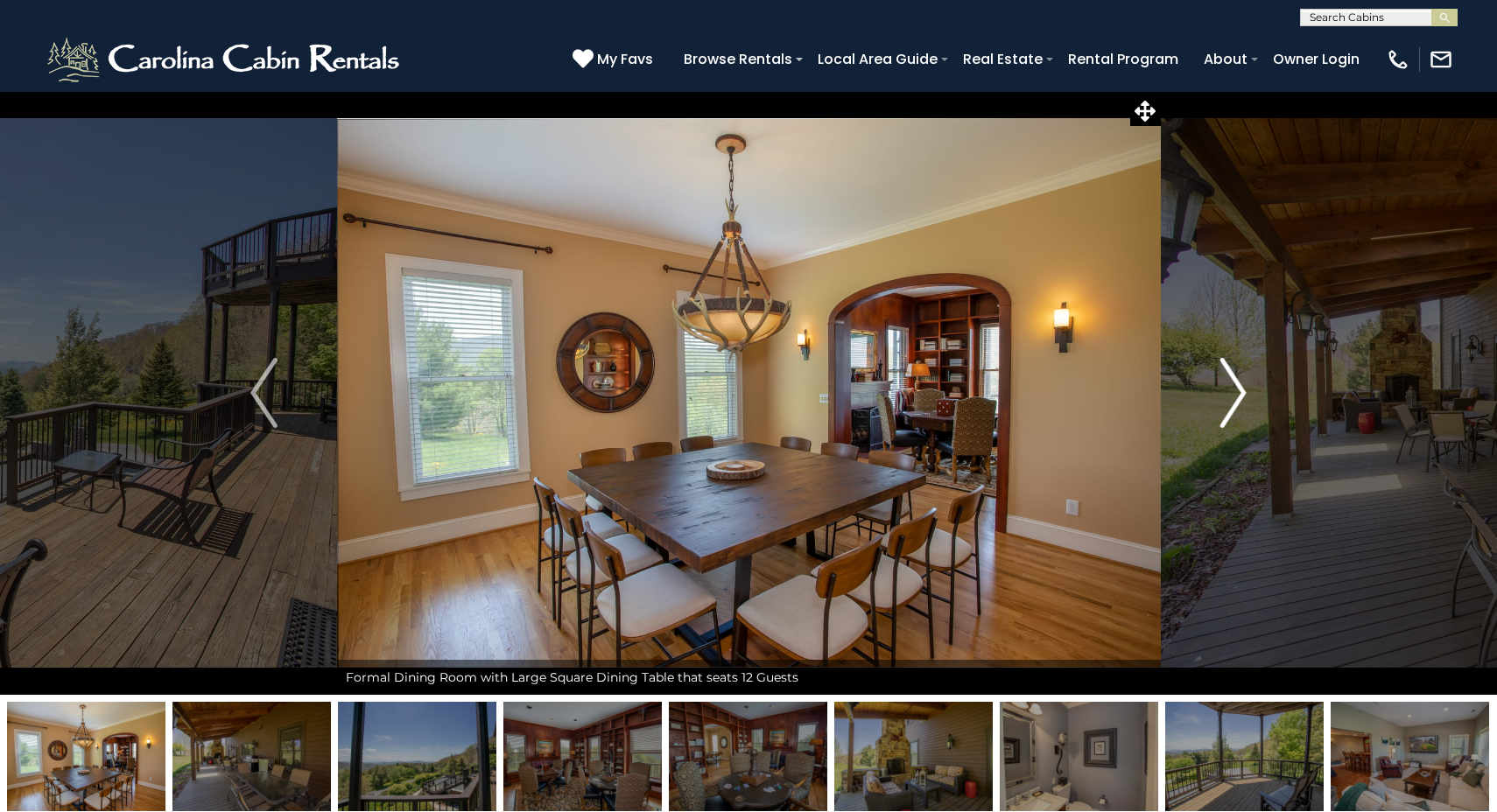
click at [1238, 395] on img "Next" at bounding box center [1233, 393] width 26 height 70
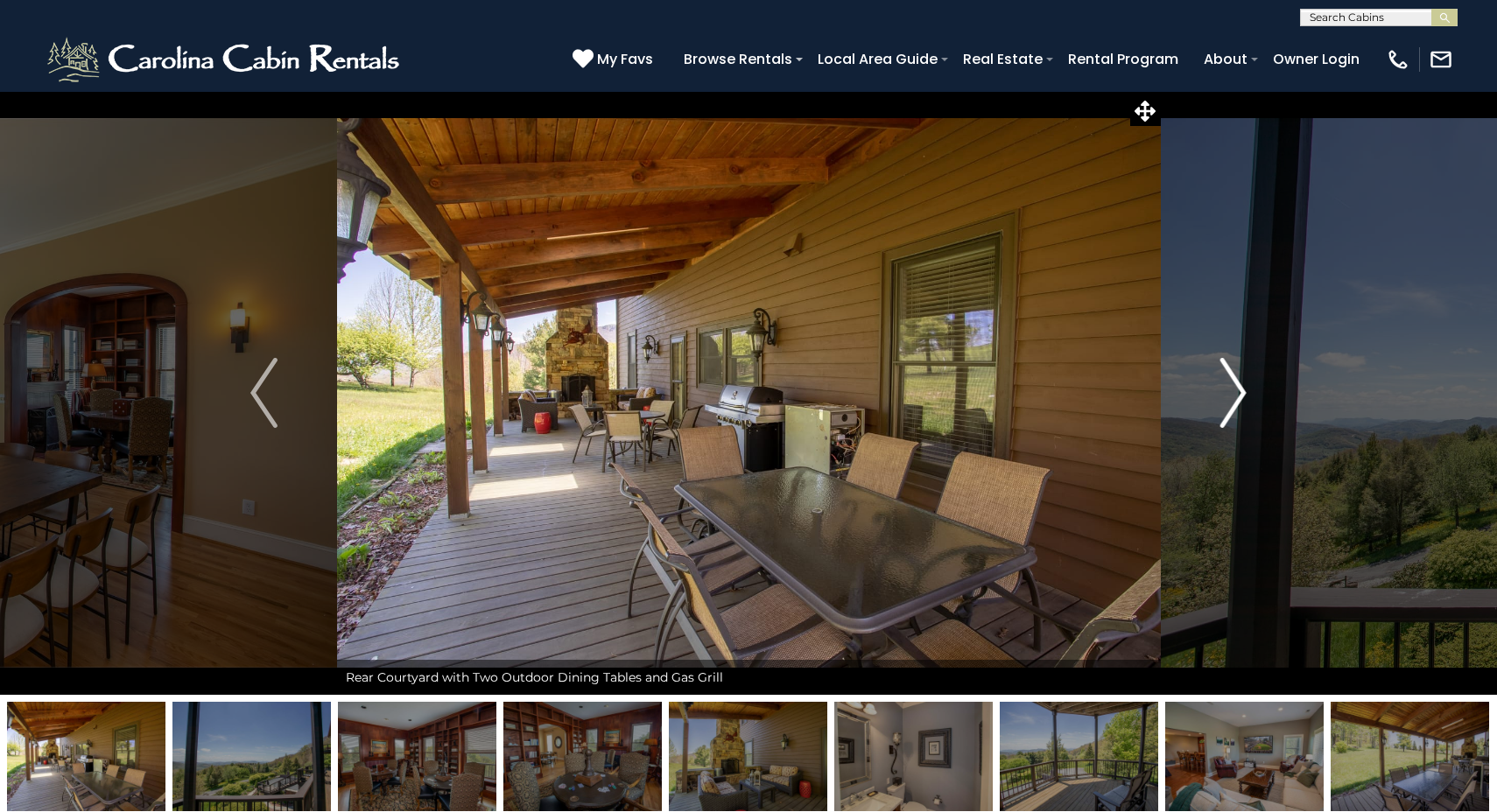
click at [1238, 395] on img "Next" at bounding box center [1233, 393] width 26 height 70
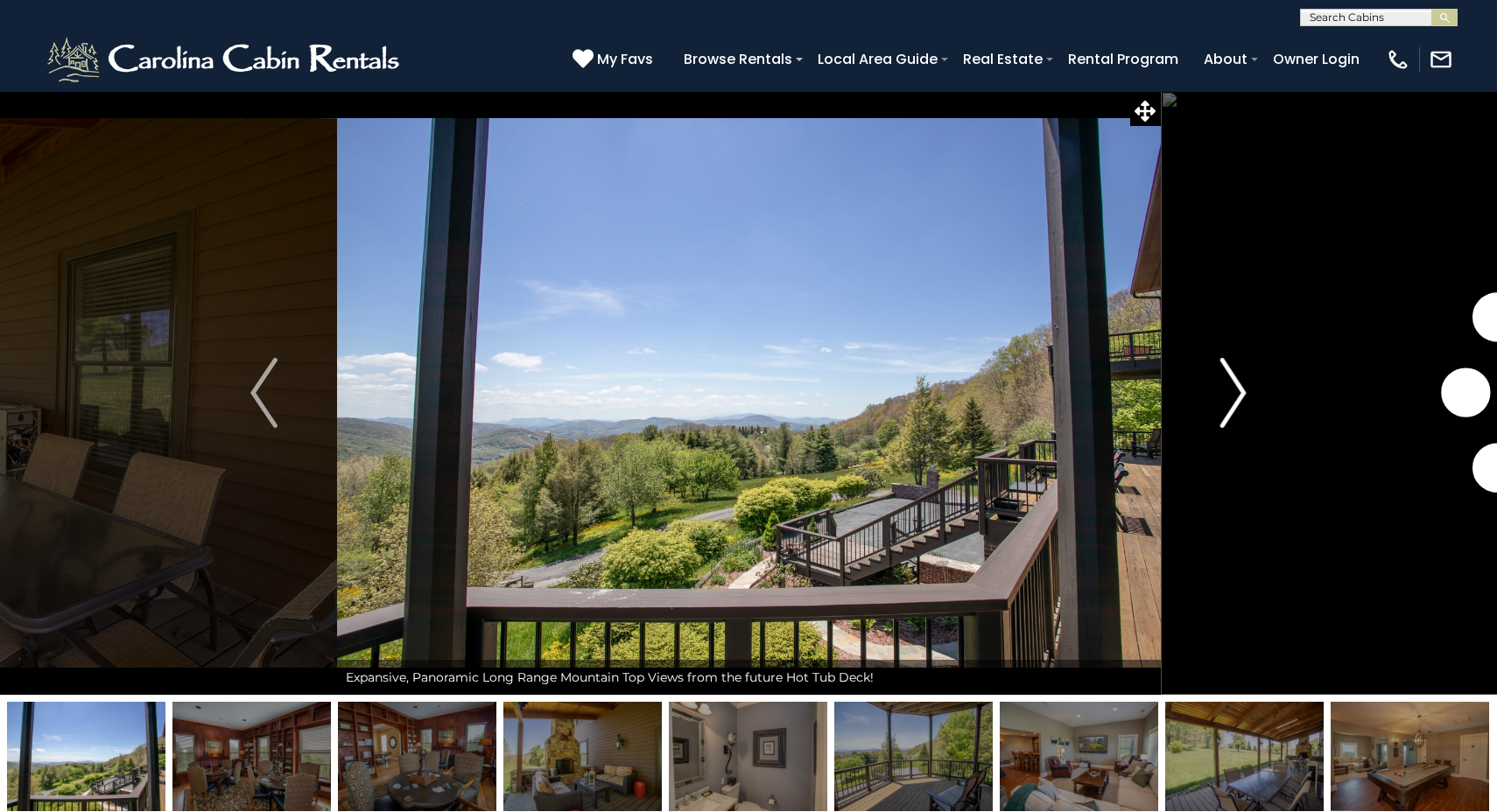
click at [1238, 395] on img "Next" at bounding box center [1233, 393] width 26 height 70
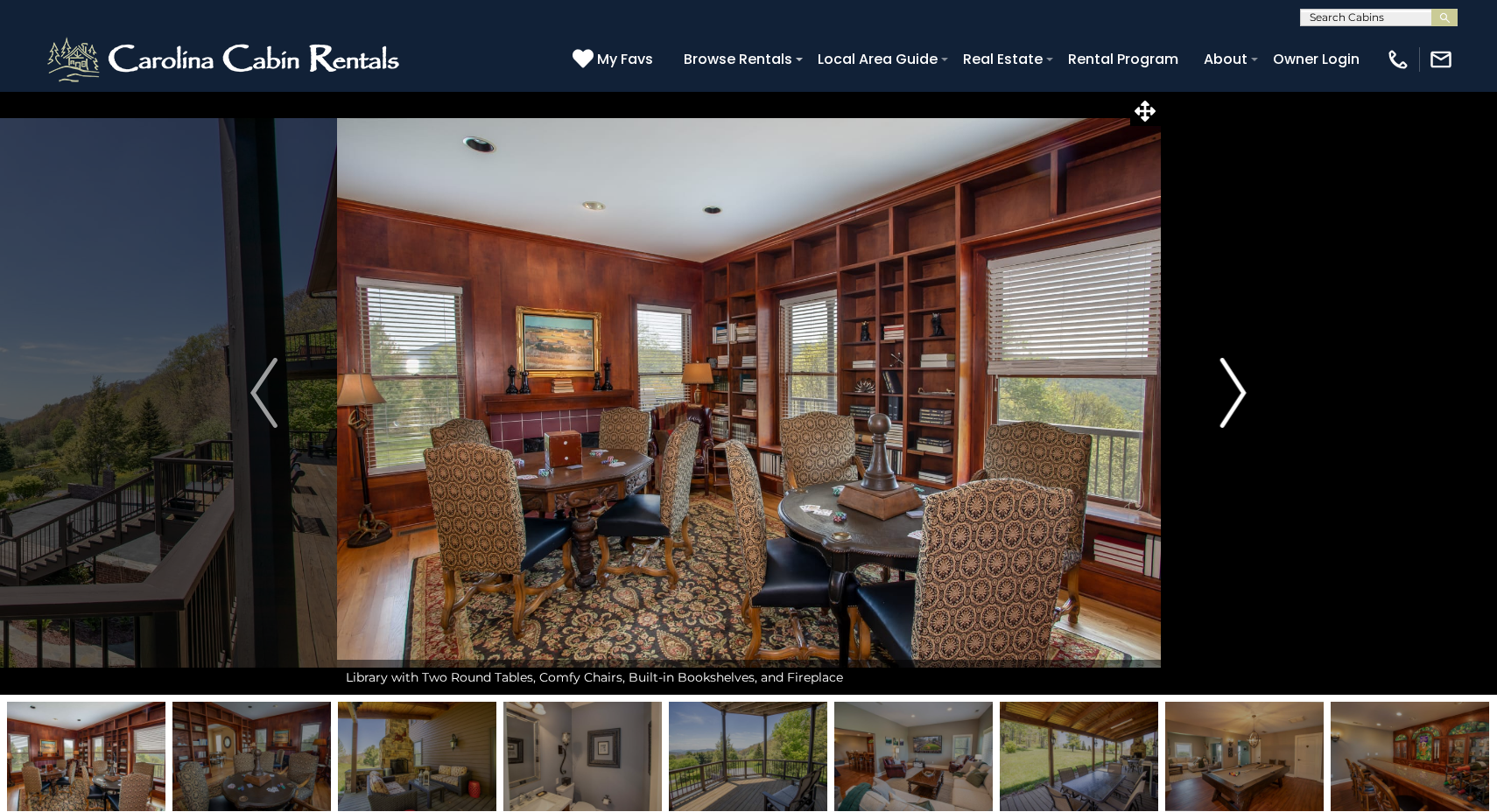
click at [1238, 395] on img "Next" at bounding box center [1233, 393] width 26 height 70
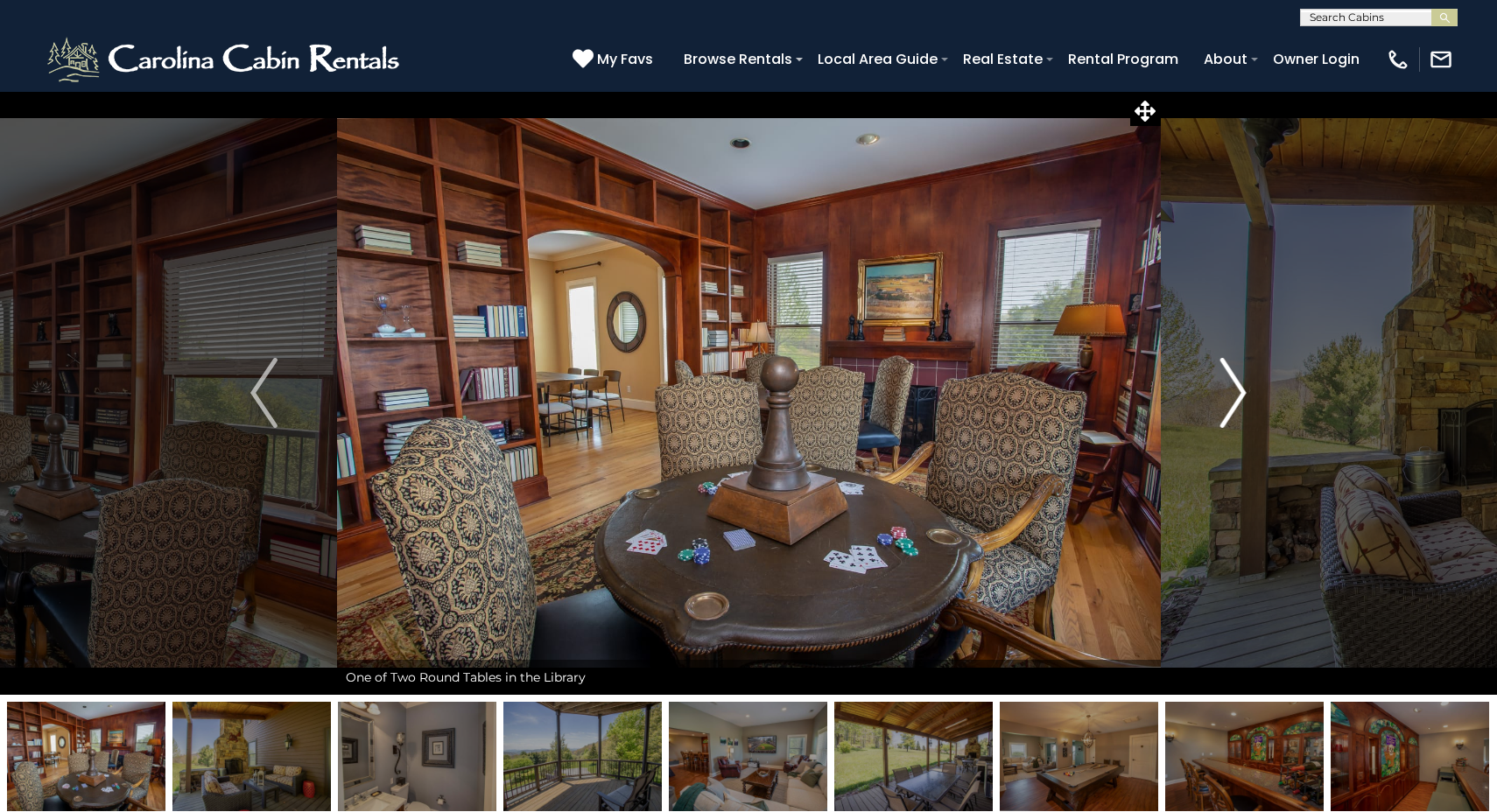
click at [1238, 395] on img "Next" at bounding box center [1233, 393] width 26 height 70
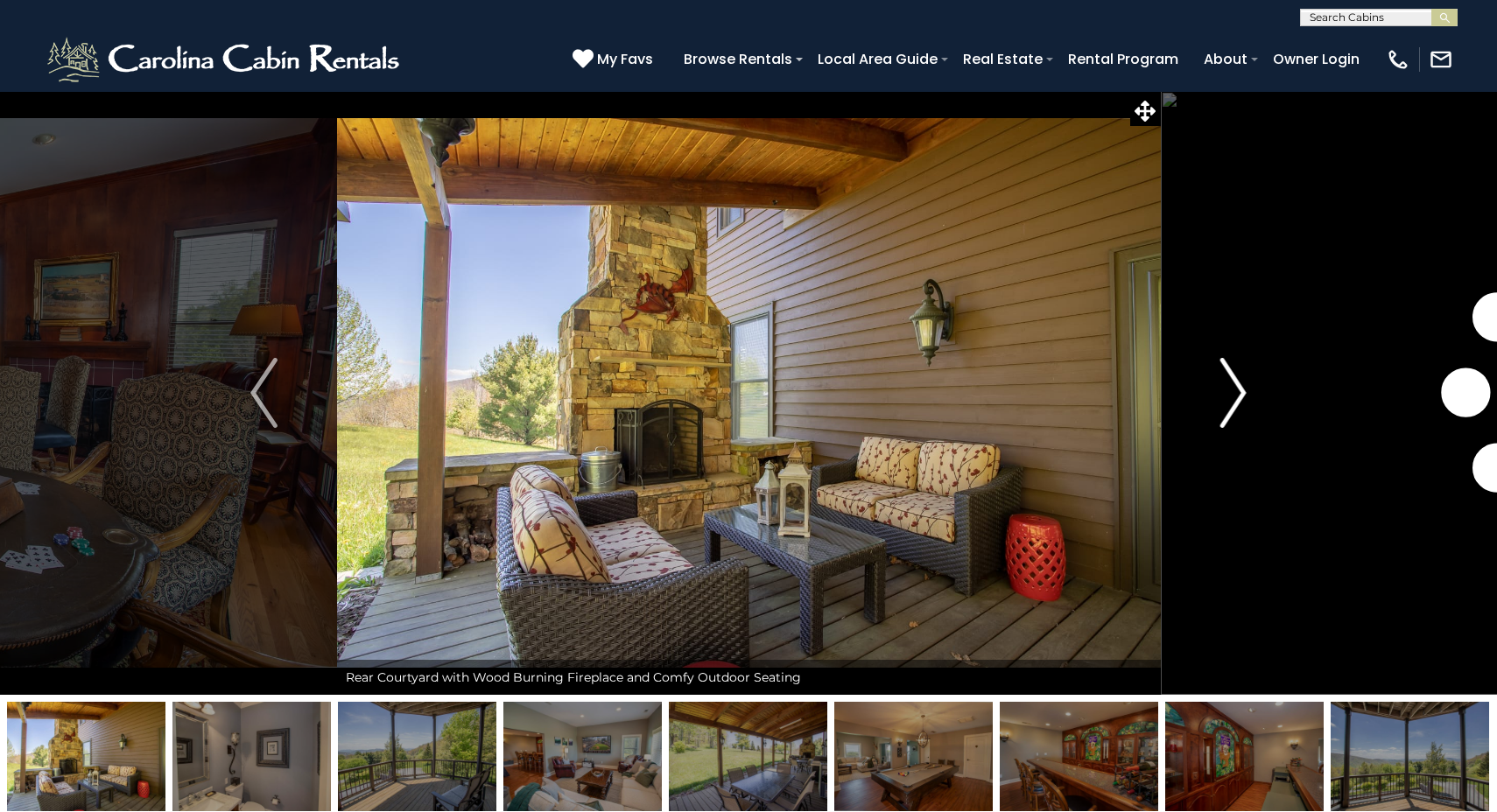
click at [1238, 395] on img "Next" at bounding box center [1233, 393] width 26 height 70
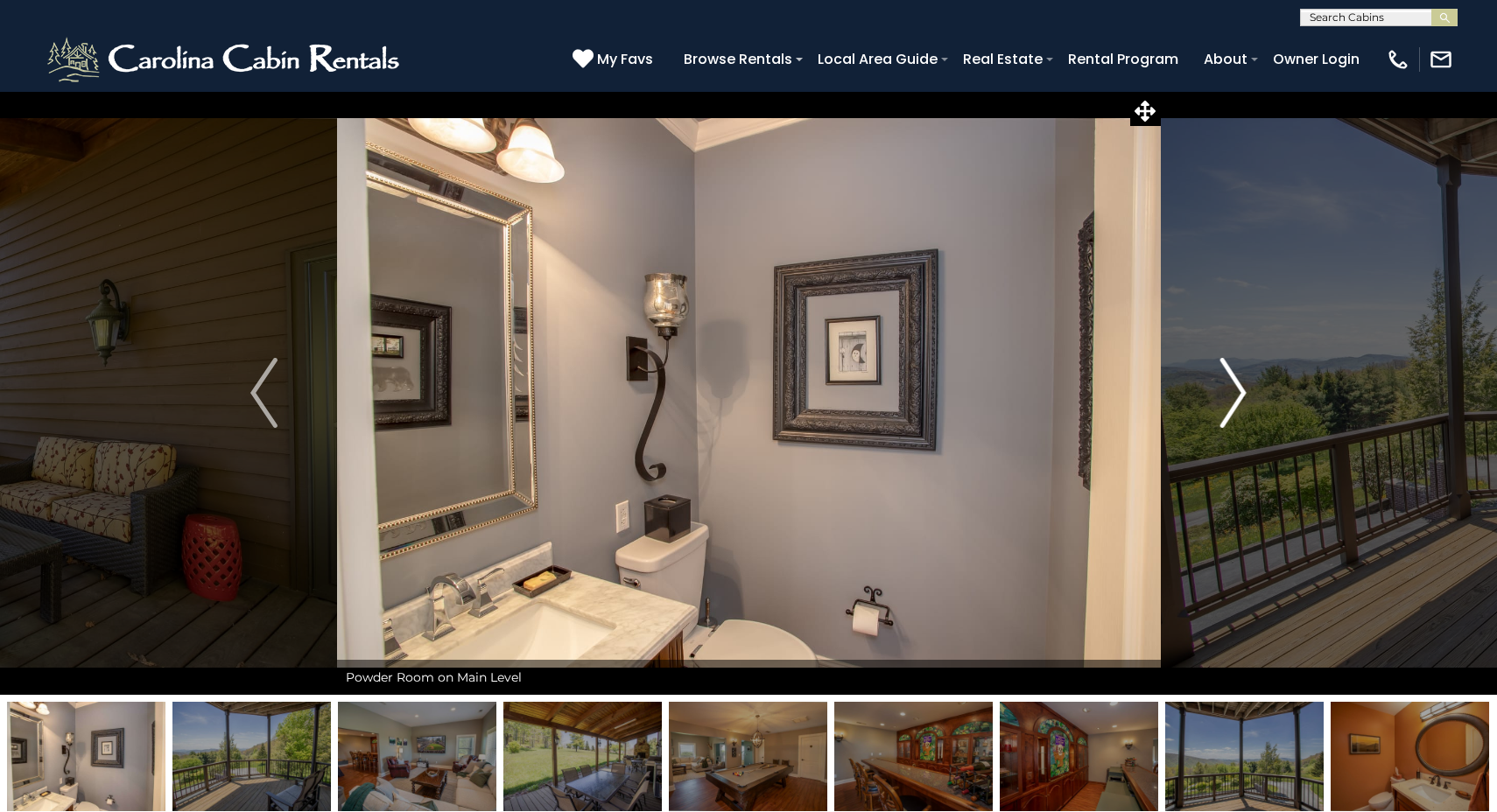
click at [1238, 395] on img "Next" at bounding box center [1233, 393] width 26 height 70
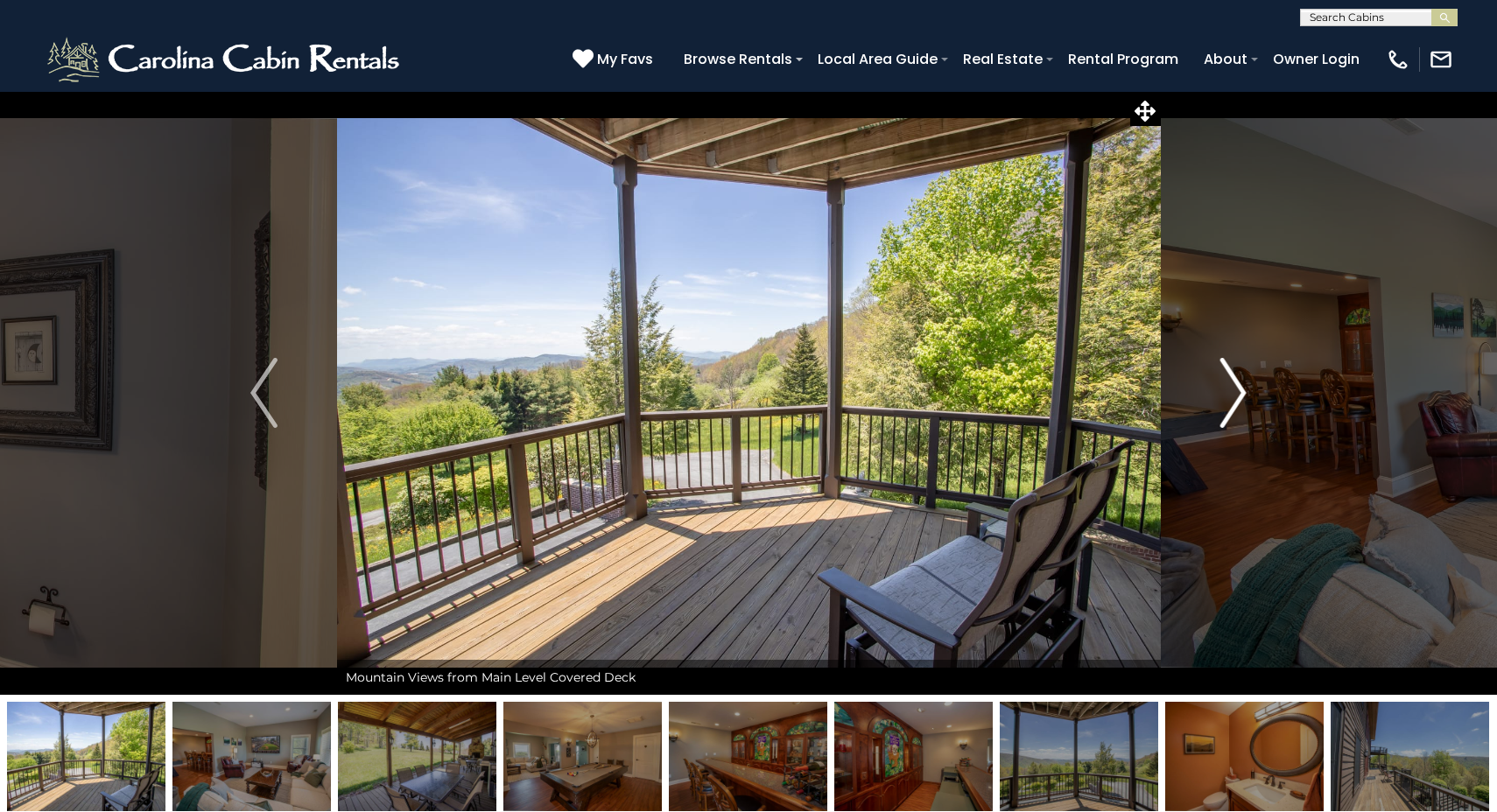
click at [1238, 395] on img "Next" at bounding box center [1233, 393] width 26 height 70
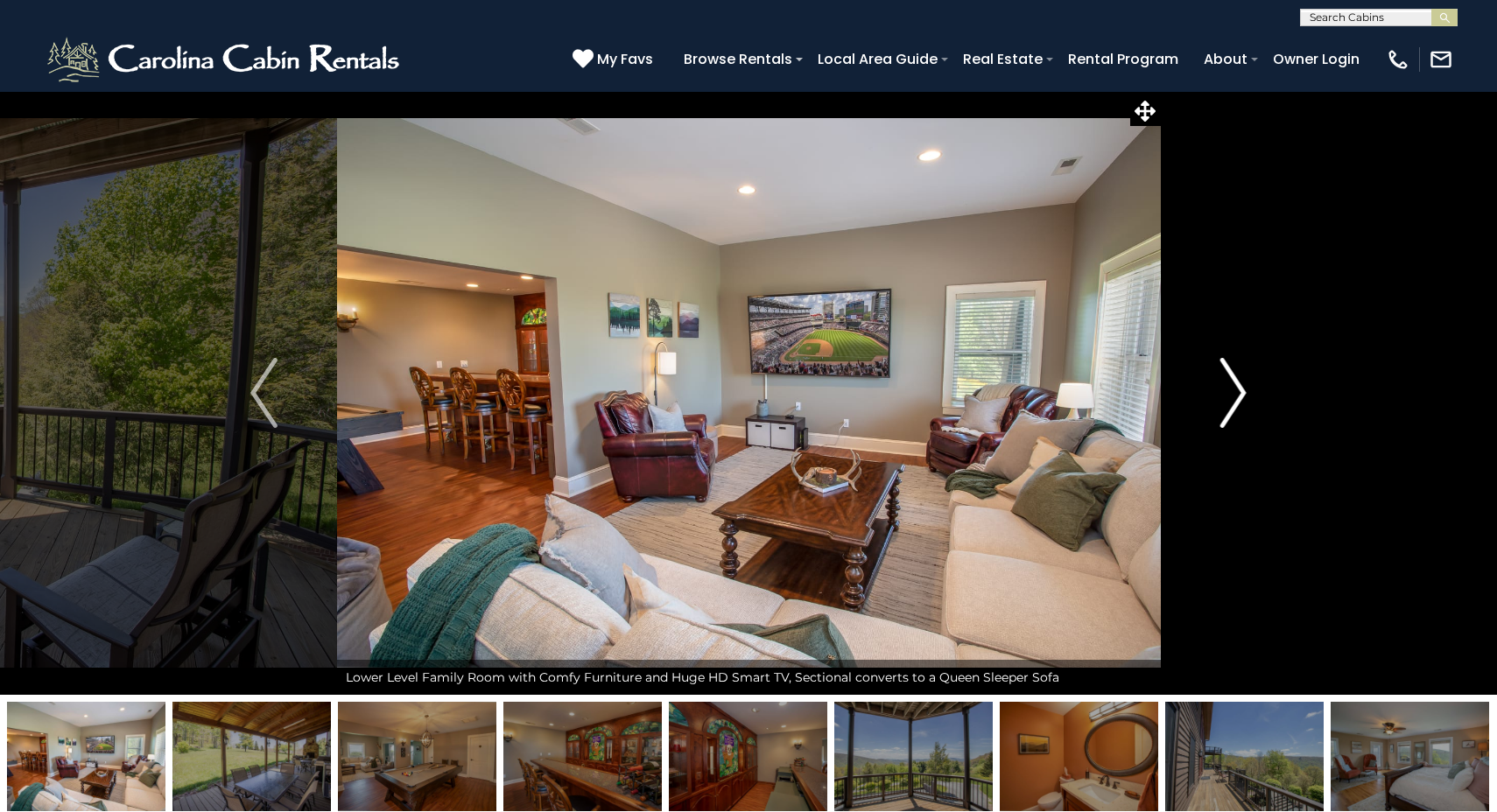
click at [1238, 395] on img "Next" at bounding box center [1233, 393] width 26 height 70
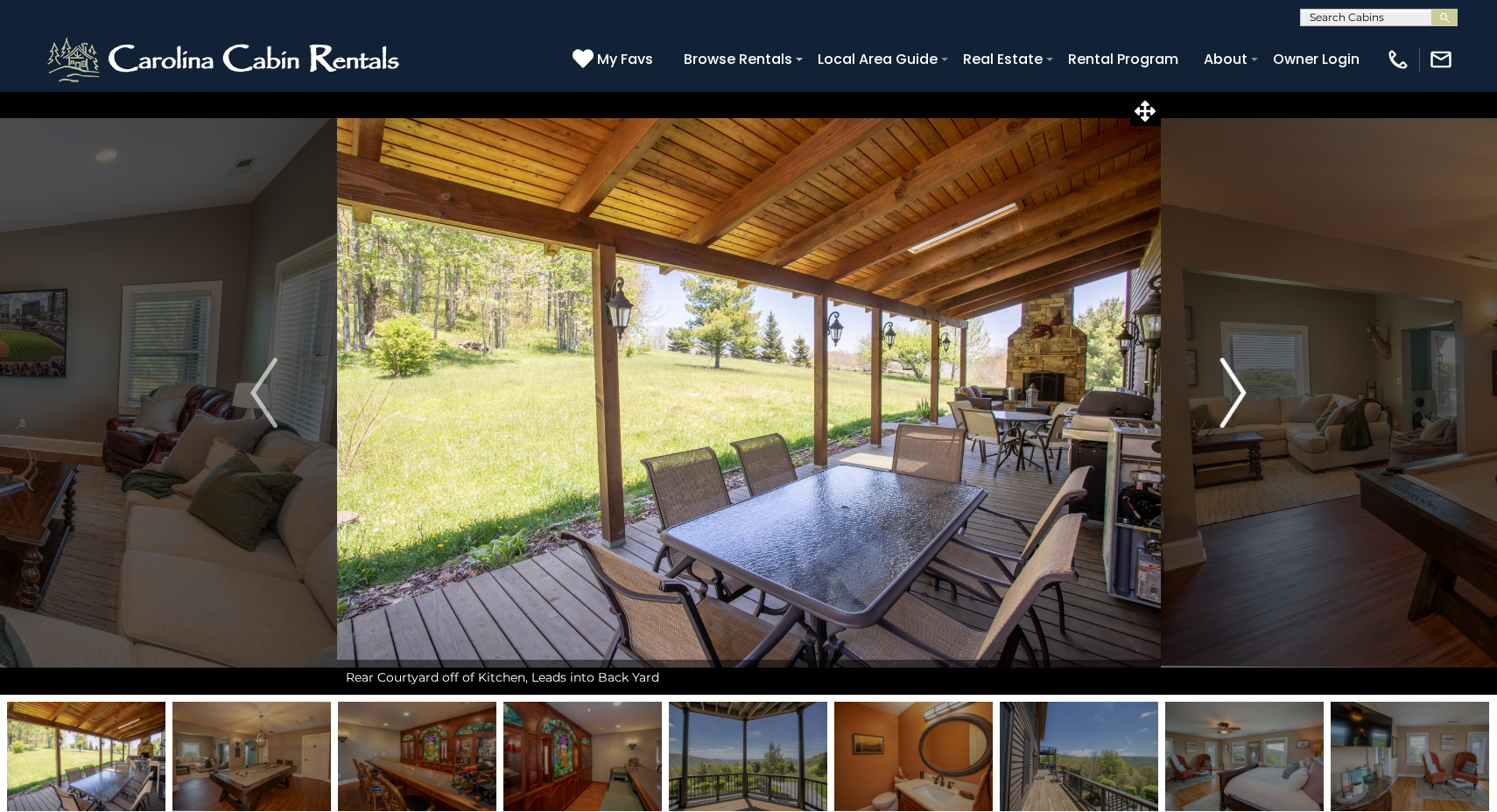
click at [1238, 395] on img "Next" at bounding box center [1233, 393] width 26 height 70
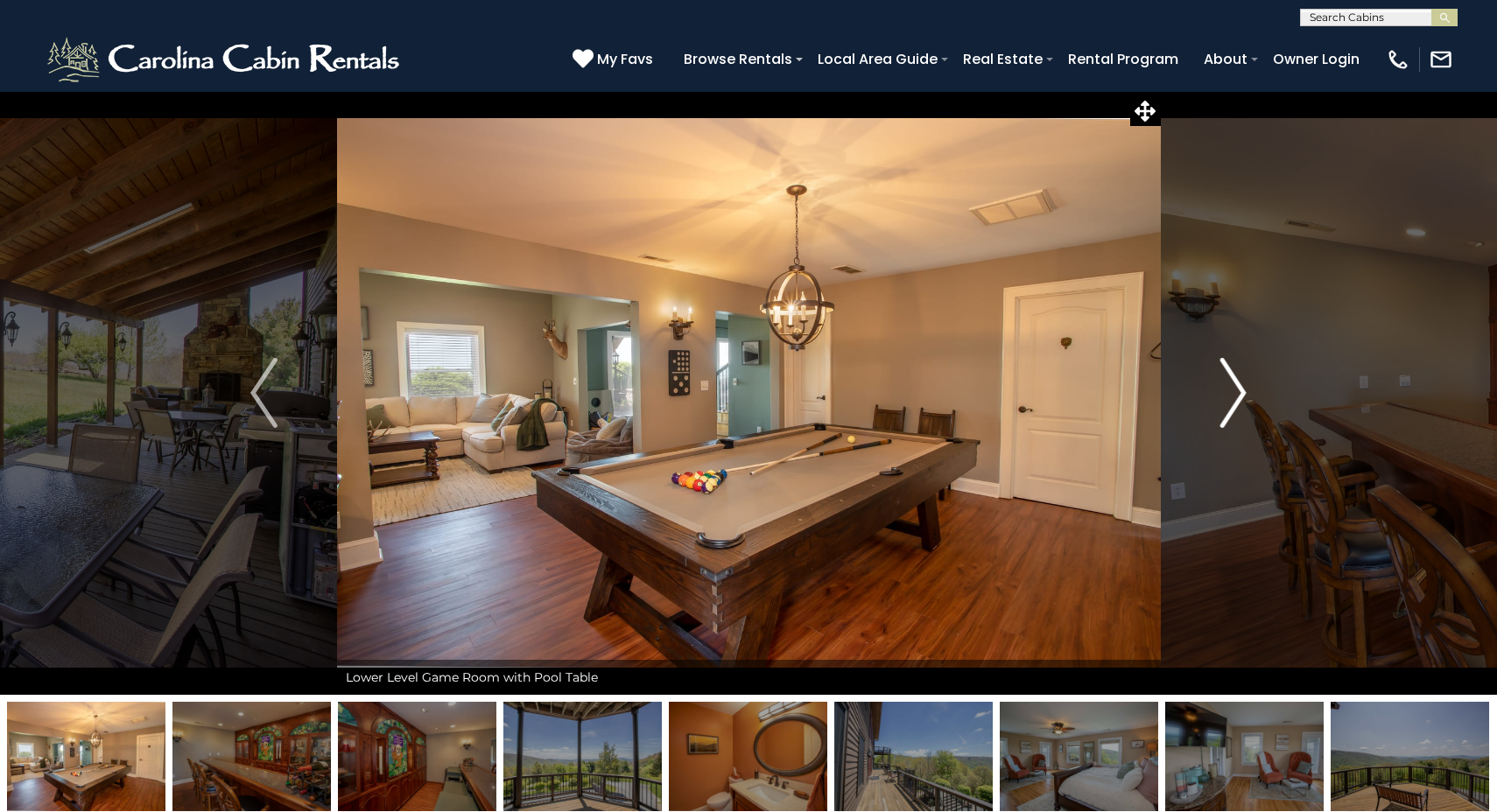
click at [1238, 395] on img "Next" at bounding box center [1233, 393] width 26 height 70
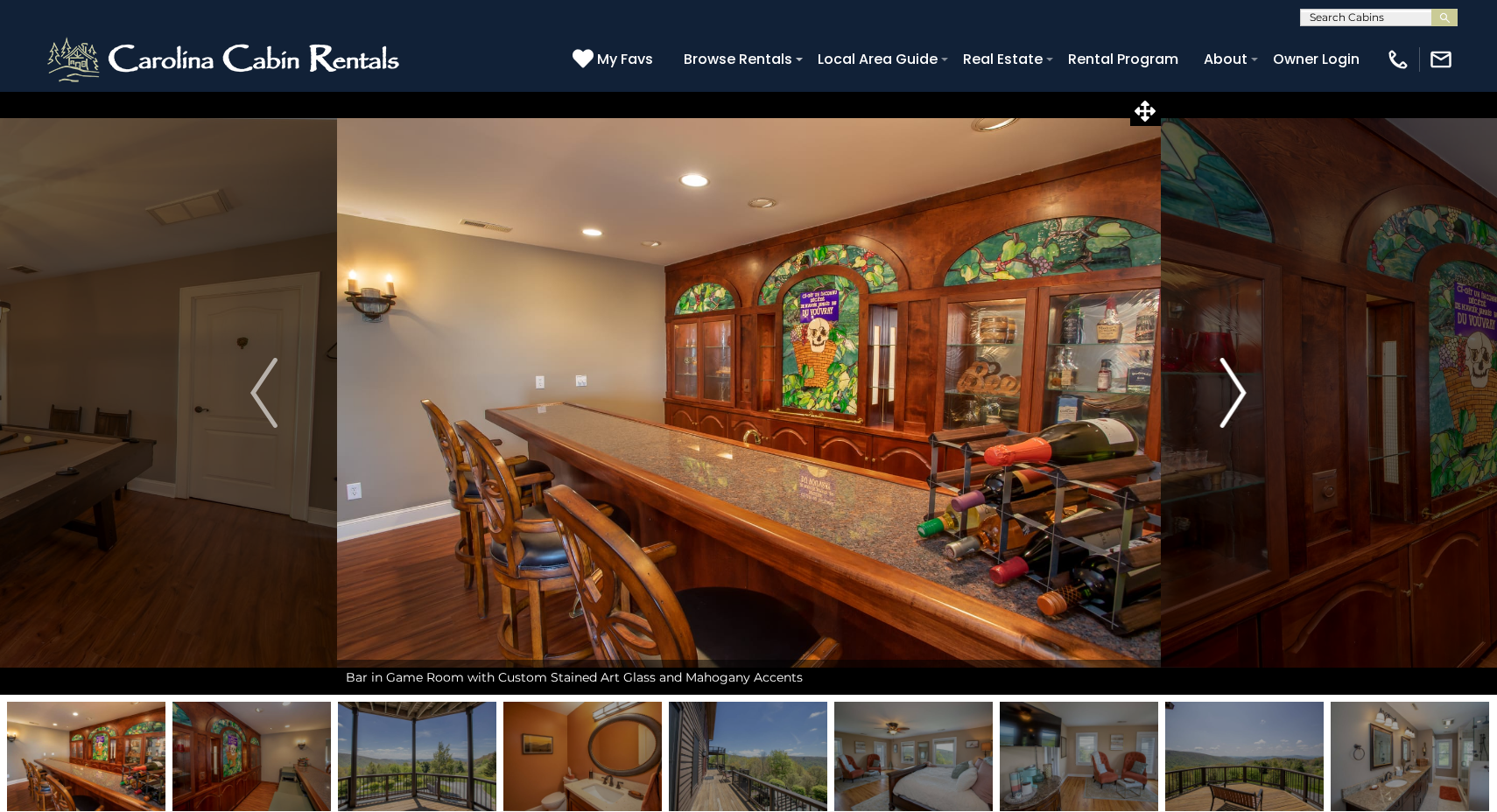
click at [1238, 395] on img "Next" at bounding box center [1233, 393] width 26 height 70
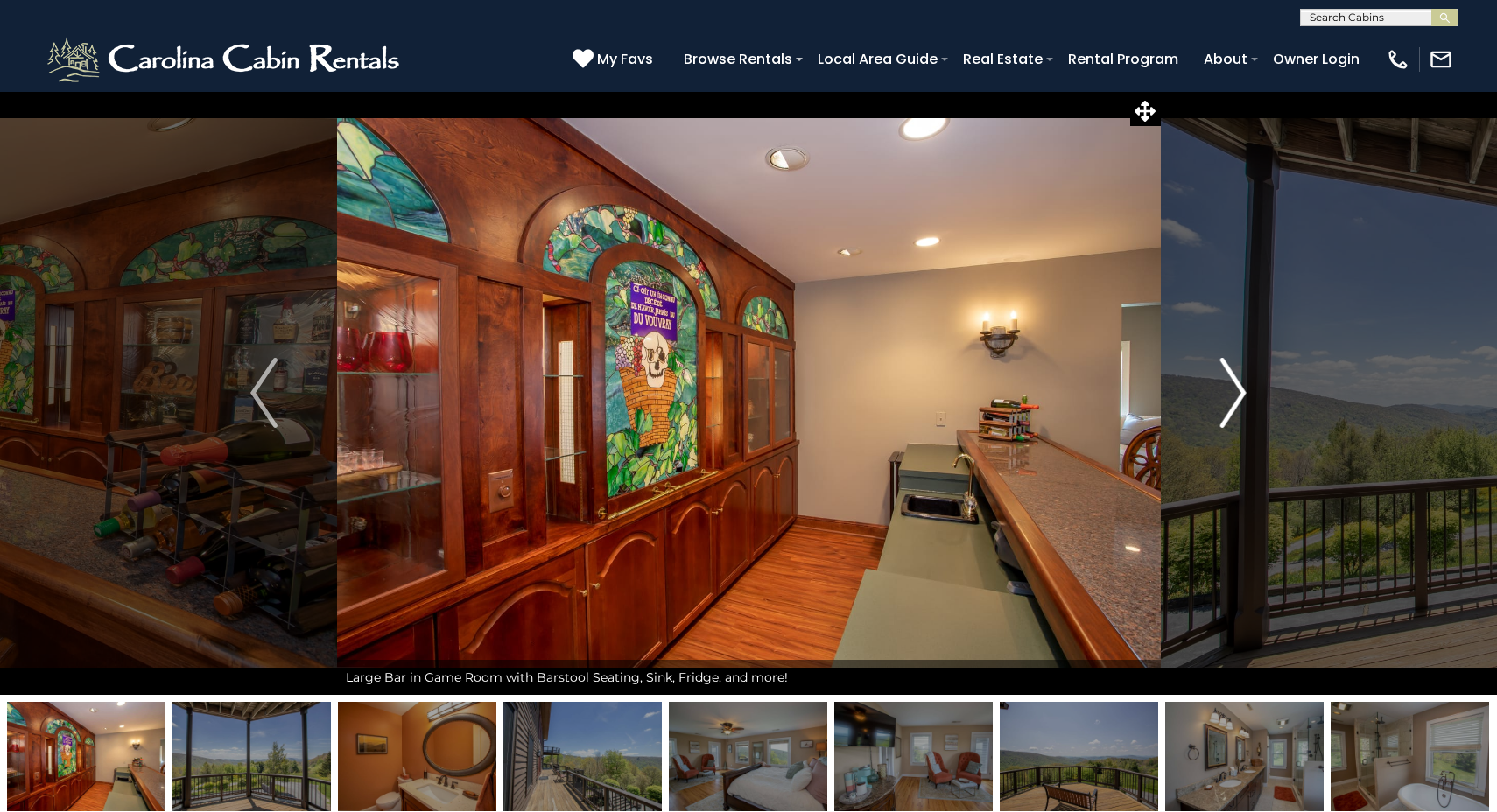
click at [1238, 395] on img "Next" at bounding box center [1233, 393] width 26 height 70
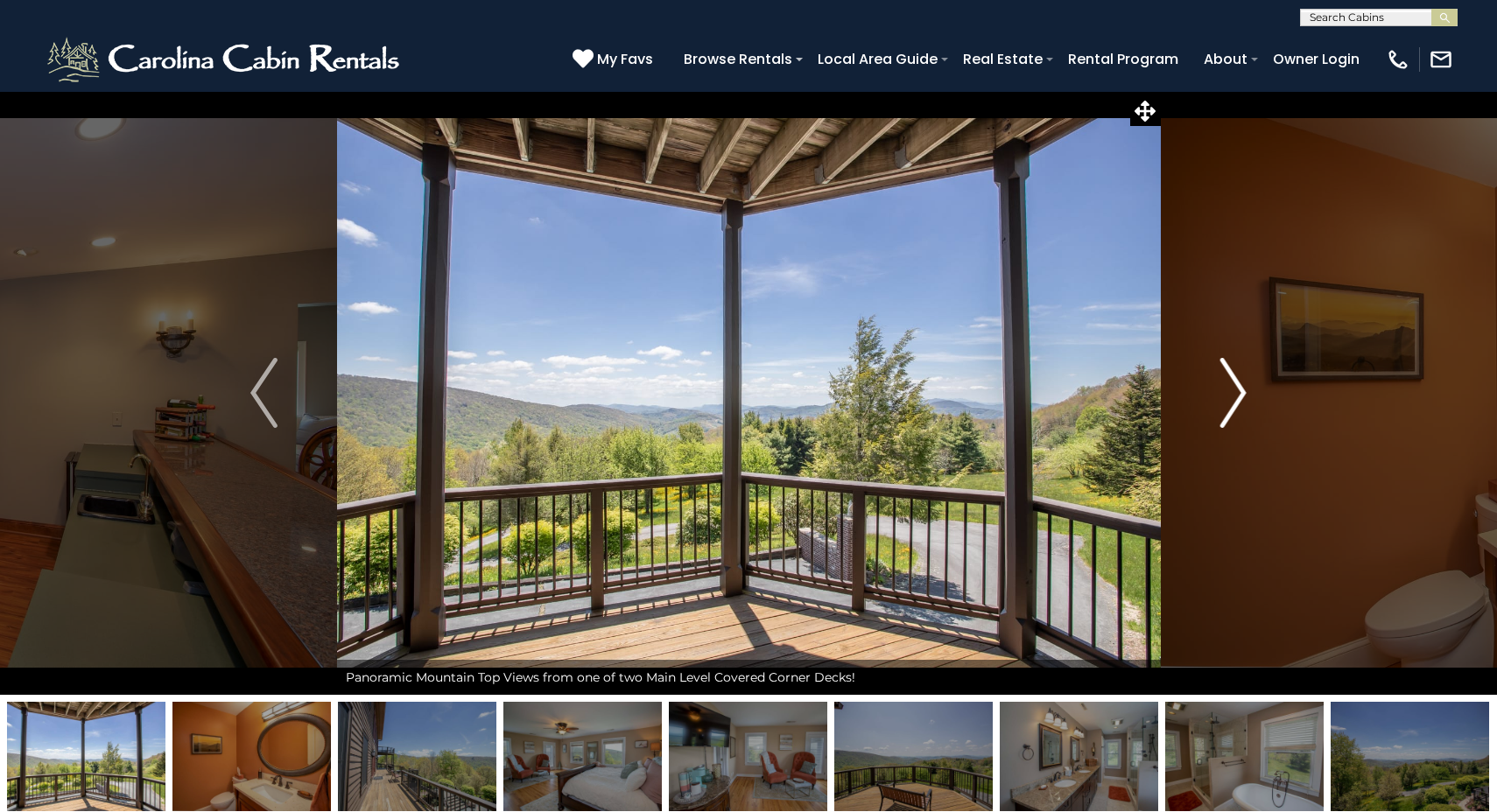
click at [1238, 395] on img "Next" at bounding box center [1233, 393] width 26 height 70
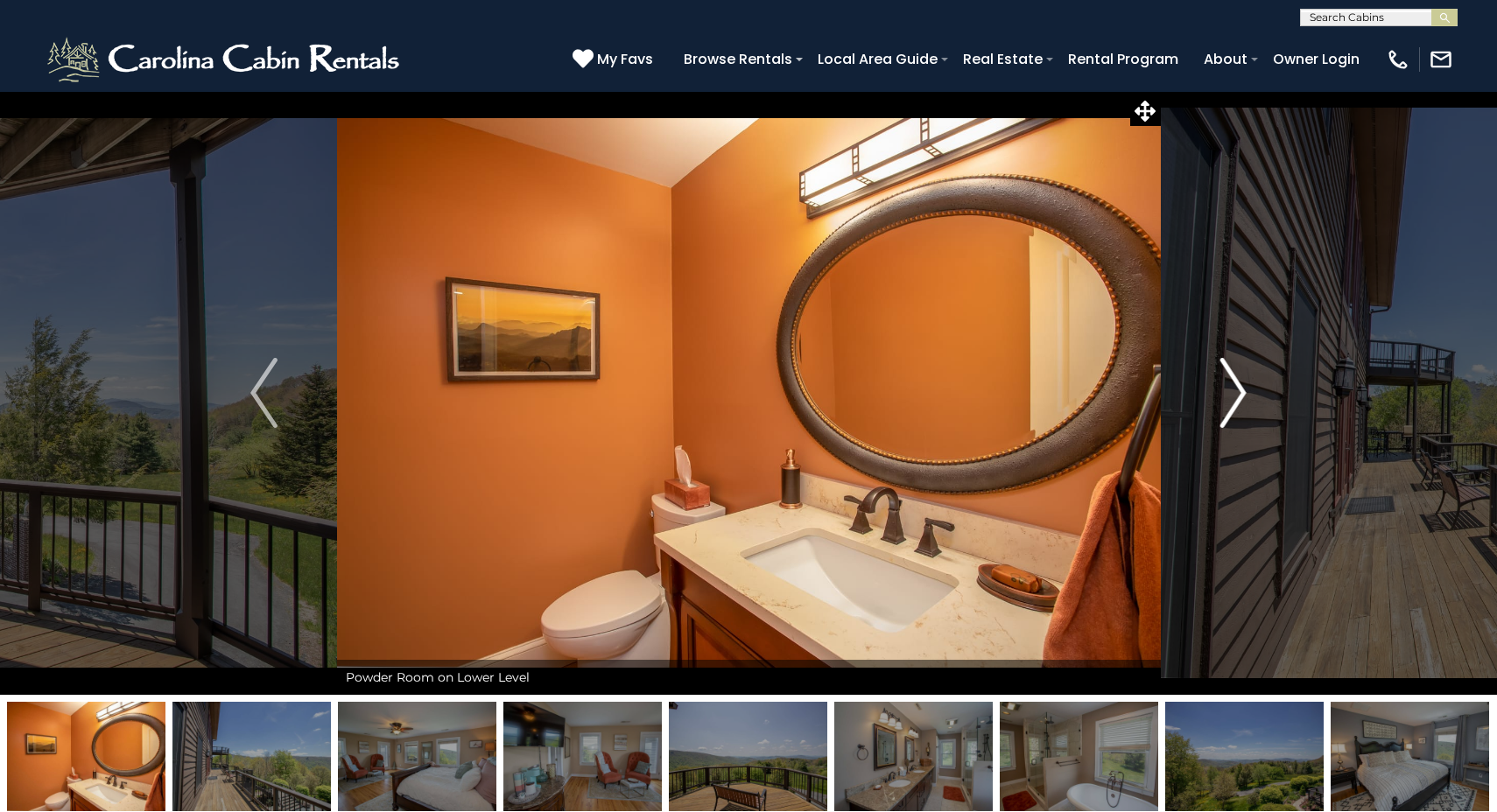
click at [1238, 395] on img "Next" at bounding box center [1233, 393] width 26 height 70
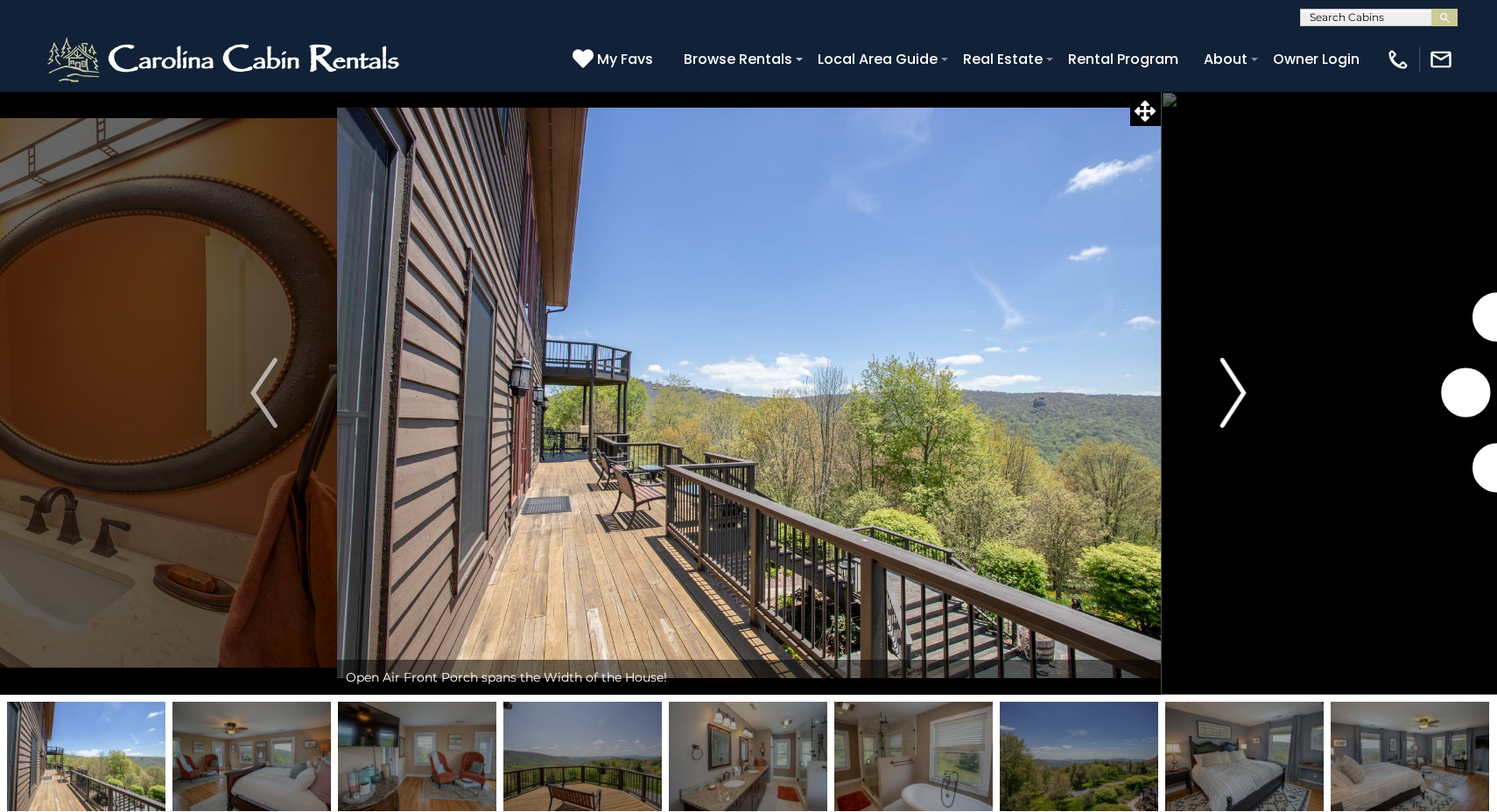
click at [1238, 395] on img "Next" at bounding box center [1233, 393] width 26 height 70
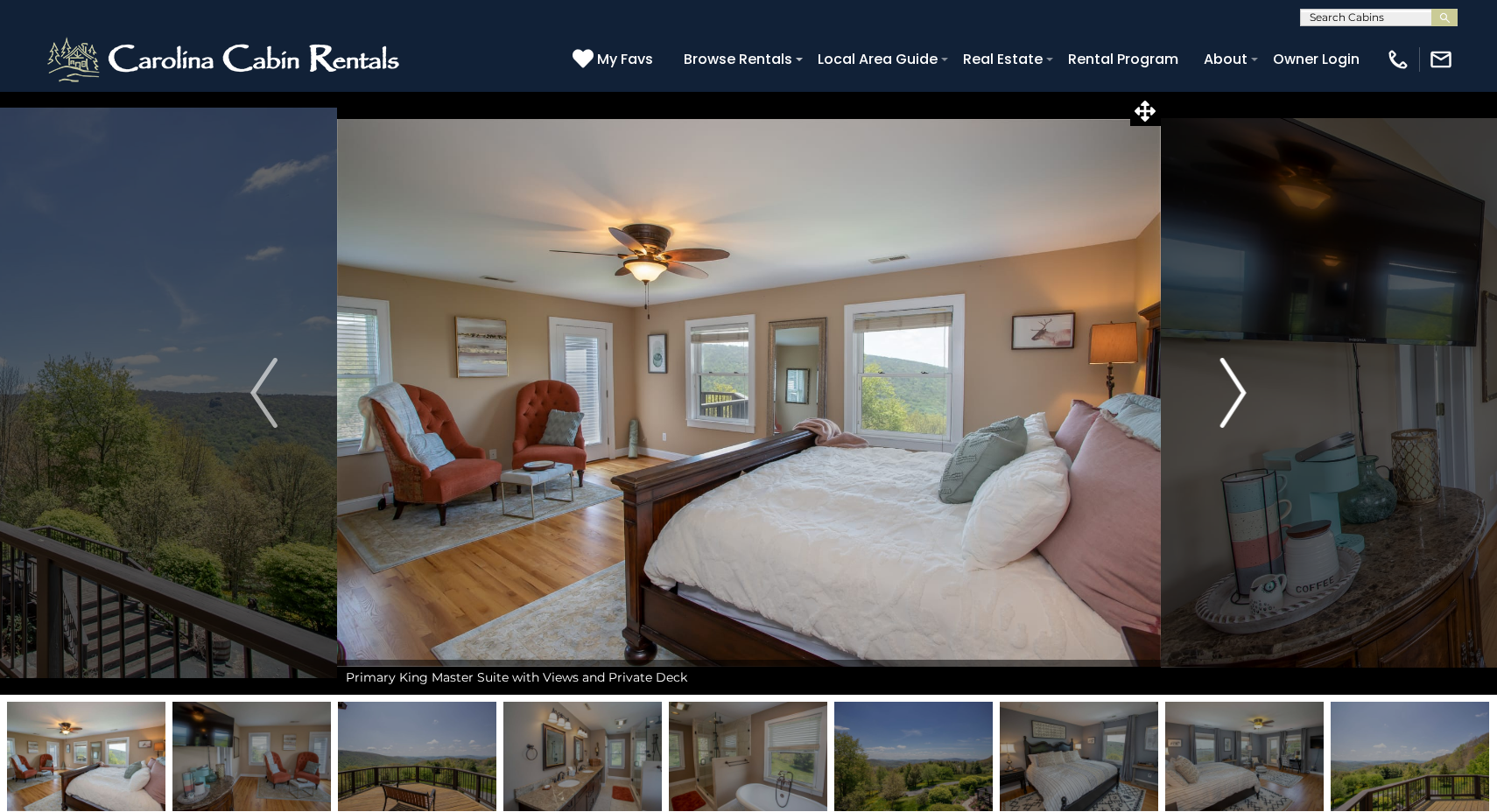
click at [1238, 395] on img "Next" at bounding box center [1233, 393] width 26 height 70
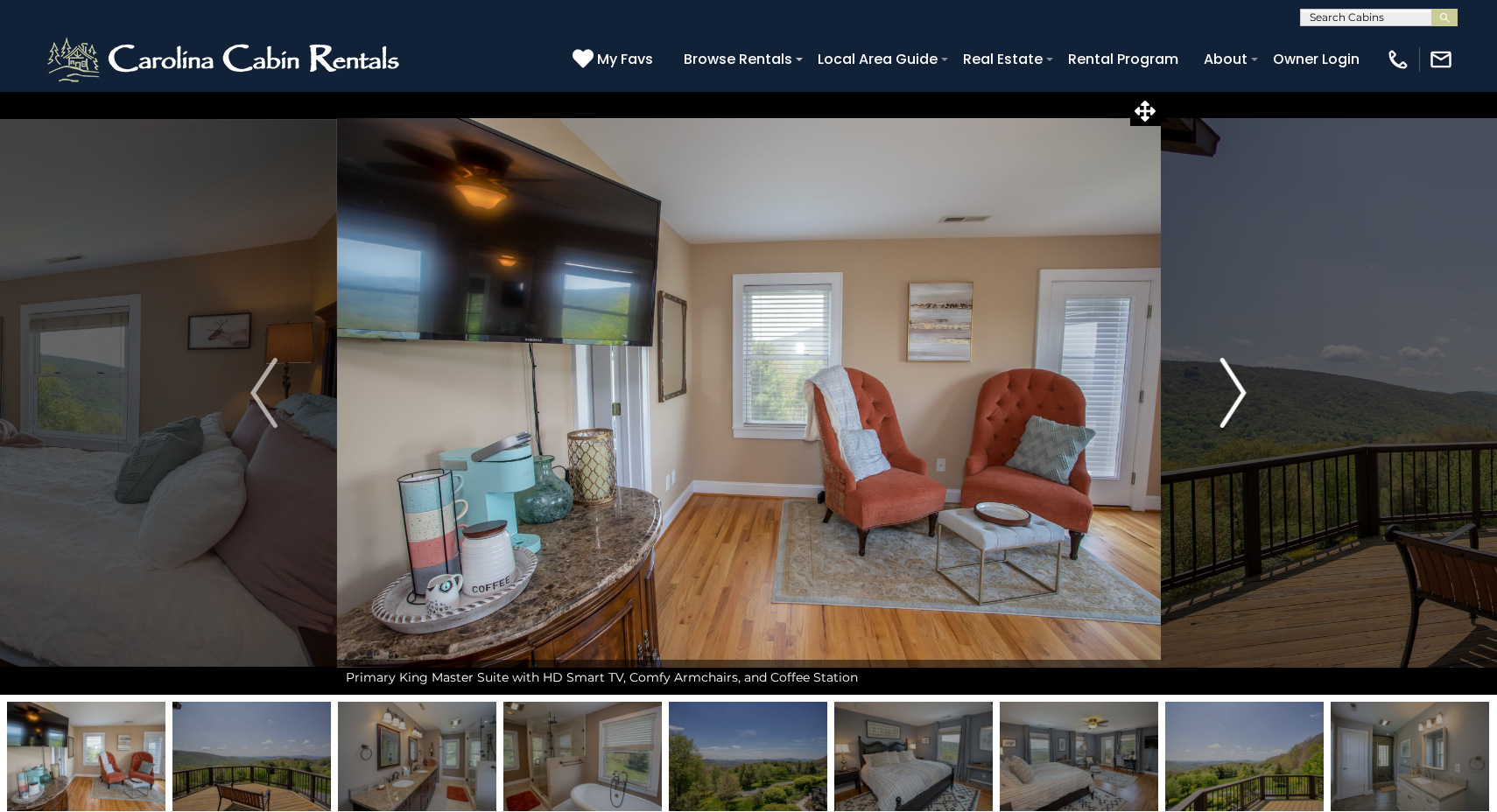
click at [1238, 395] on img "Next" at bounding box center [1233, 393] width 26 height 70
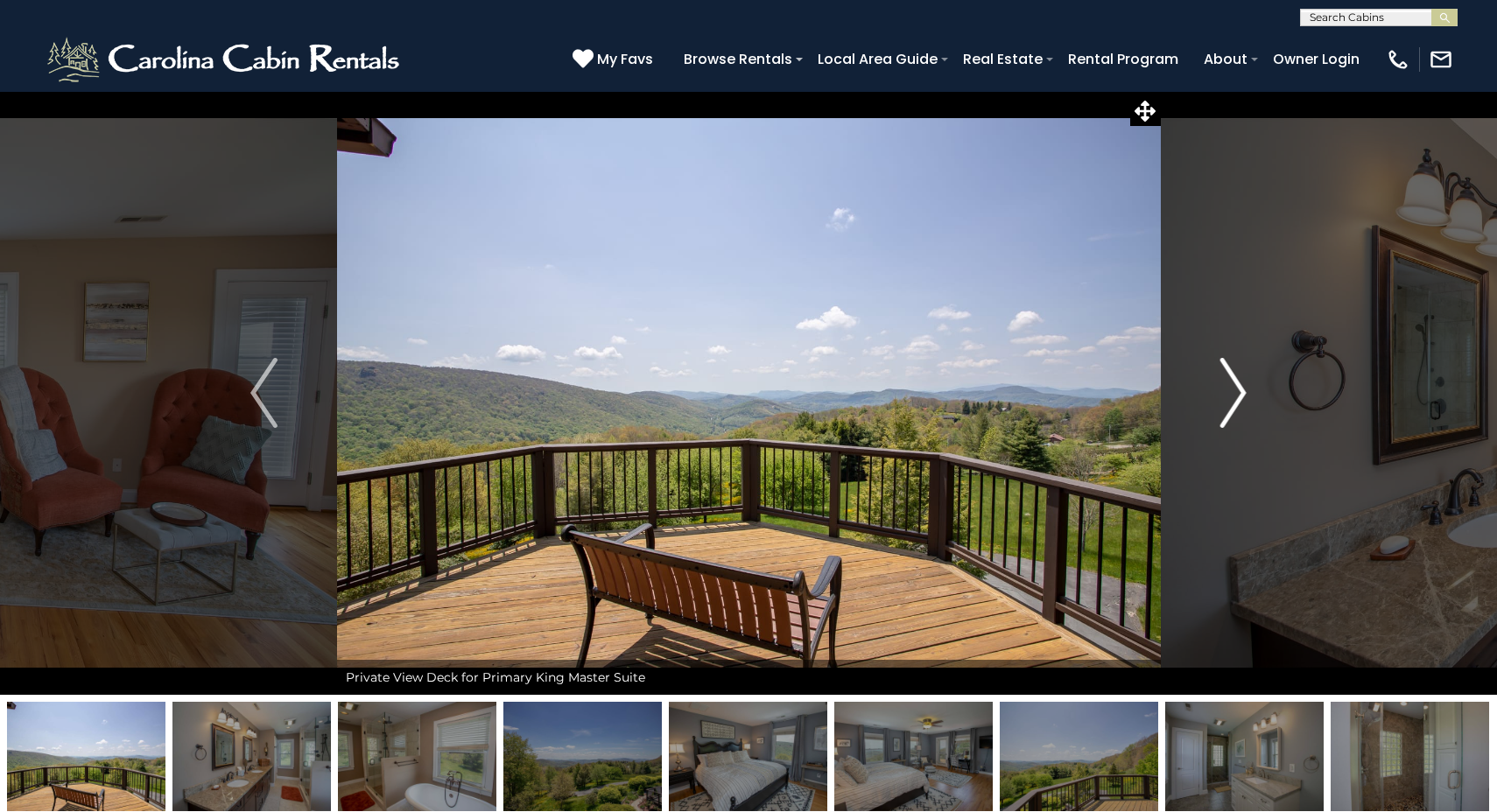
click at [1238, 395] on img "Next" at bounding box center [1233, 393] width 26 height 70
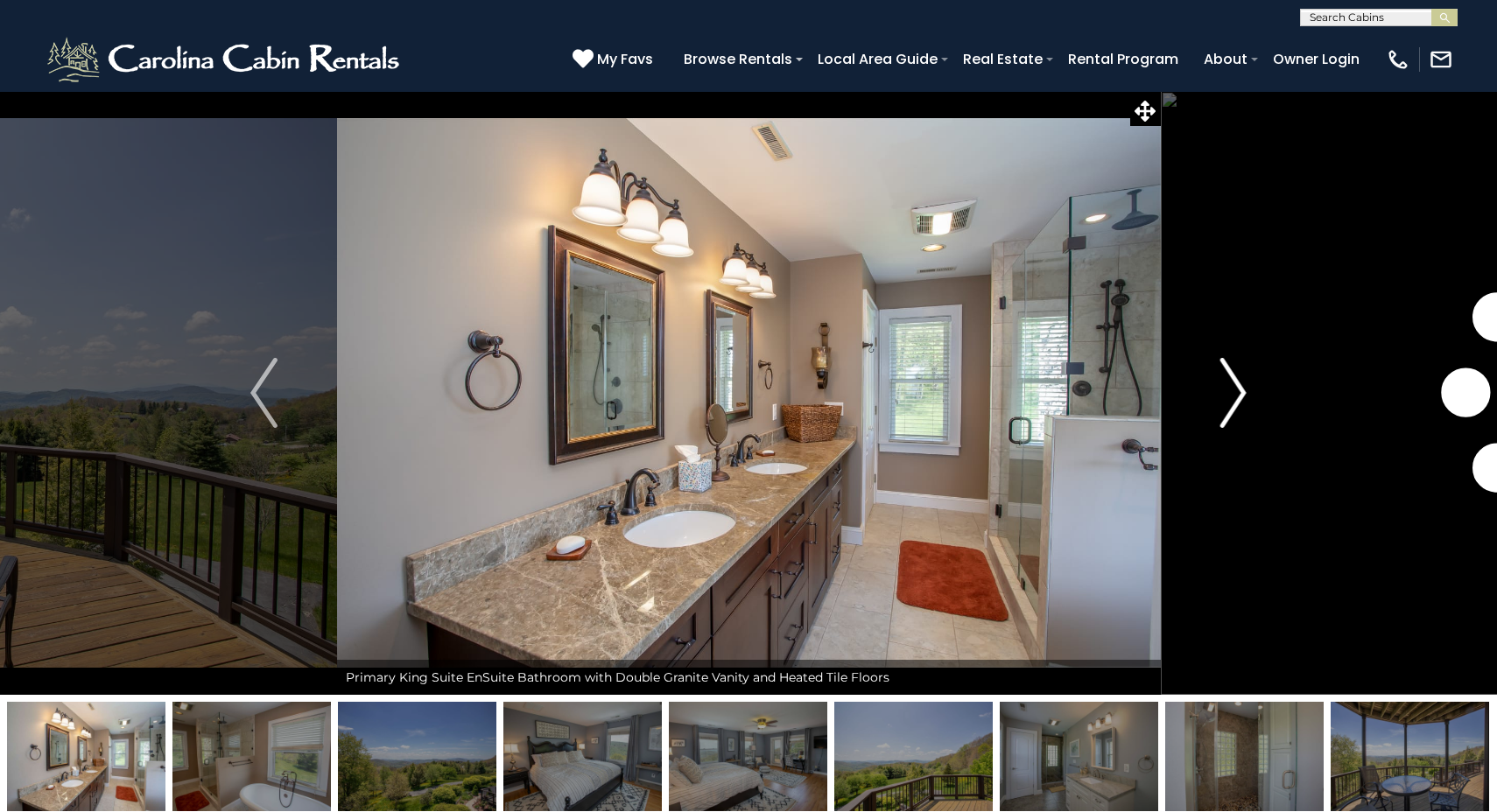
click at [1238, 395] on img "Next" at bounding box center [1233, 393] width 26 height 70
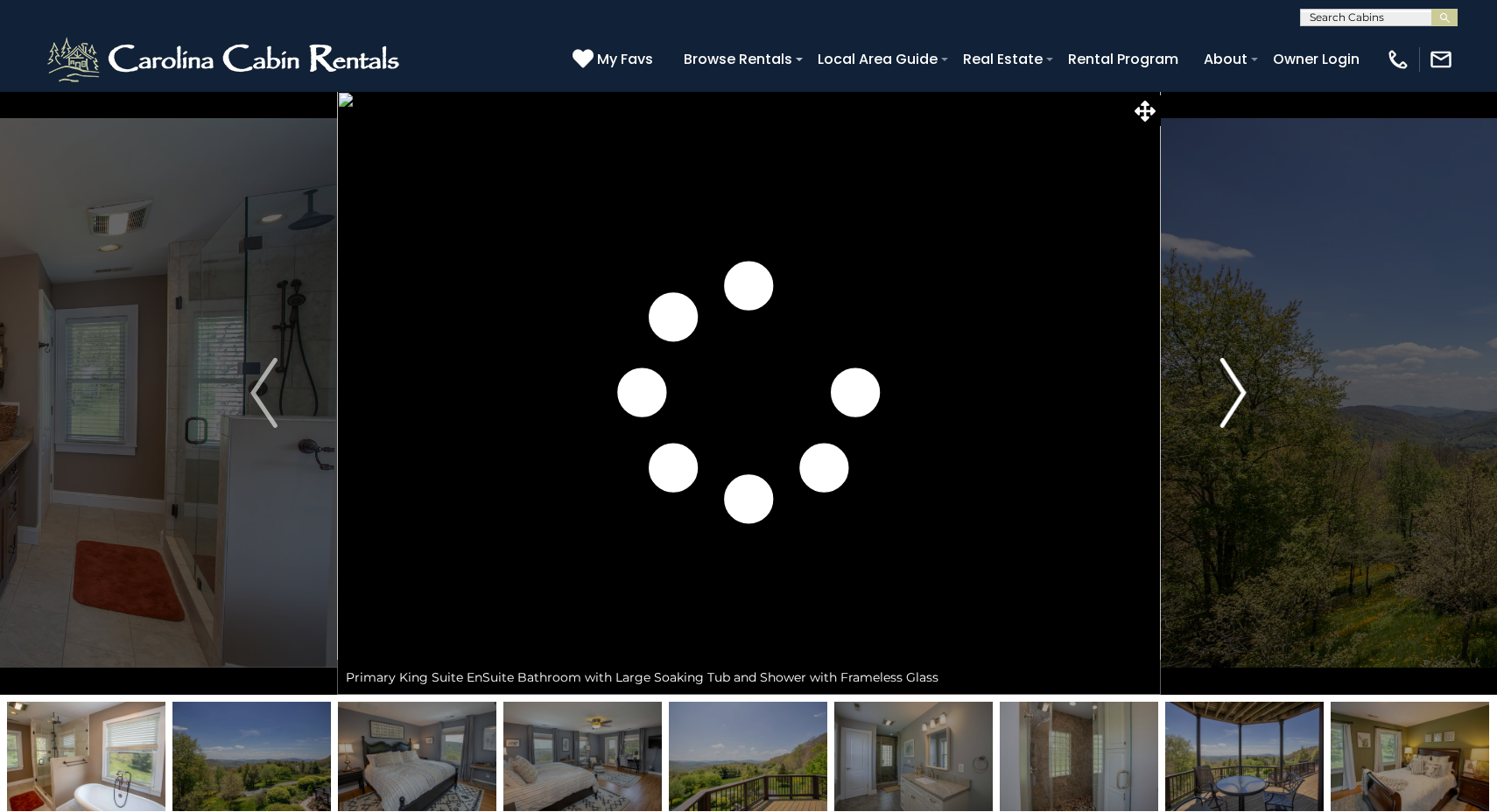
click at [1238, 395] on img "Next" at bounding box center [1233, 393] width 26 height 70
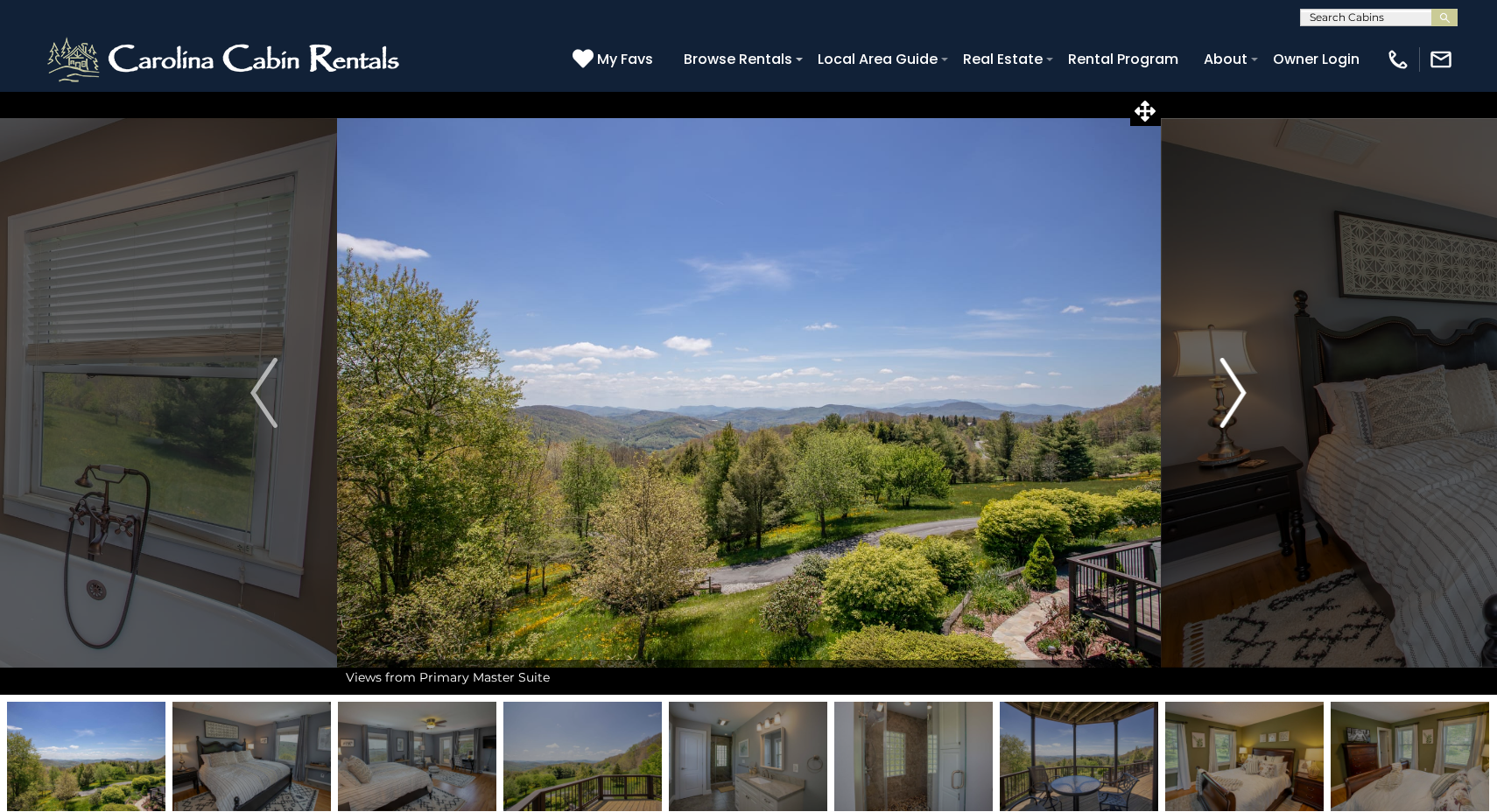
click at [1238, 395] on img "Next" at bounding box center [1233, 393] width 26 height 70
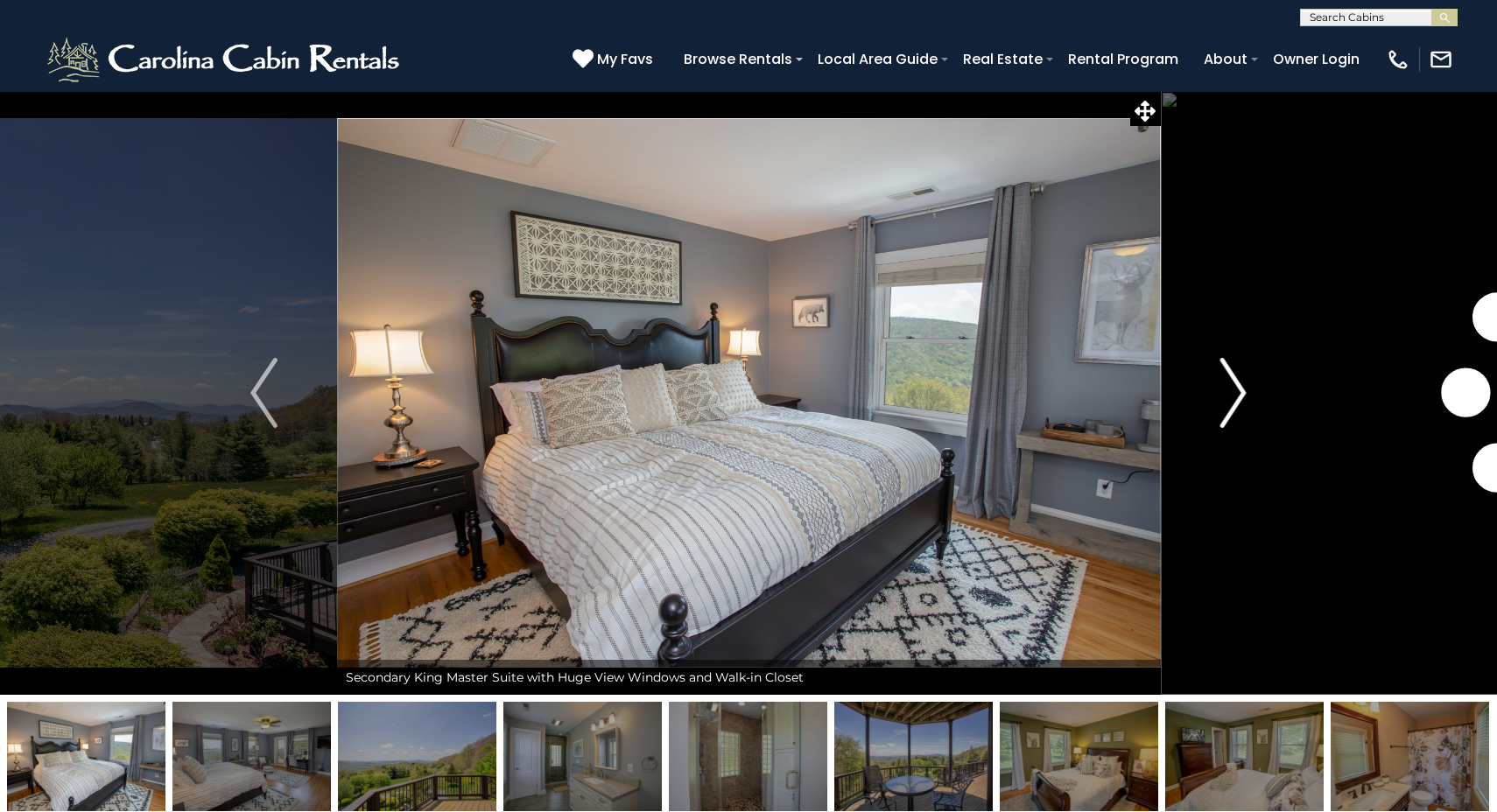
click at [1238, 395] on img "Next" at bounding box center [1233, 393] width 26 height 70
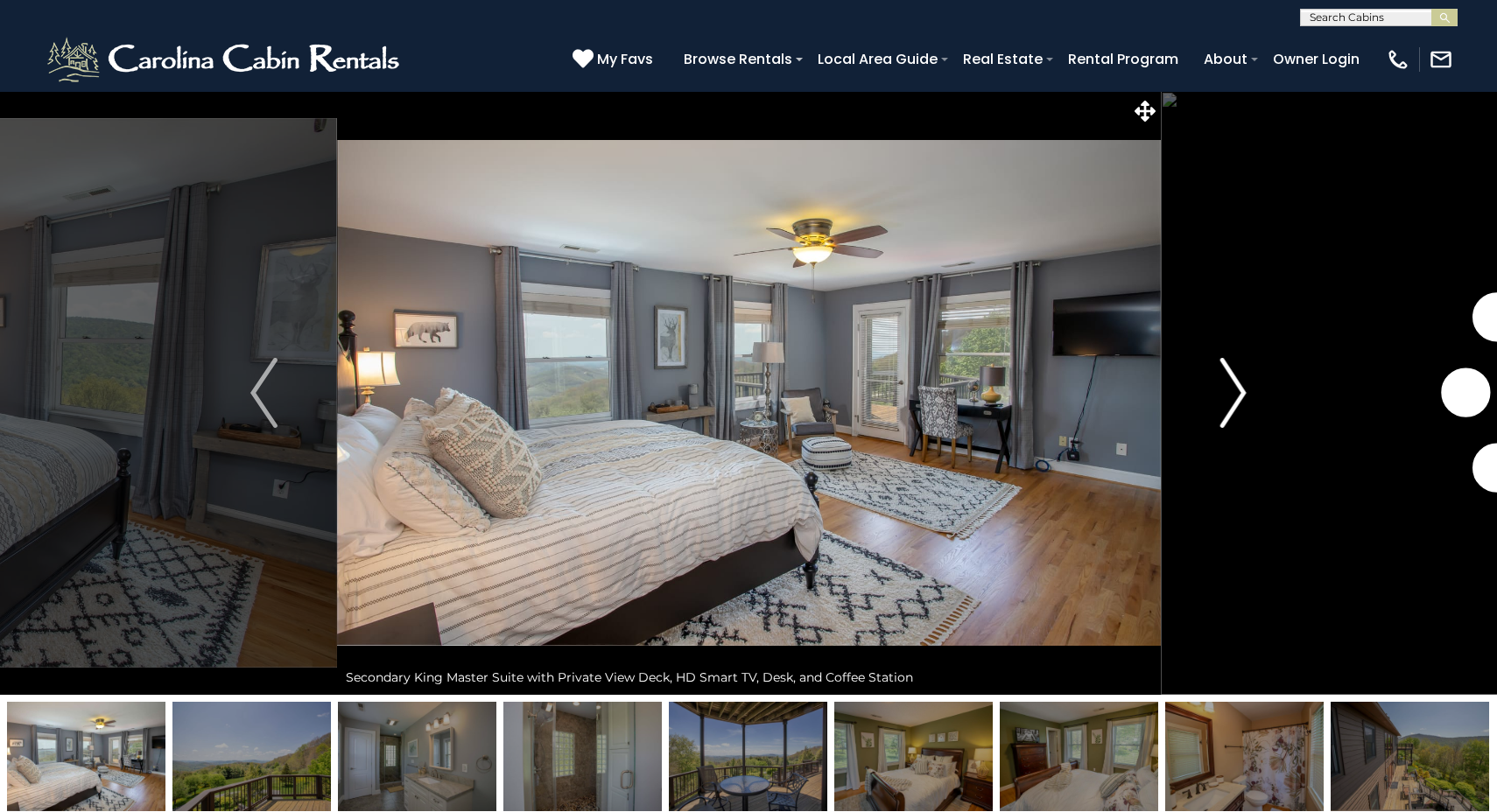
click at [1238, 395] on img "Next" at bounding box center [1233, 393] width 26 height 70
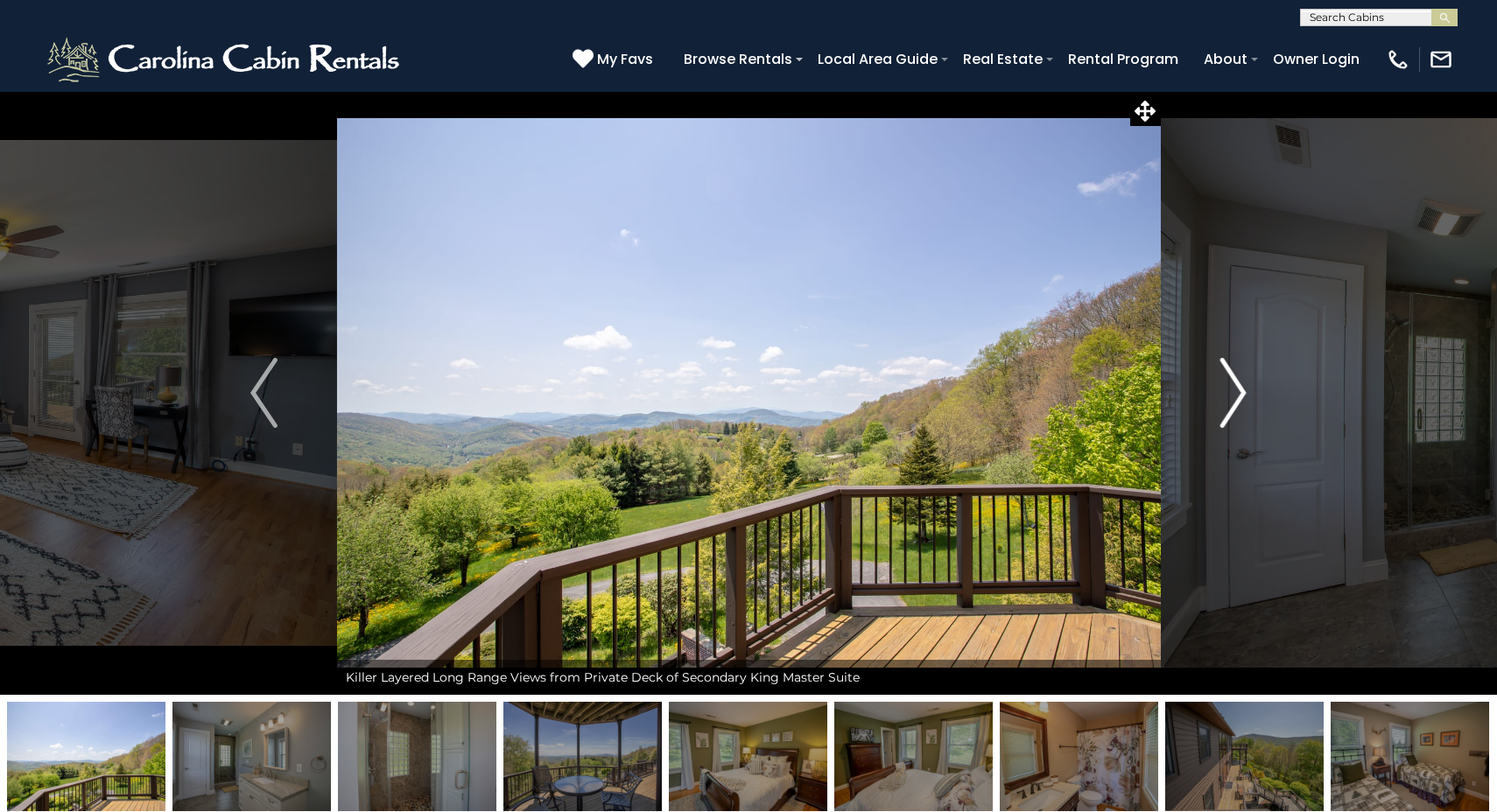
click at [1238, 395] on img "Next" at bounding box center [1233, 393] width 26 height 70
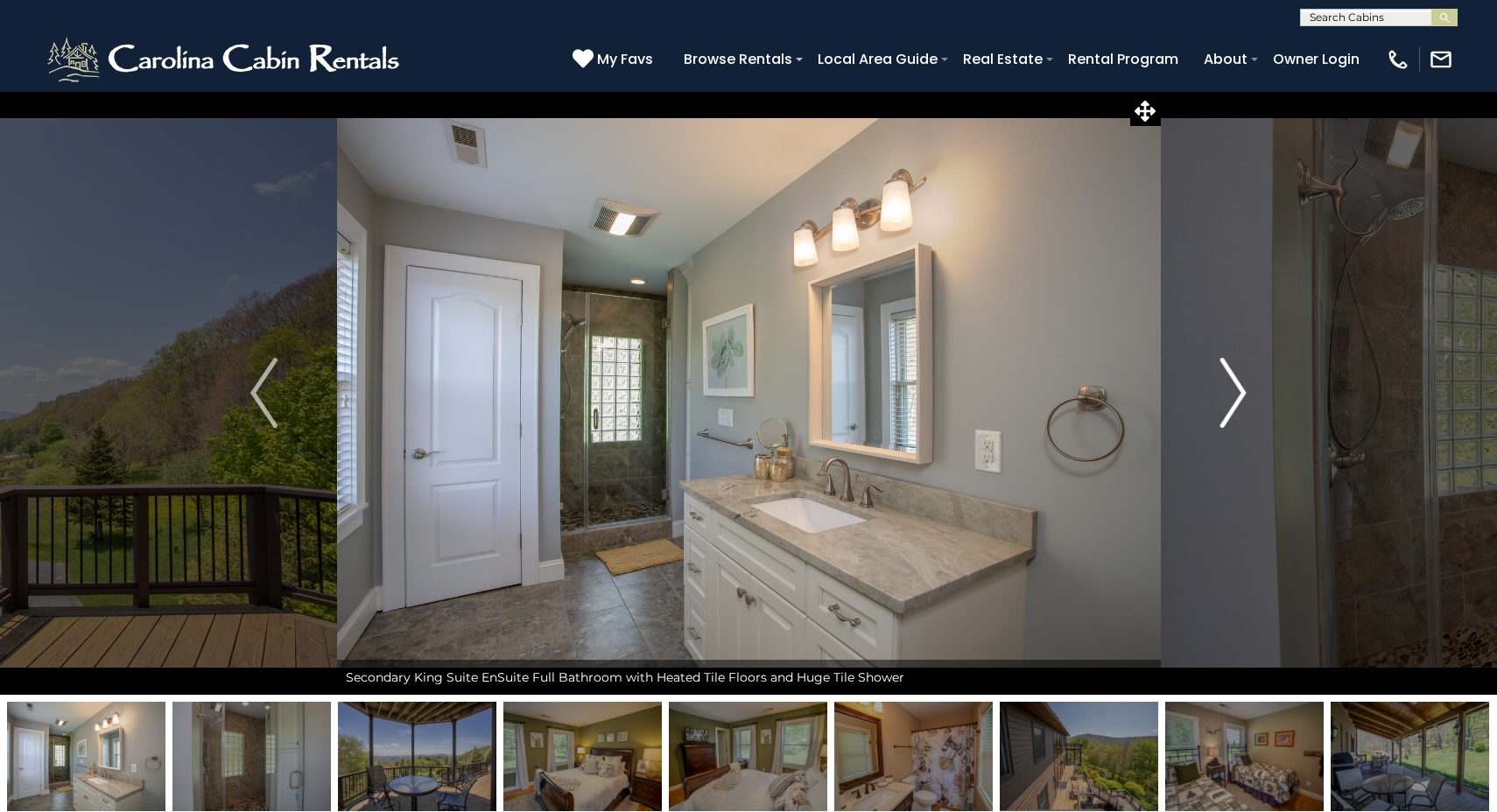
click at [1238, 395] on img "Next" at bounding box center [1233, 393] width 26 height 70
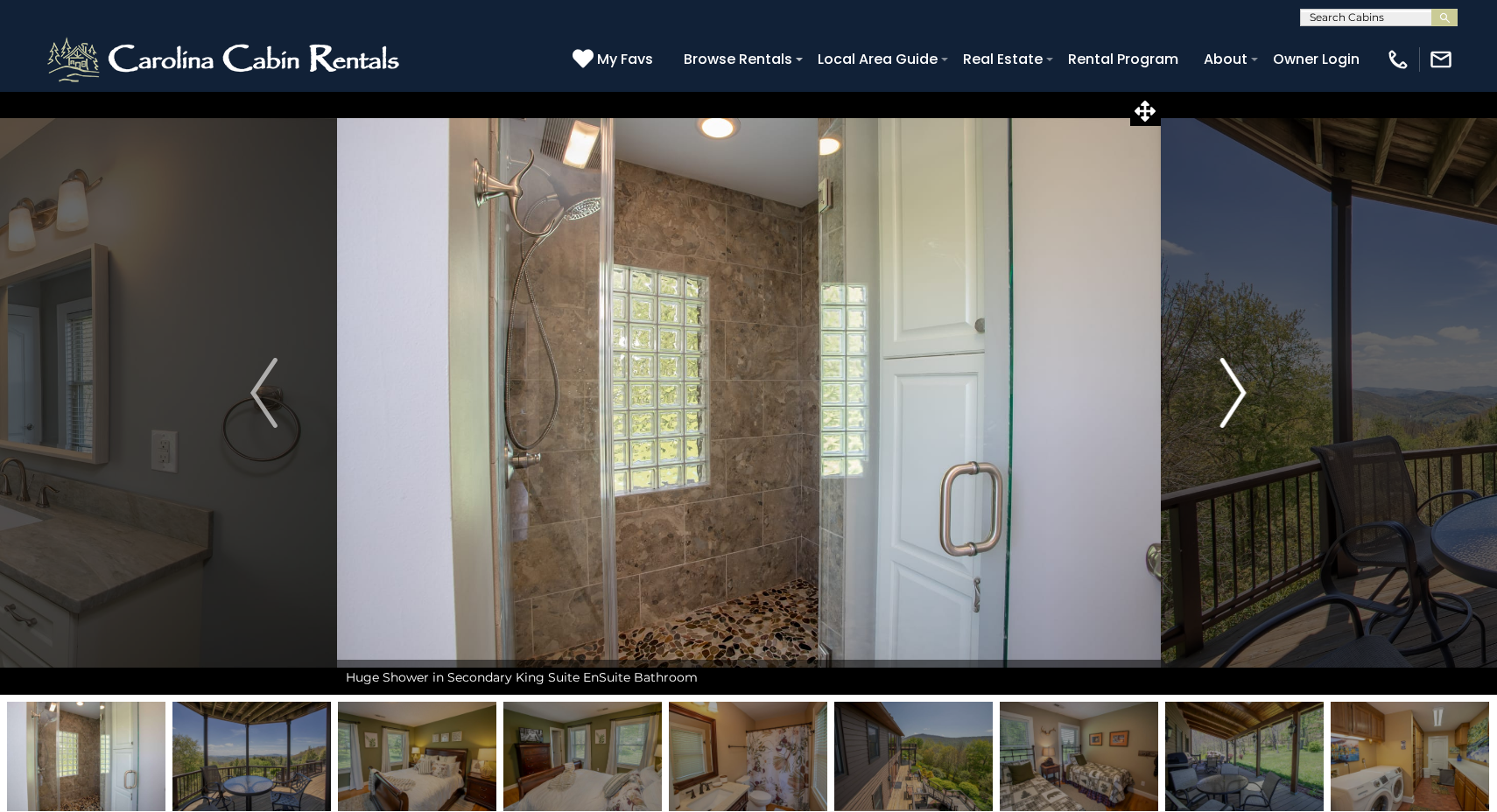
click at [1238, 395] on img "Next" at bounding box center [1233, 393] width 26 height 70
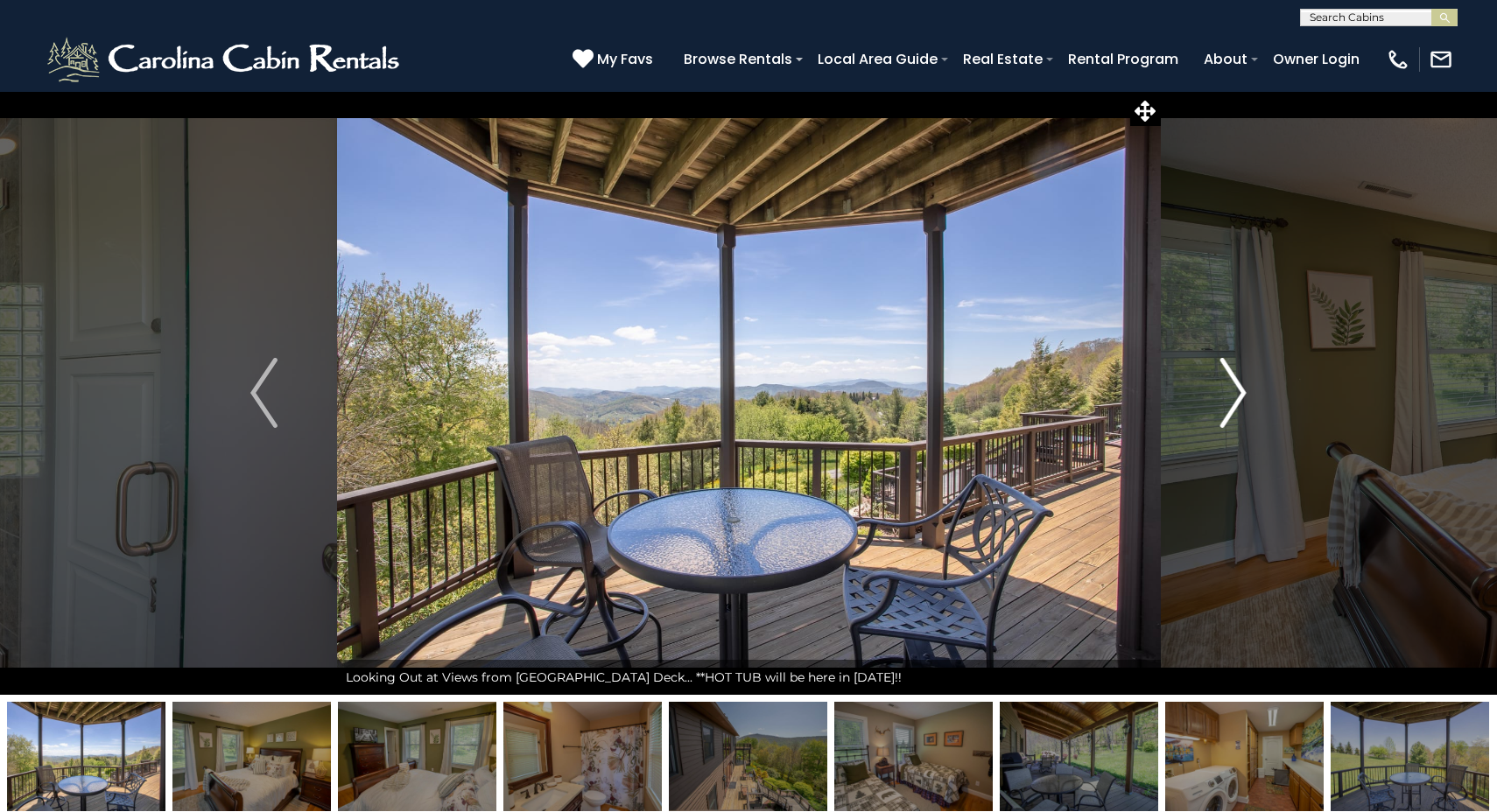
click at [1238, 395] on img "Next" at bounding box center [1233, 393] width 26 height 70
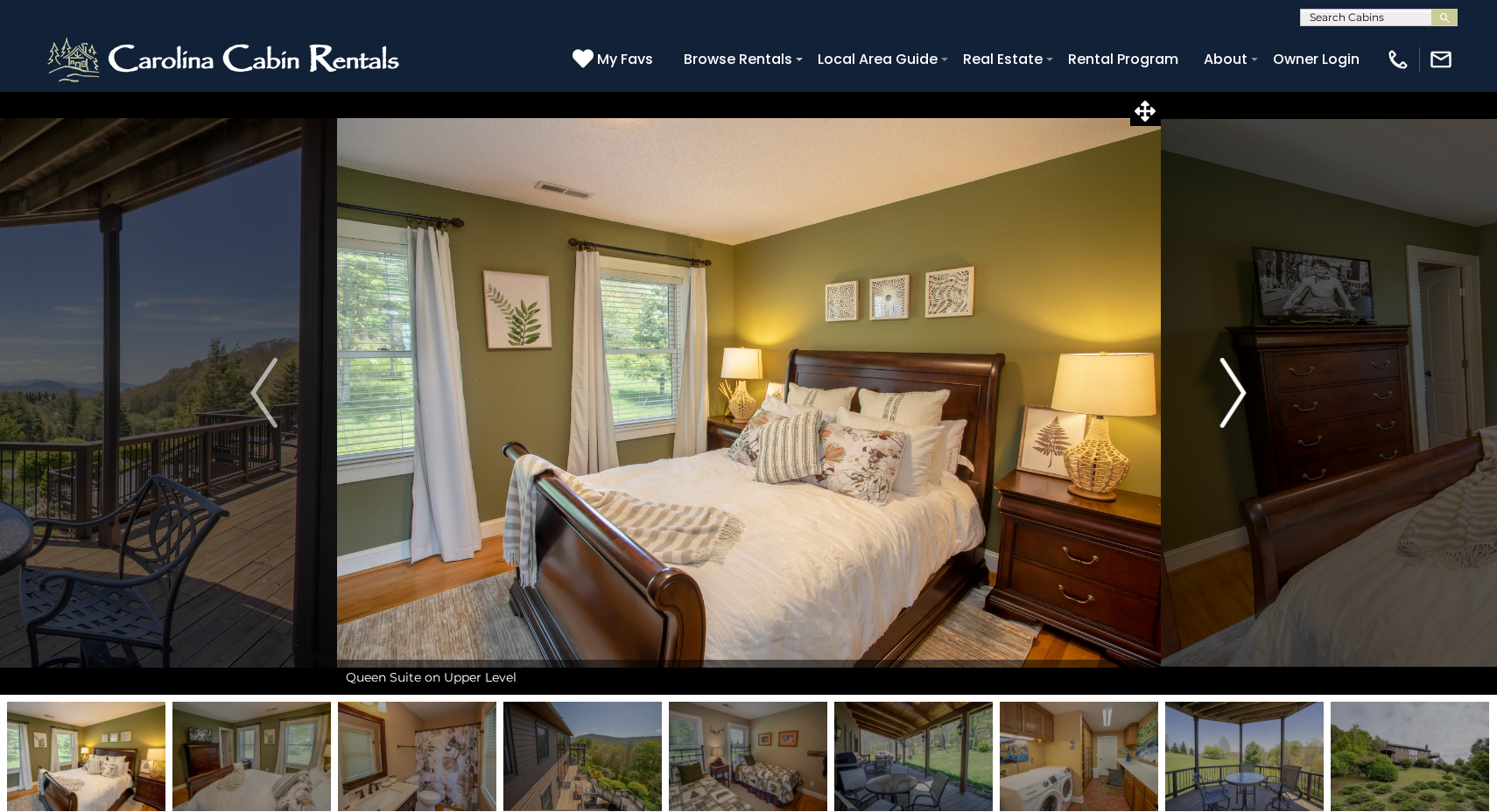
click at [1238, 395] on img "Next" at bounding box center [1233, 393] width 26 height 70
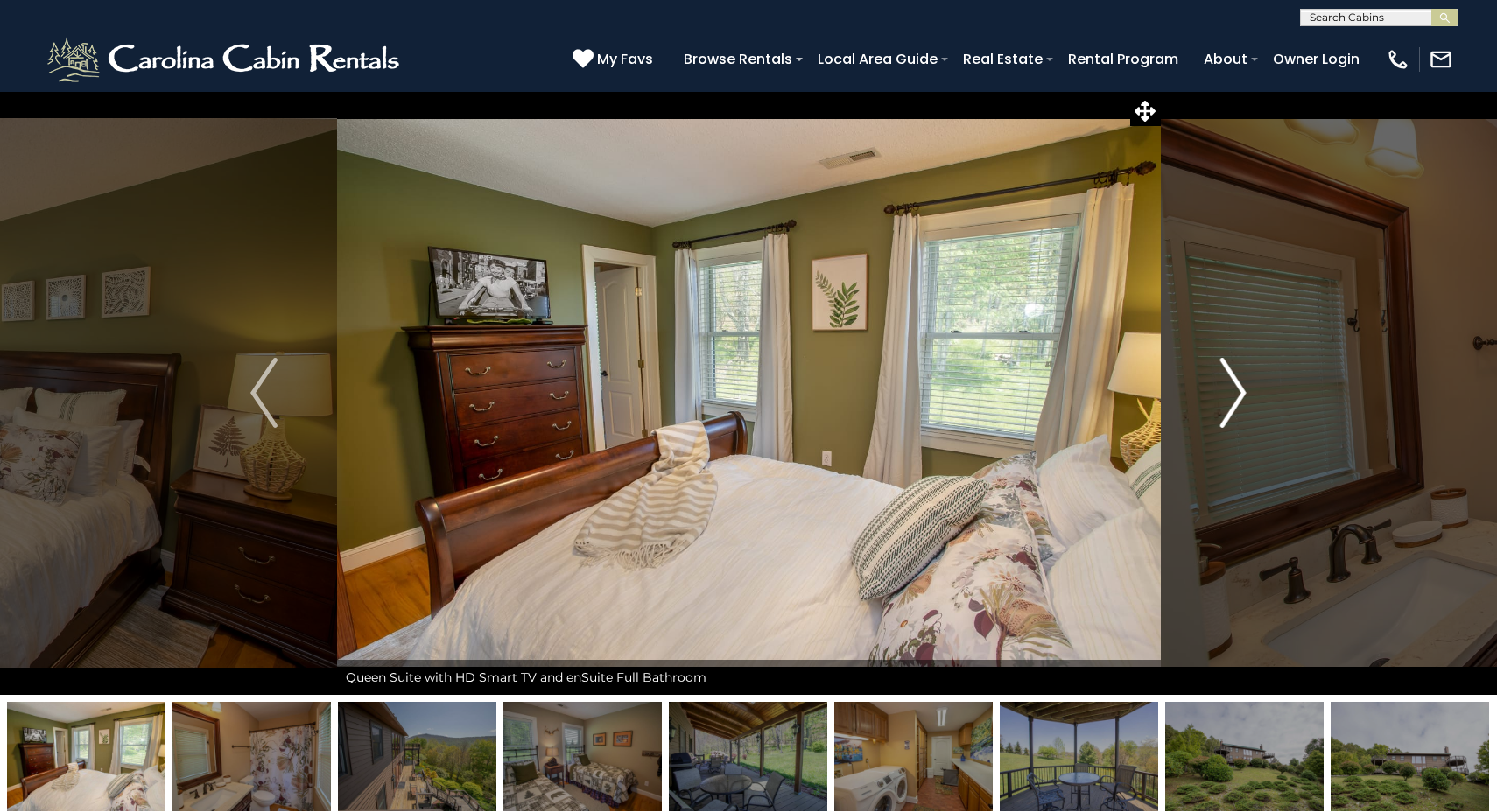
click at [1238, 395] on img "Next" at bounding box center [1233, 393] width 26 height 70
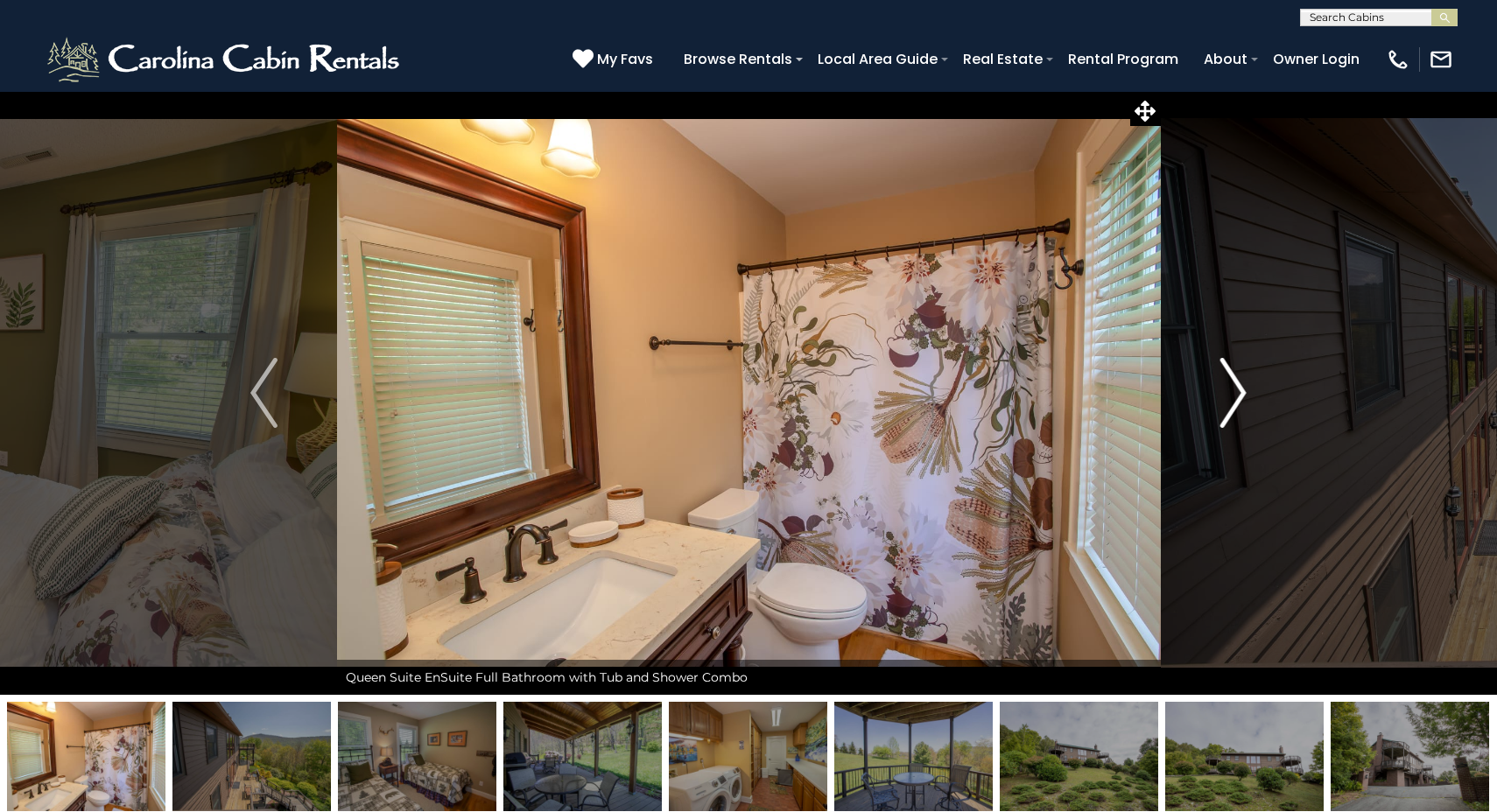
click at [1238, 395] on img "Next" at bounding box center [1233, 393] width 26 height 70
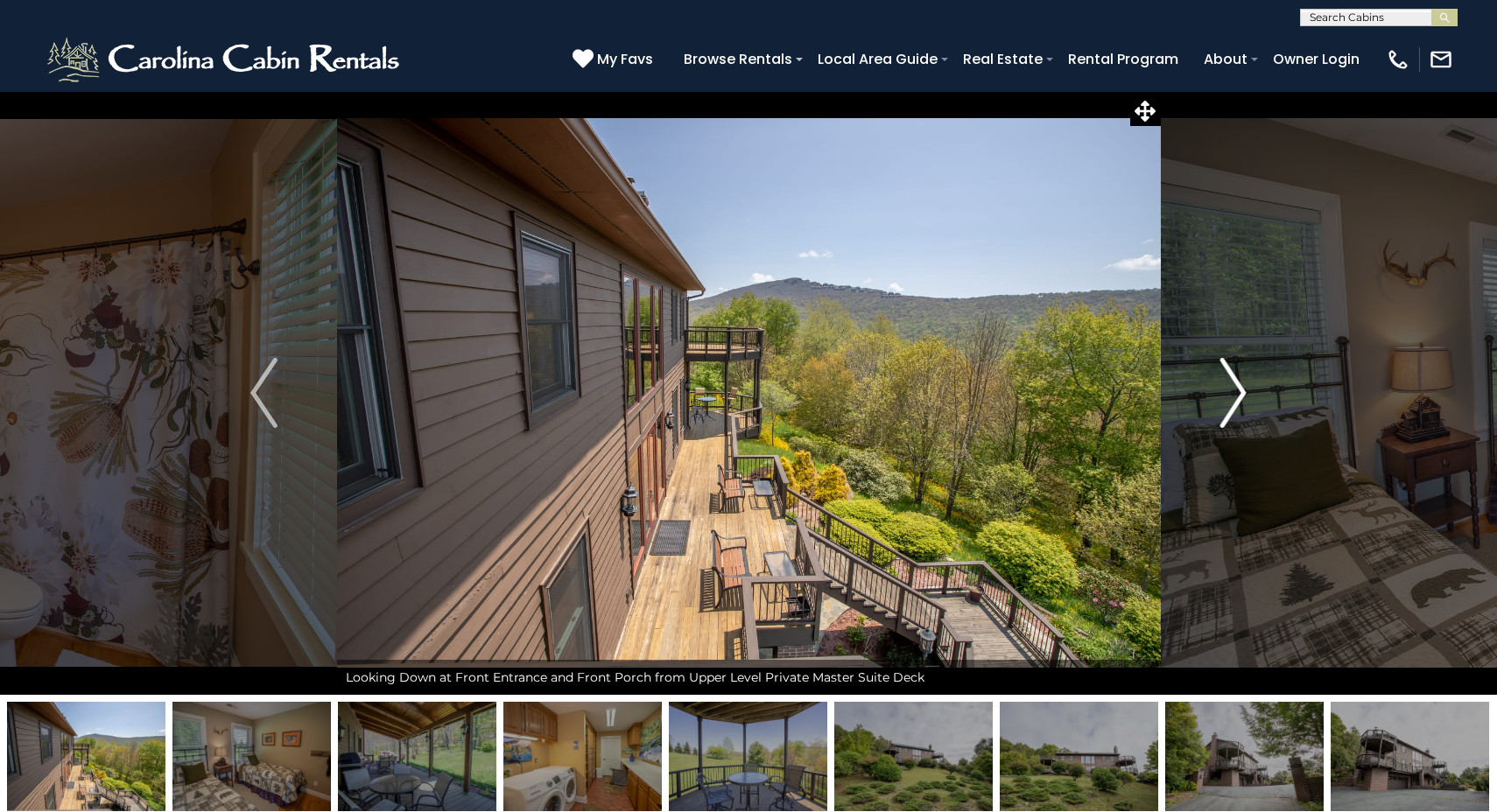
click at [1238, 395] on img "Next" at bounding box center [1233, 393] width 26 height 70
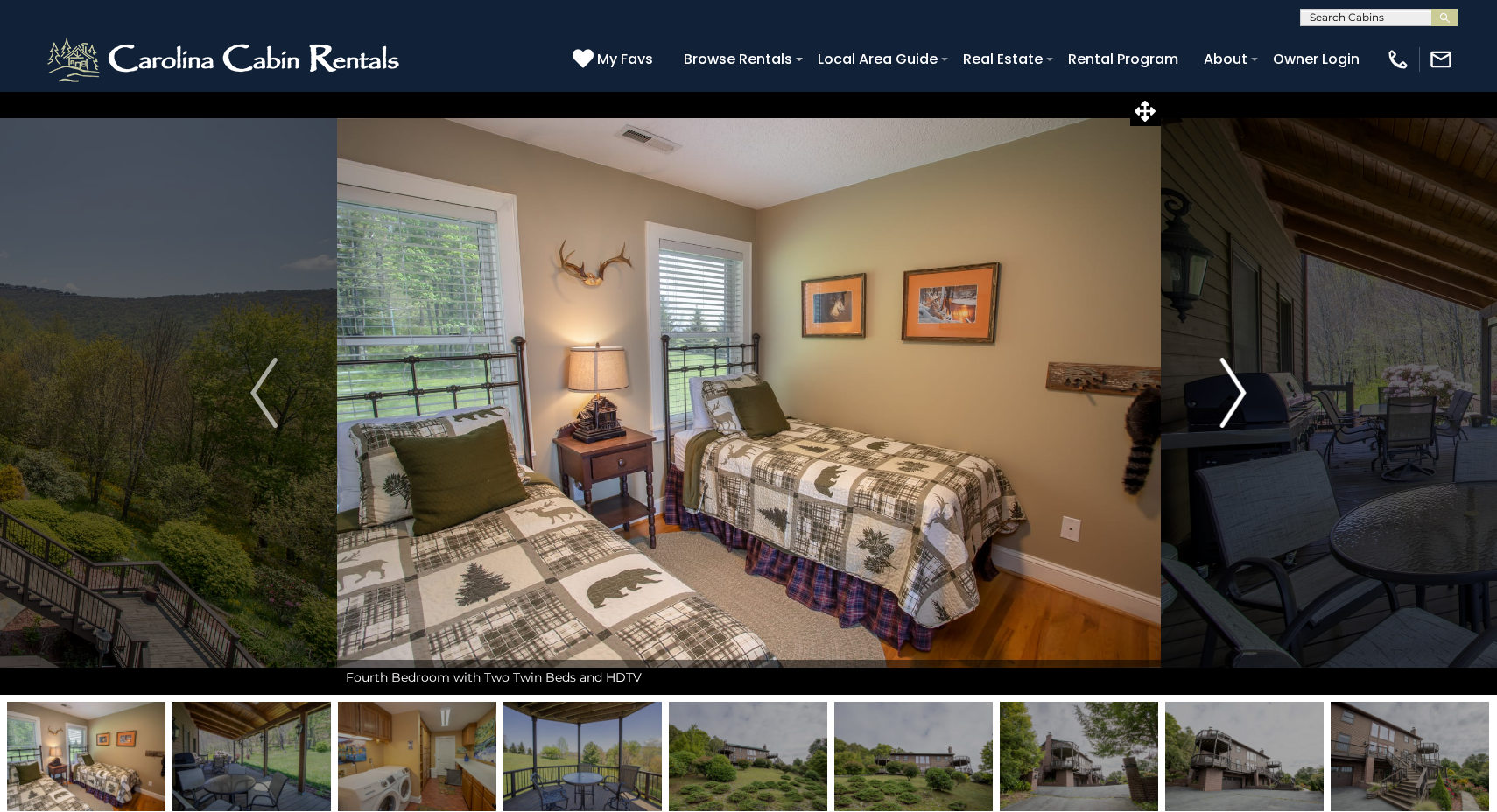
click at [1238, 395] on img "Next" at bounding box center [1233, 393] width 26 height 70
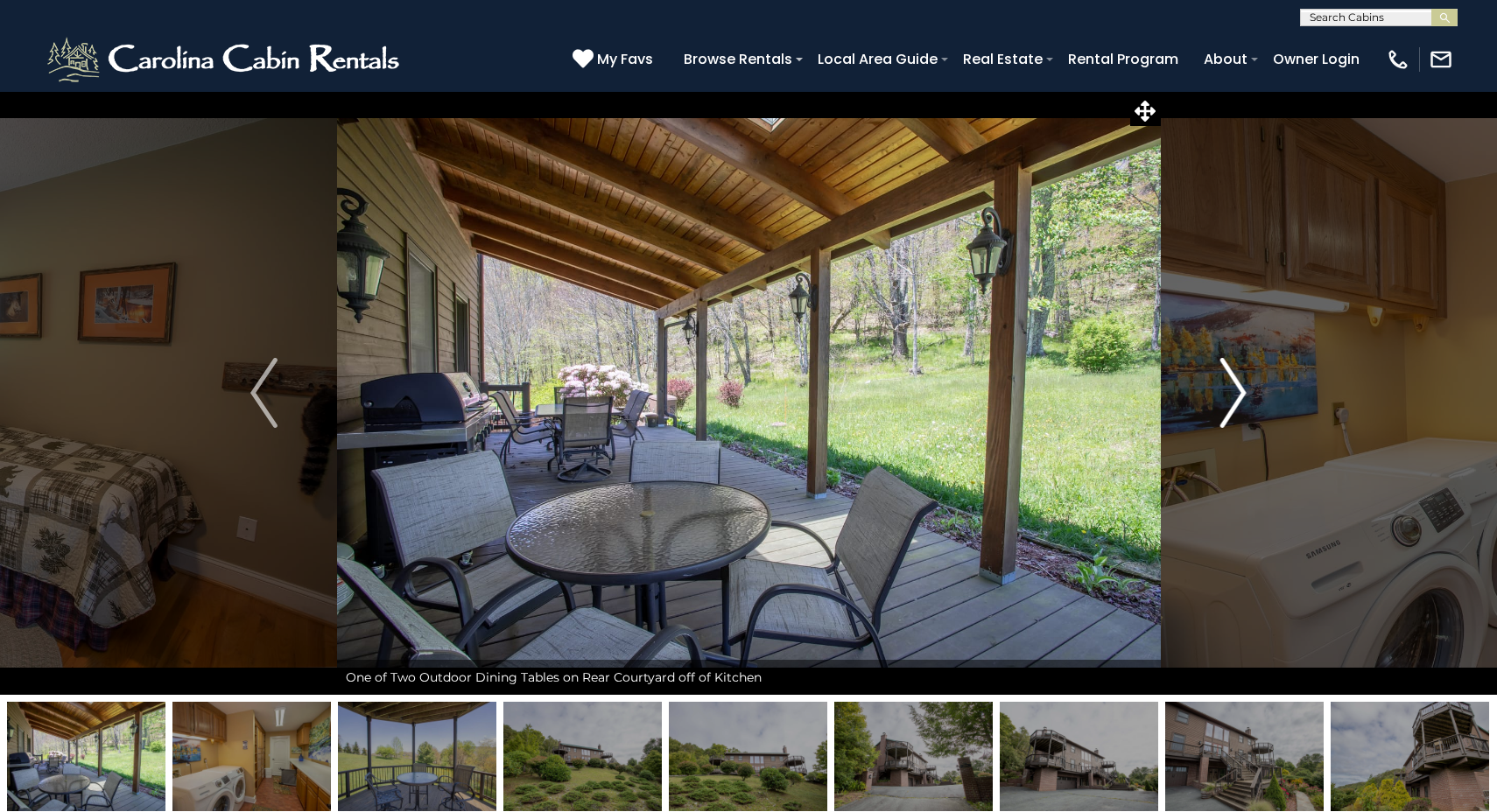
click at [1238, 395] on img "Next" at bounding box center [1233, 393] width 26 height 70
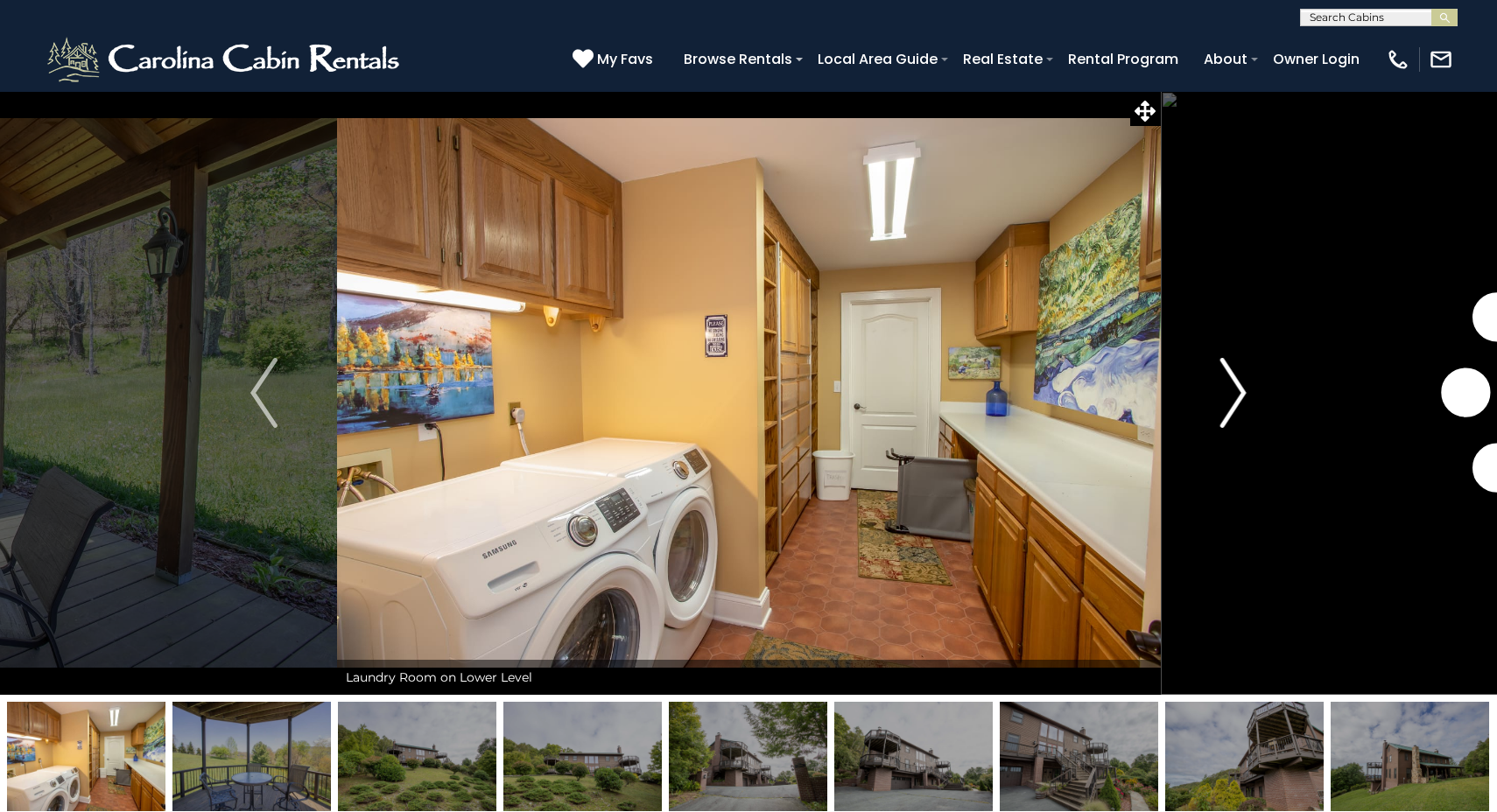
click at [1238, 395] on img "Next" at bounding box center [1233, 393] width 26 height 70
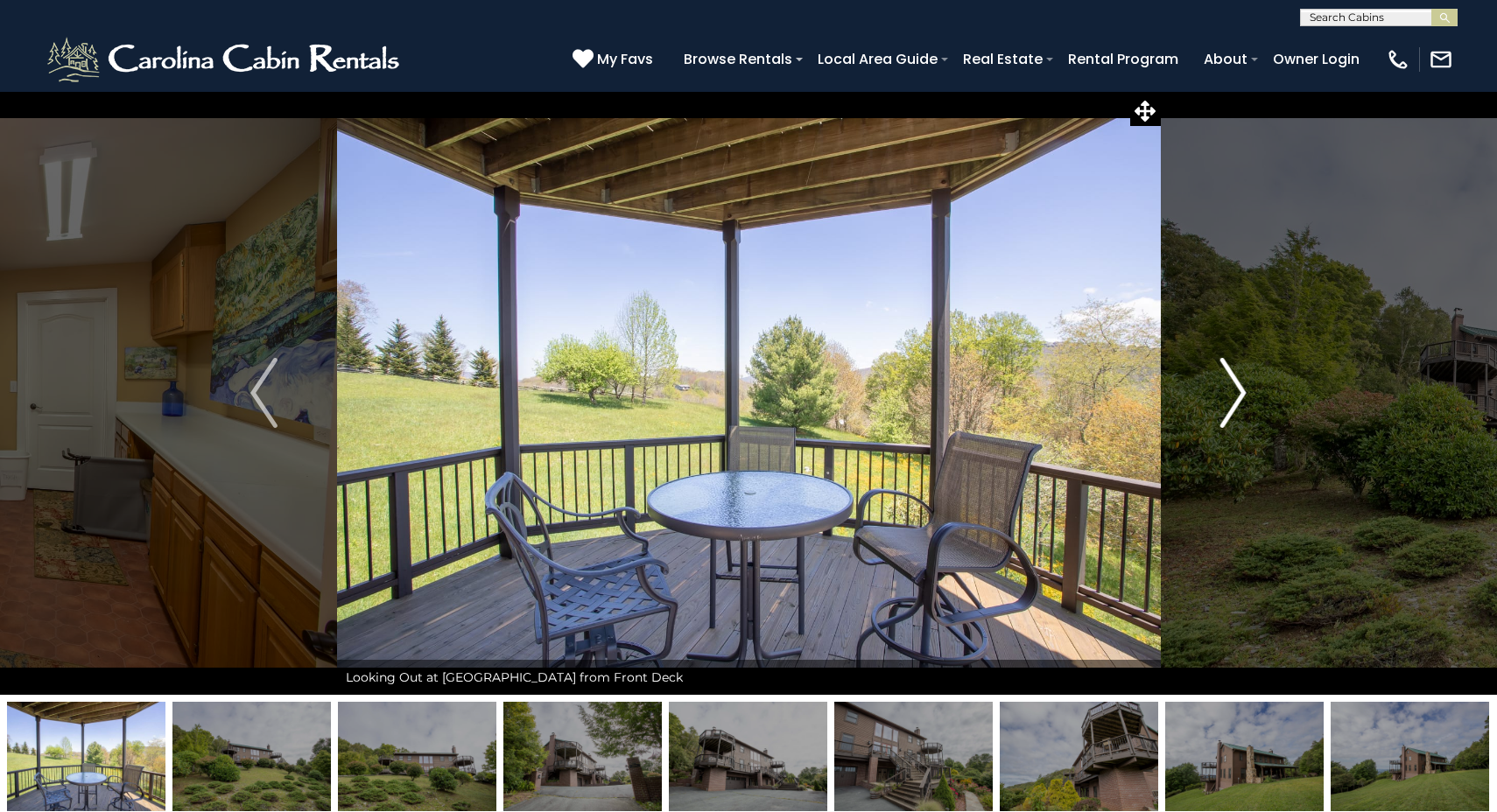
click at [1238, 395] on img "Next" at bounding box center [1233, 393] width 26 height 70
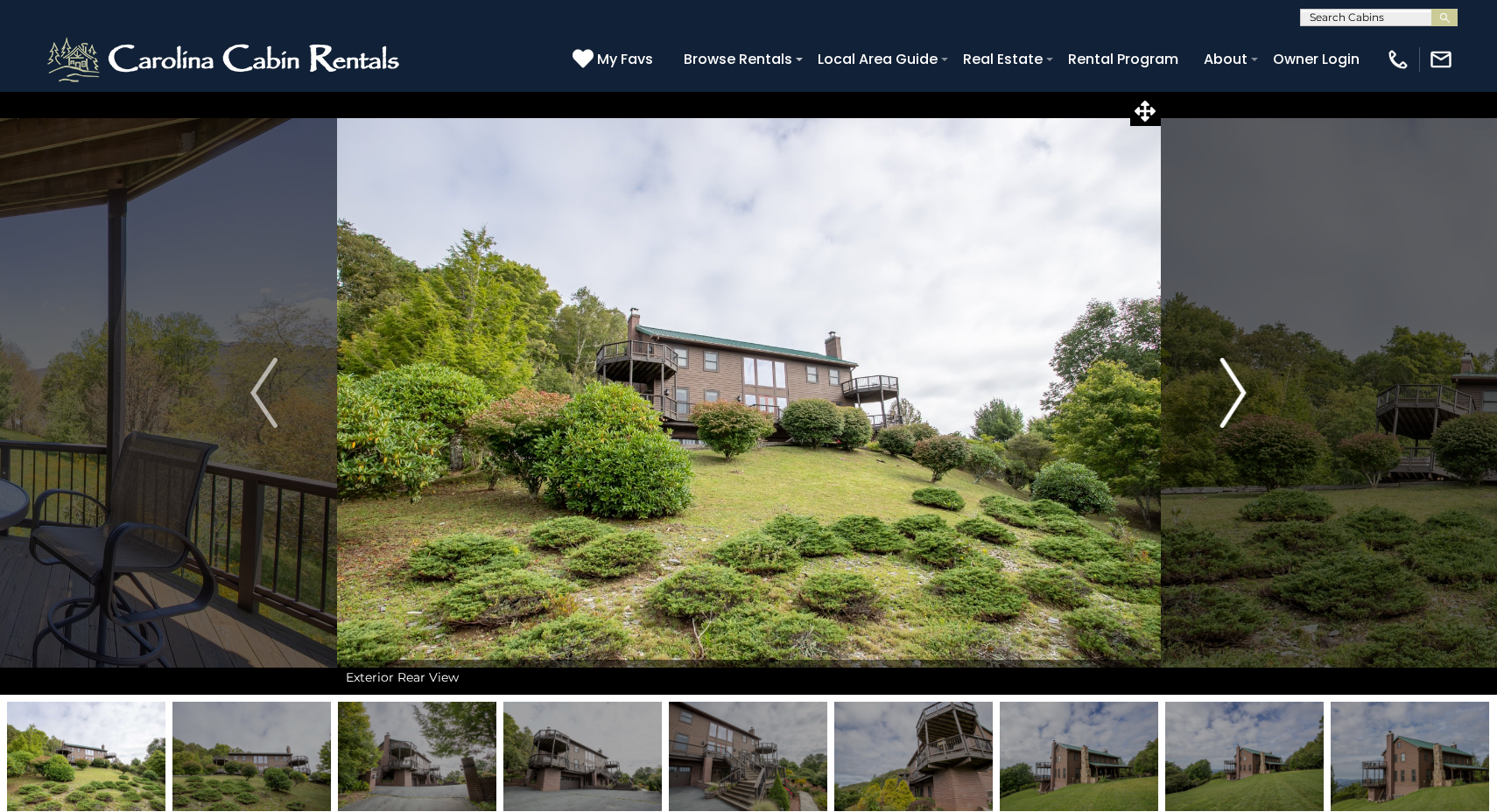
click at [1238, 395] on img "Next" at bounding box center [1233, 393] width 26 height 70
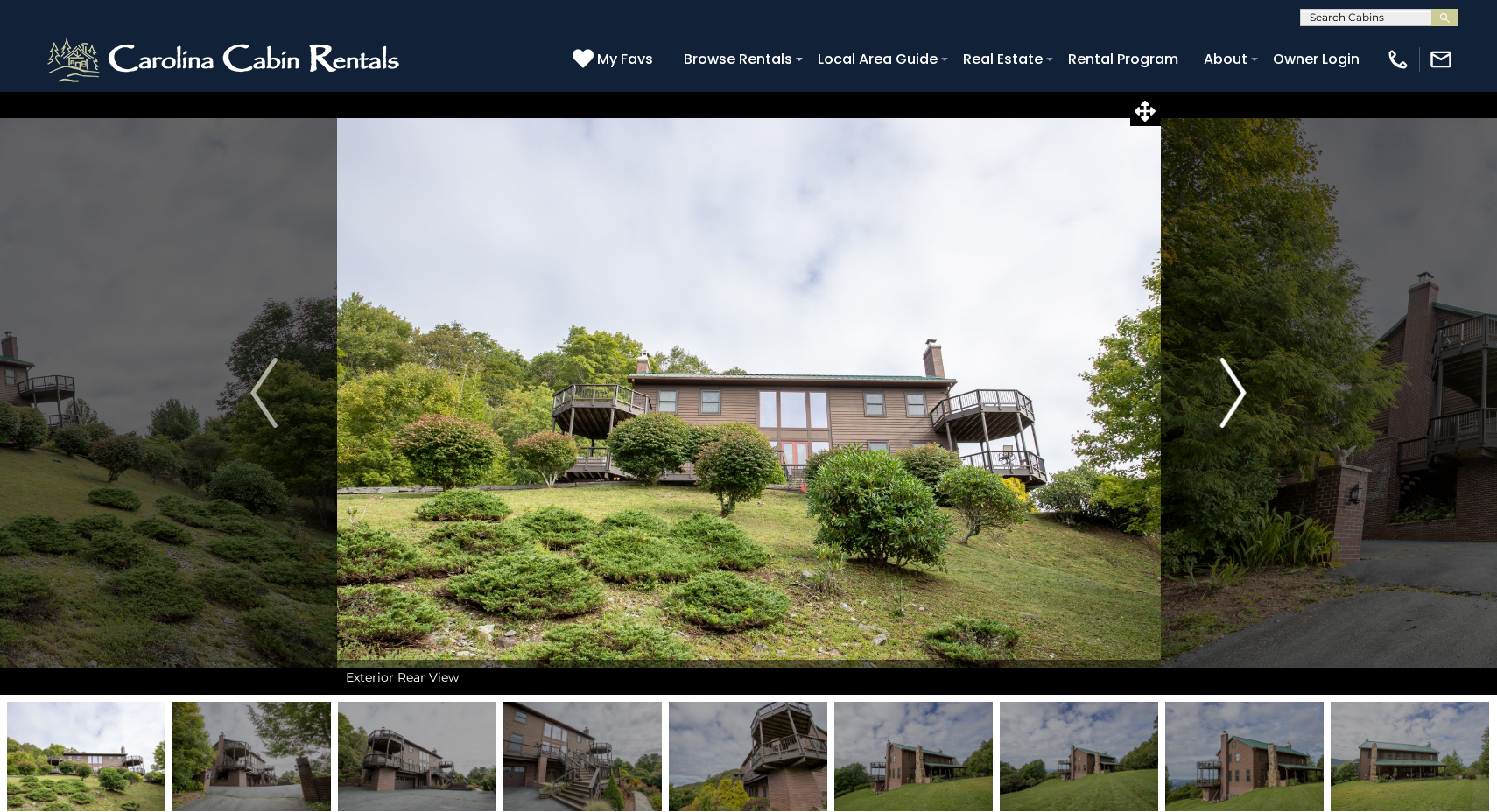
click at [1238, 395] on img "Next" at bounding box center [1233, 393] width 26 height 70
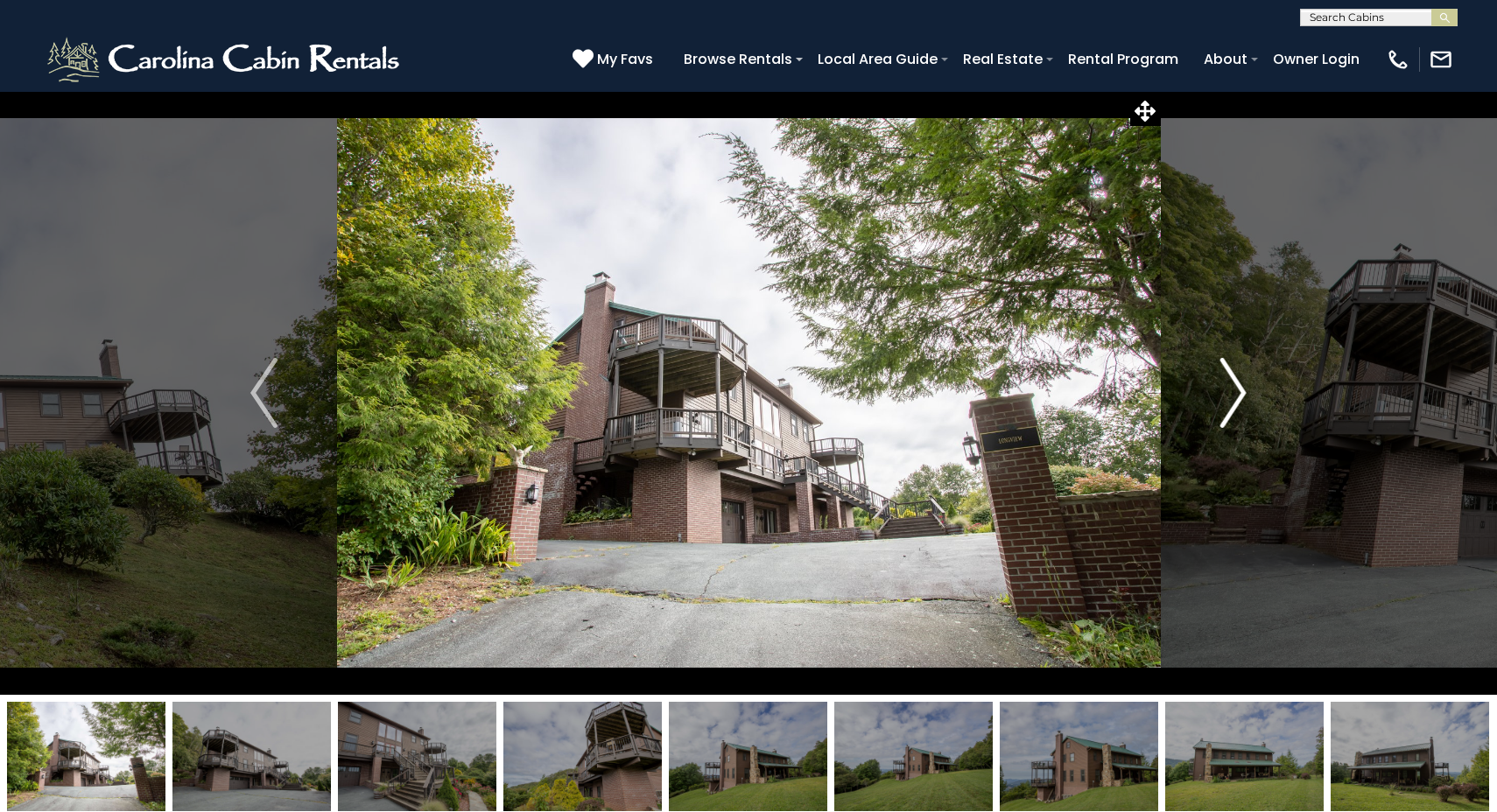
click at [1238, 395] on img "Next" at bounding box center [1233, 393] width 26 height 70
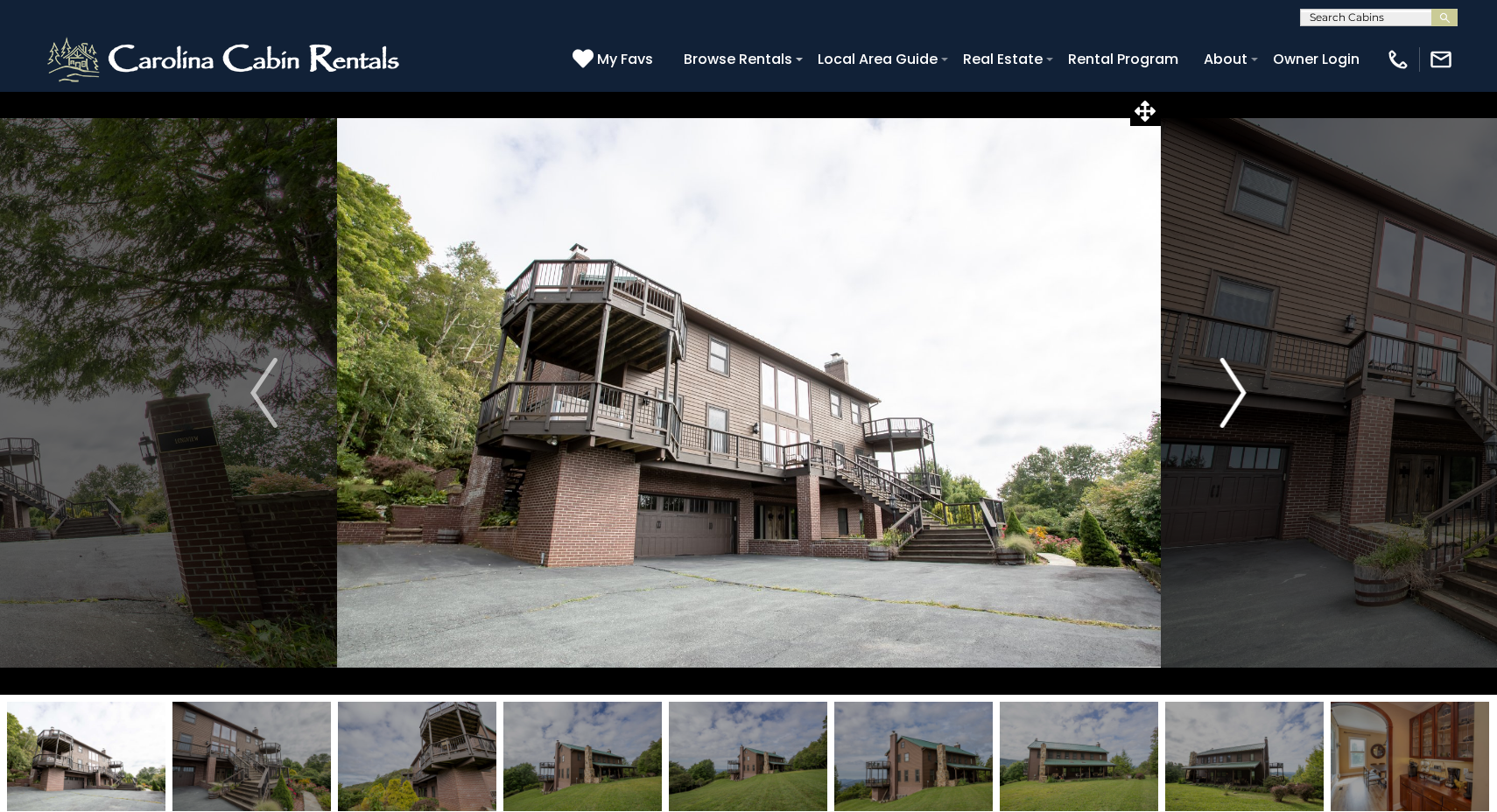
click at [1238, 395] on img "Next" at bounding box center [1233, 393] width 26 height 70
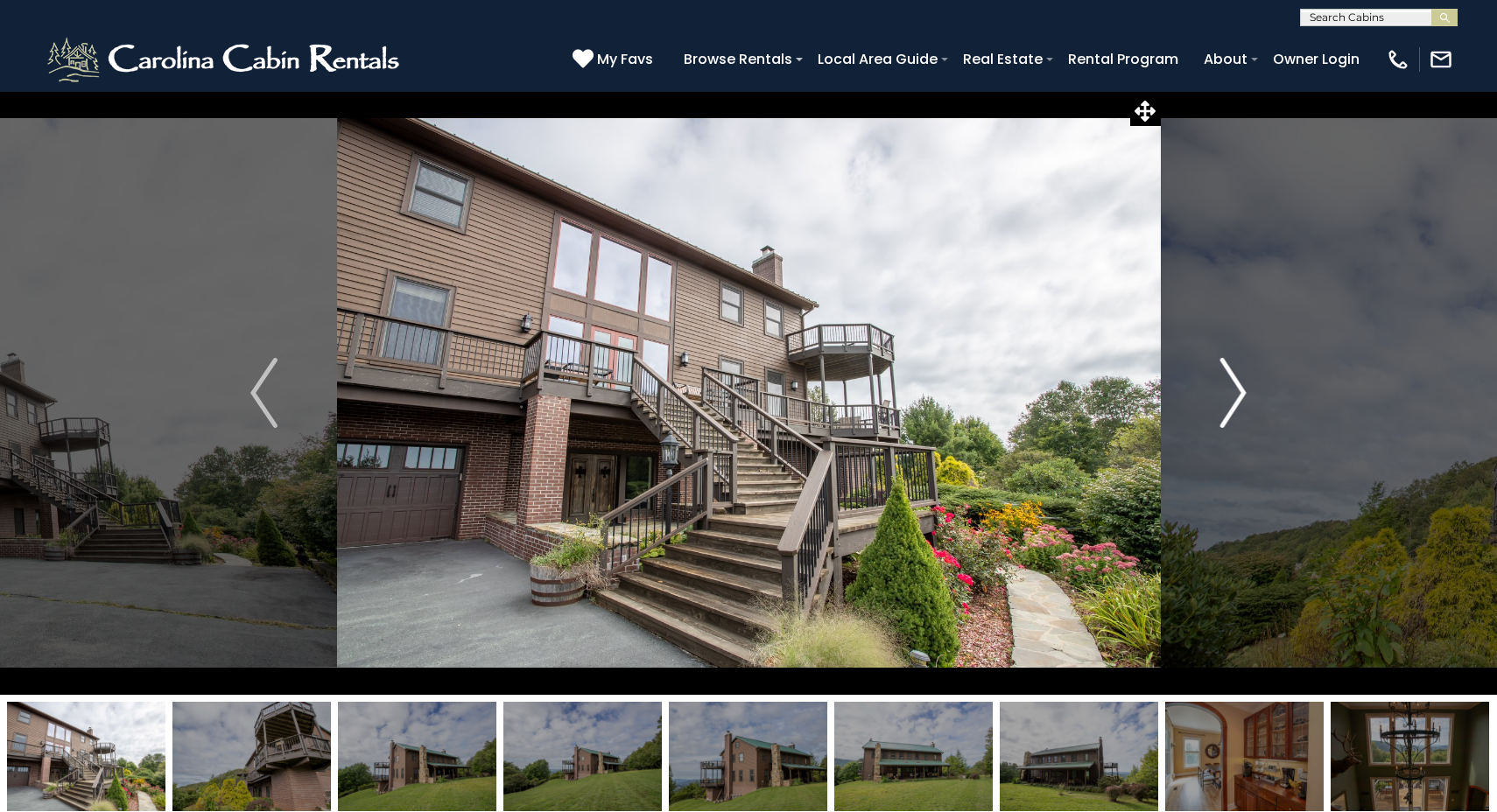
click at [1238, 395] on img "Next" at bounding box center [1233, 393] width 26 height 70
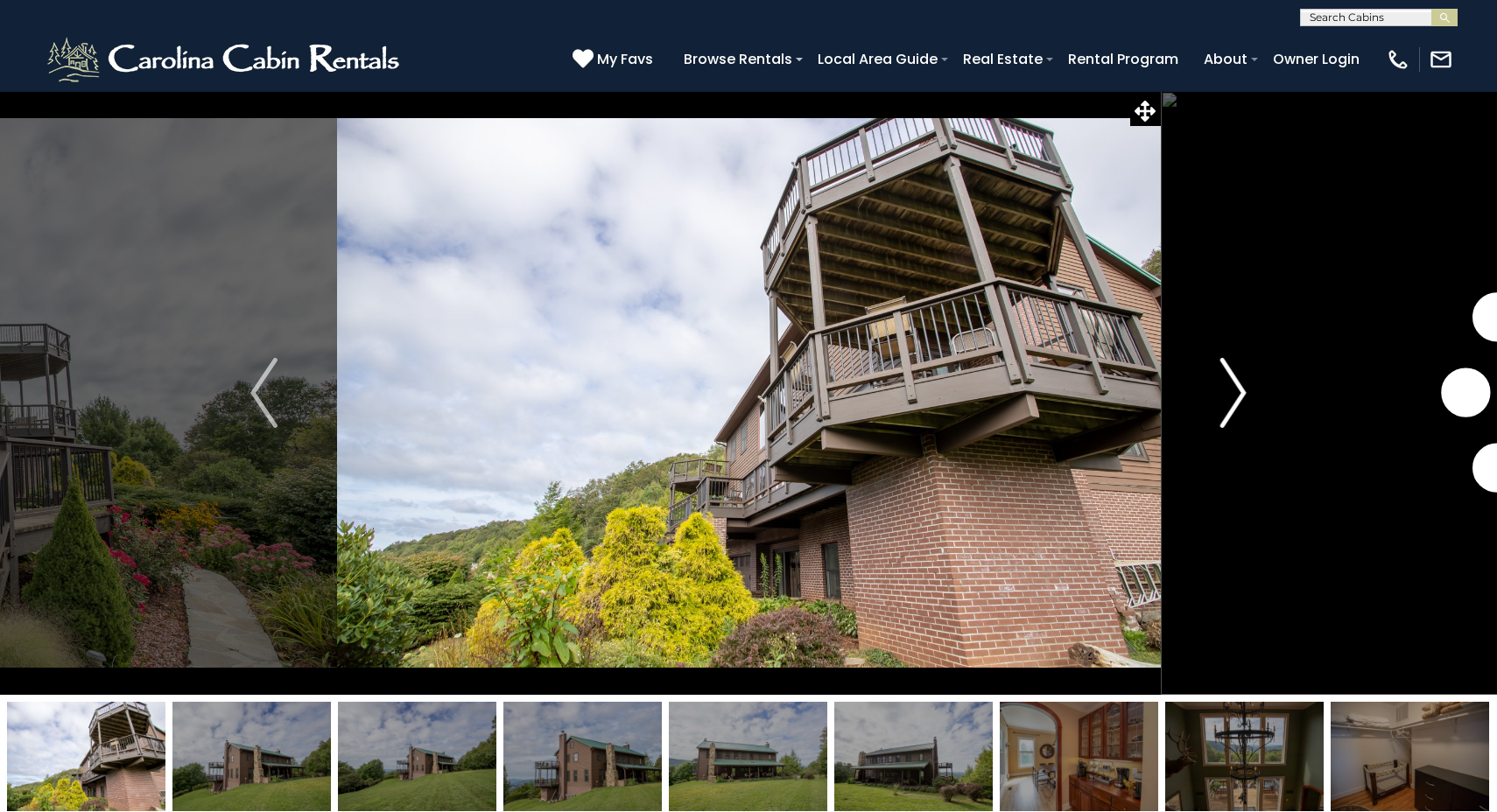
click at [1238, 395] on img "Next" at bounding box center [1233, 393] width 26 height 70
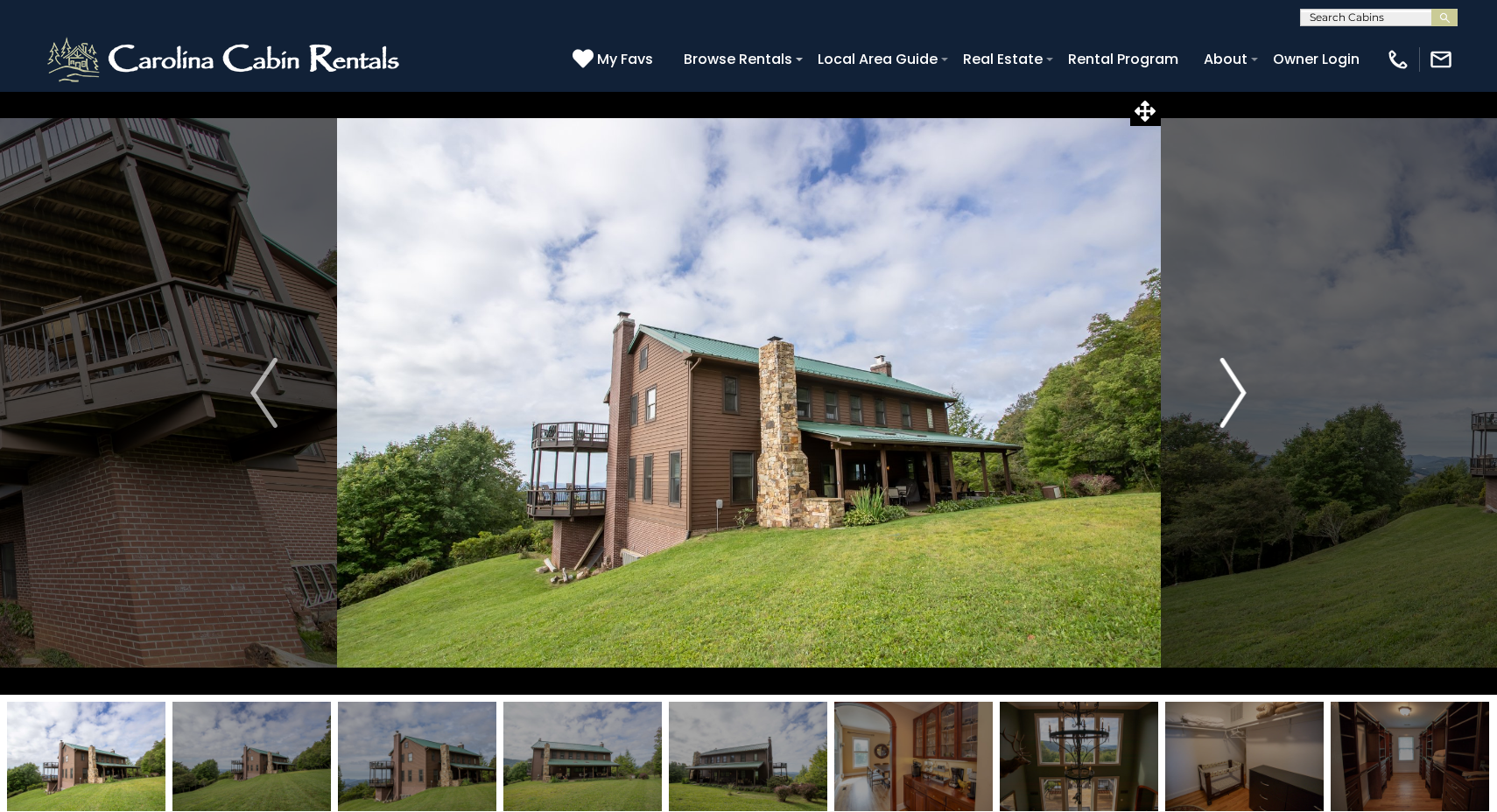
click at [1238, 395] on img "Next" at bounding box center [1233, 393] width 26 height 70
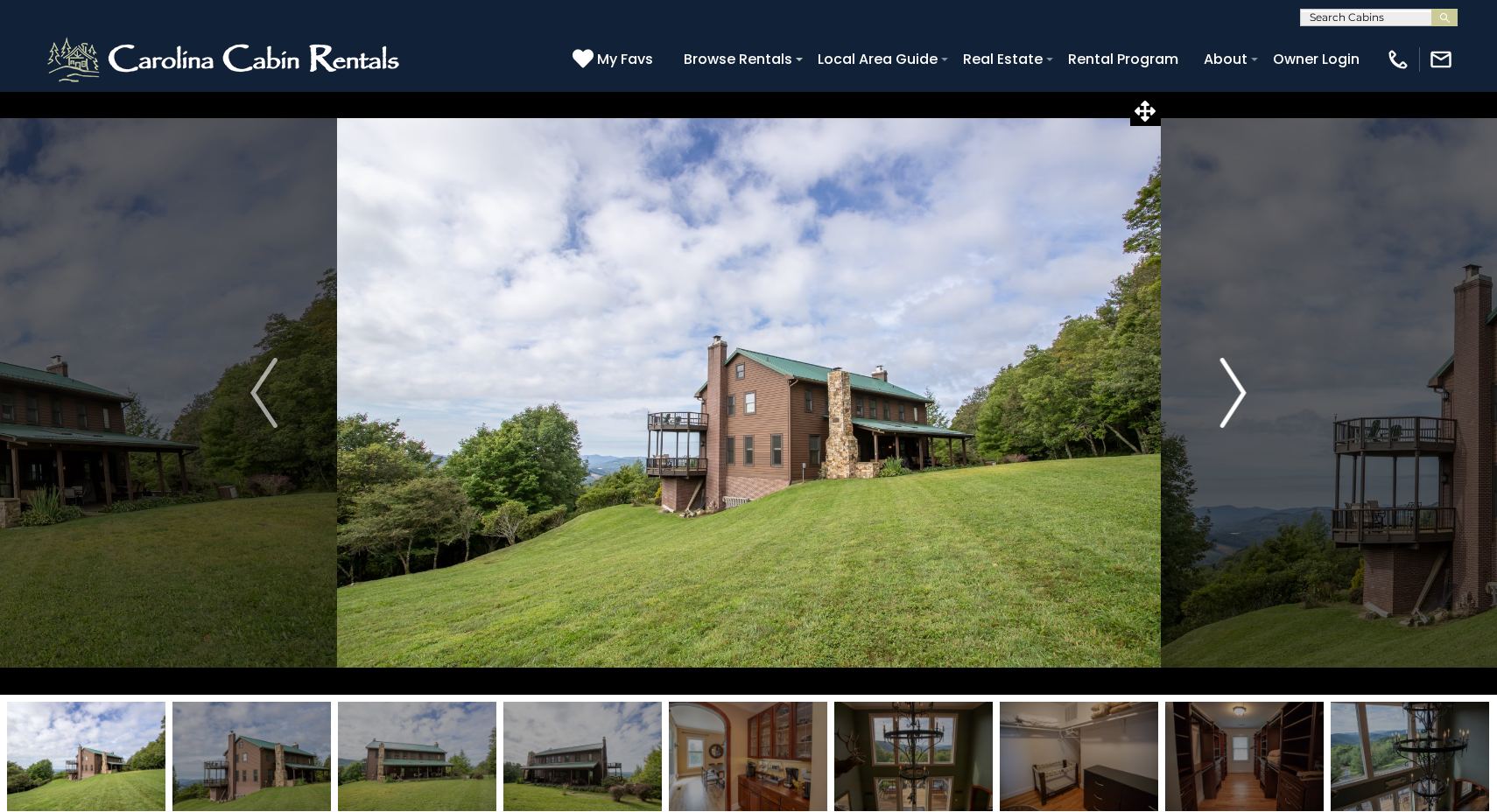
click at [1238, 395] on img "Next" at bounding box center [1233, 393] width 26 height 70
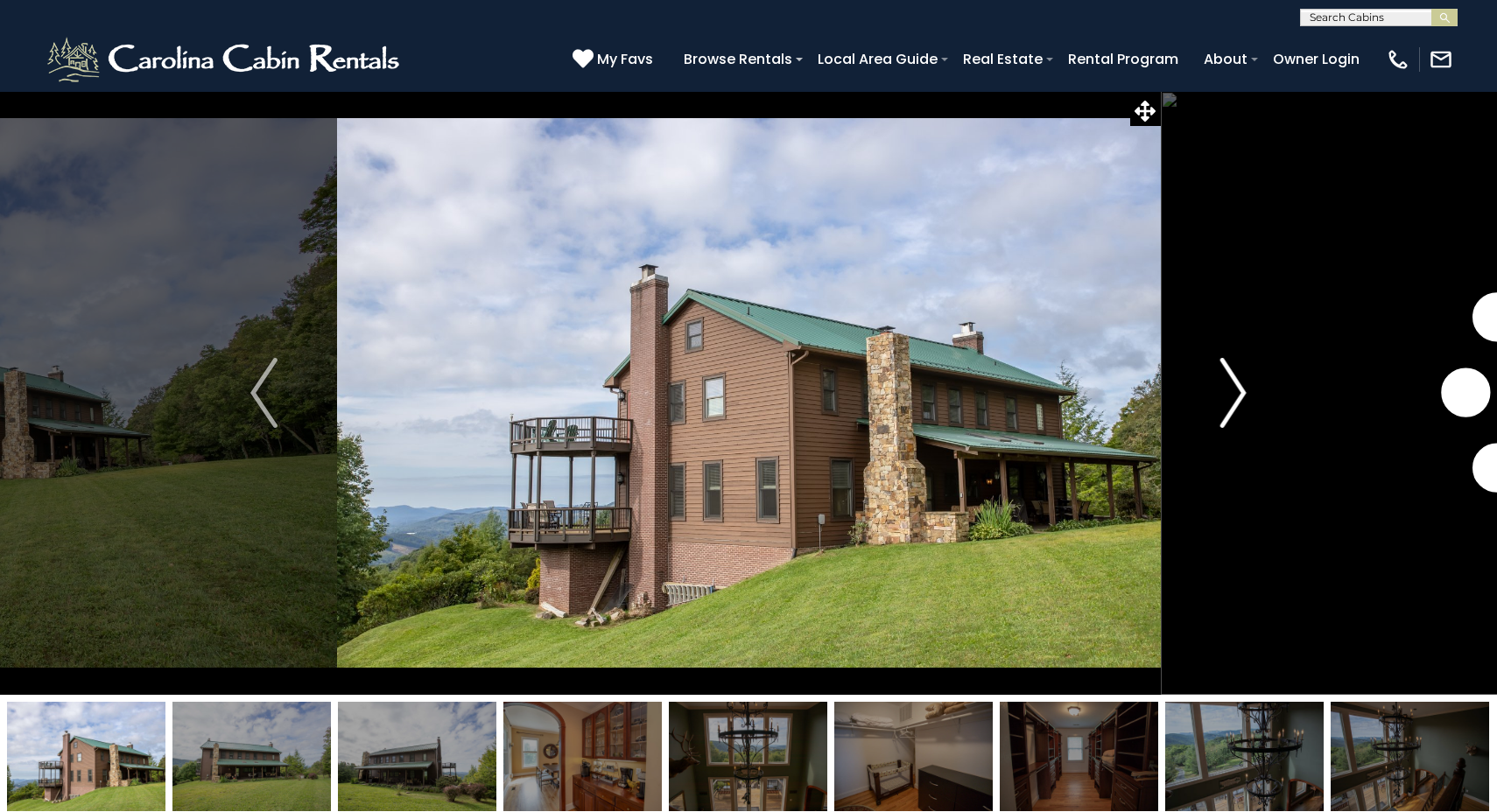
click at [1238, 395] on img "Next" at bounding box center [1233, 393] width 26 height 70
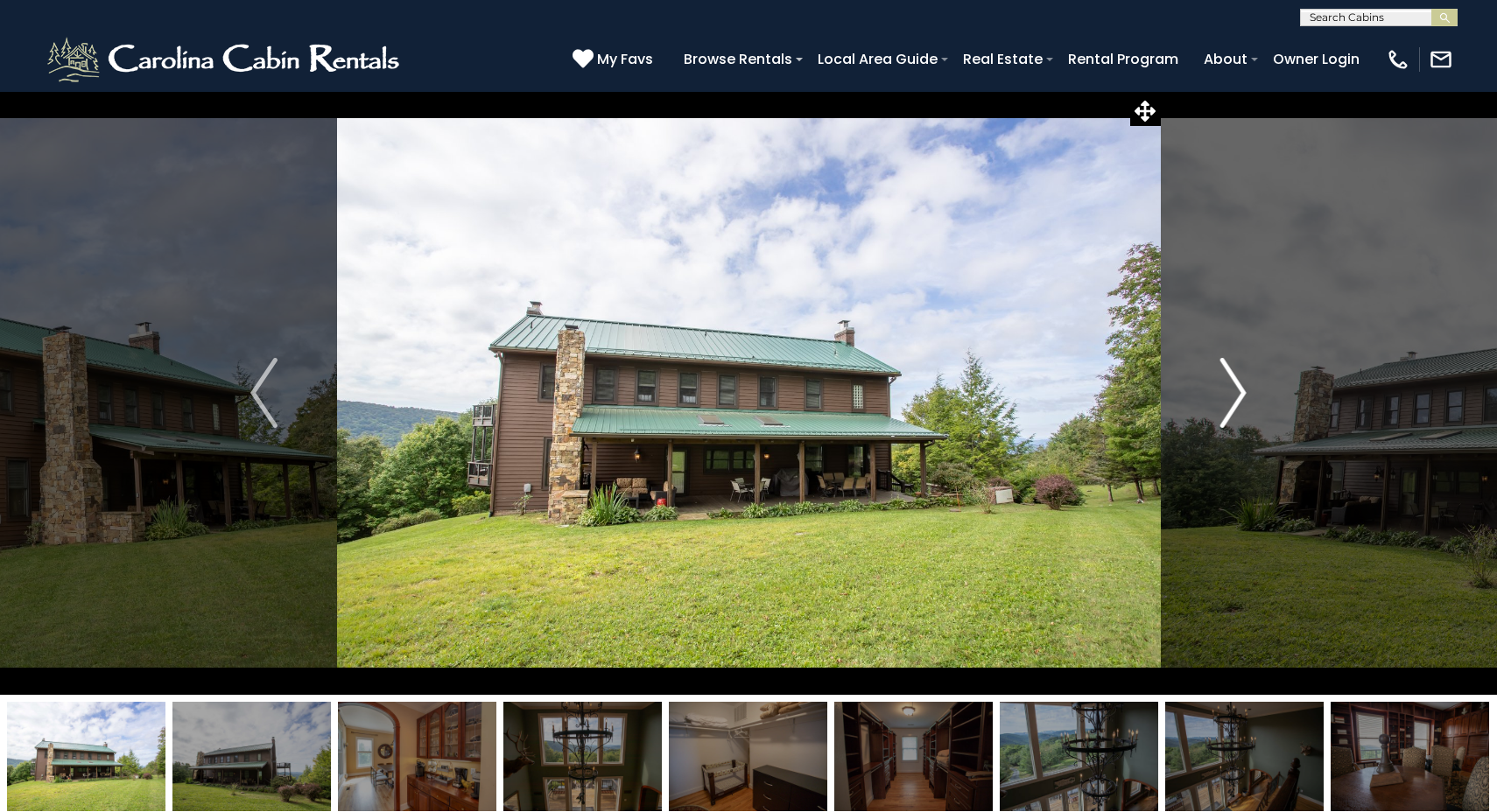
click at [1238, 395] on img "Next" at bounding box center [1233, 393] width 26 height 70
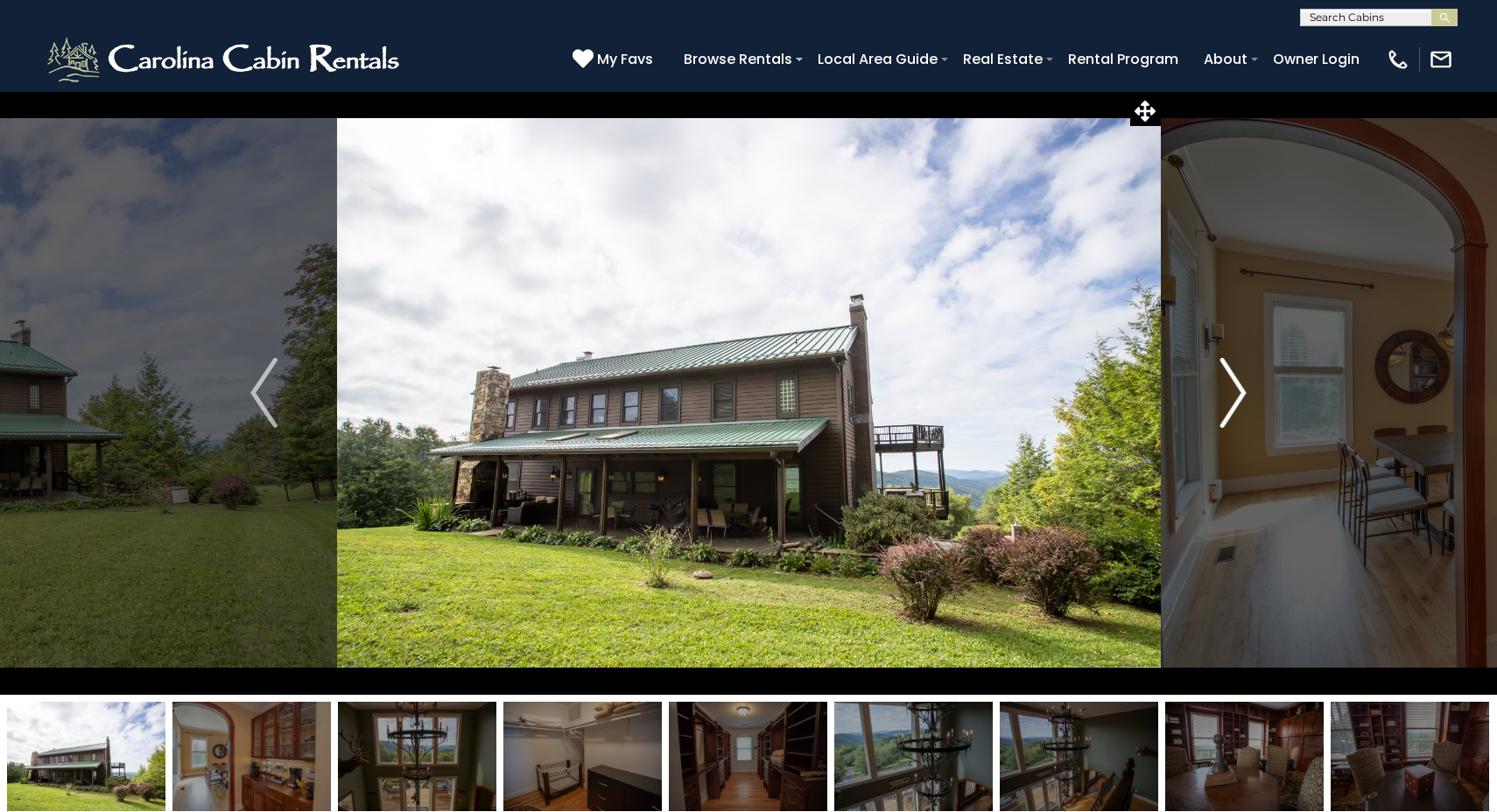
click at [1238, 395] on img "Next" at bounding box center [1233, 393] width 26 height 70
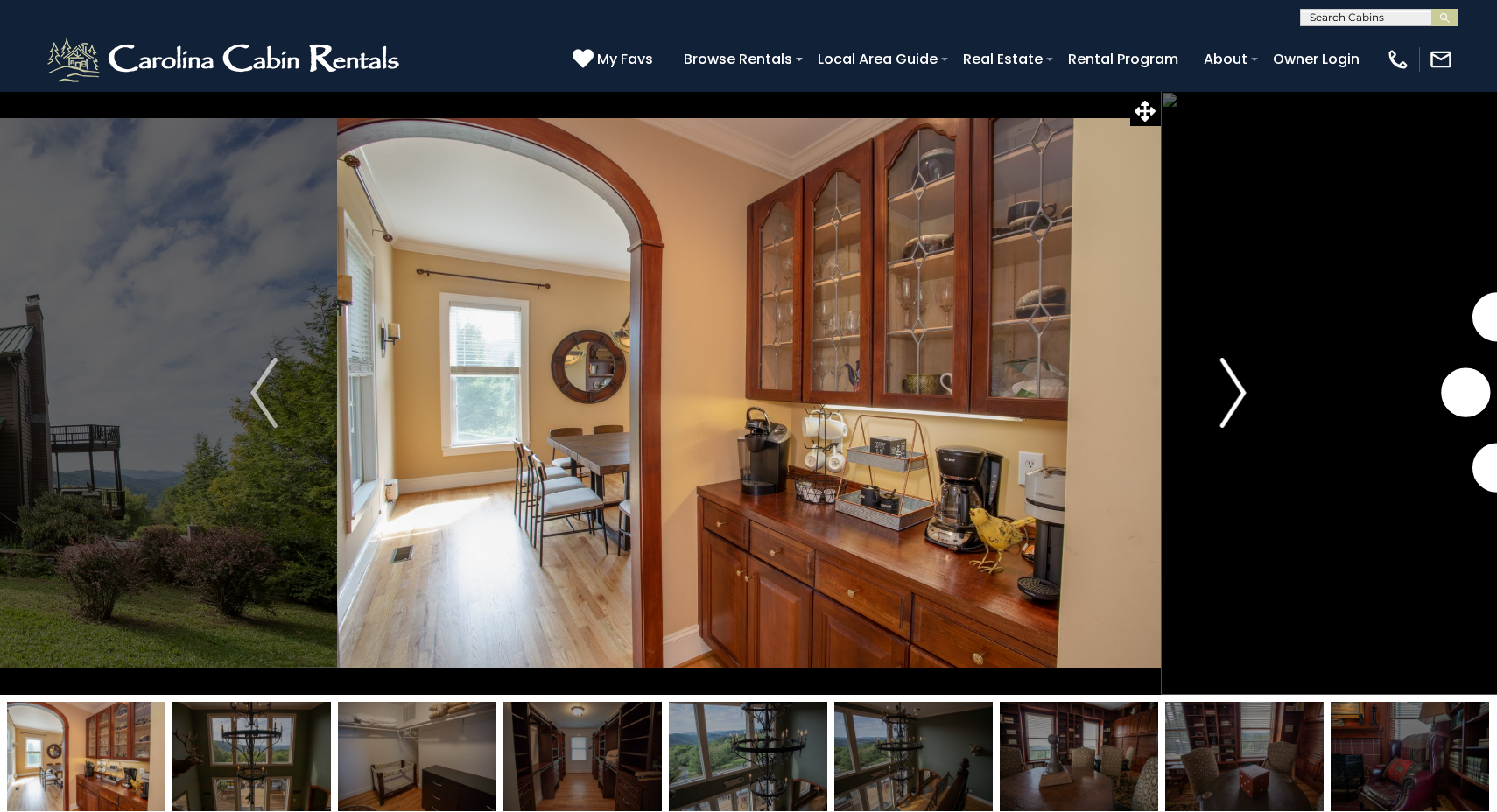
click at [1238, 395] on img "Next" at bounding box center [1233, 393] width 26 height 70
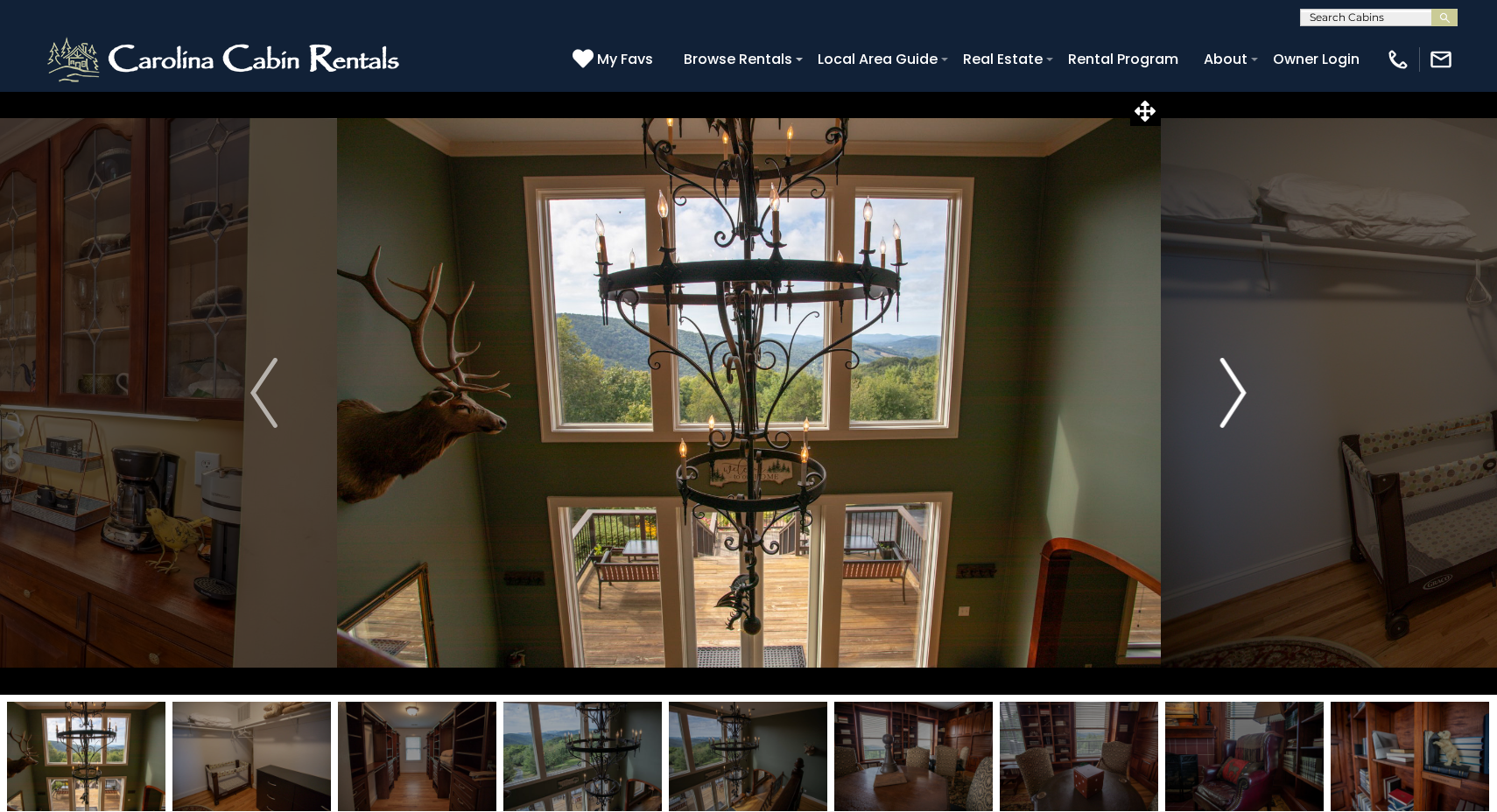
click at [1238, 395] on img "Next" at bounding box center [1233, 393] width 26 height 70
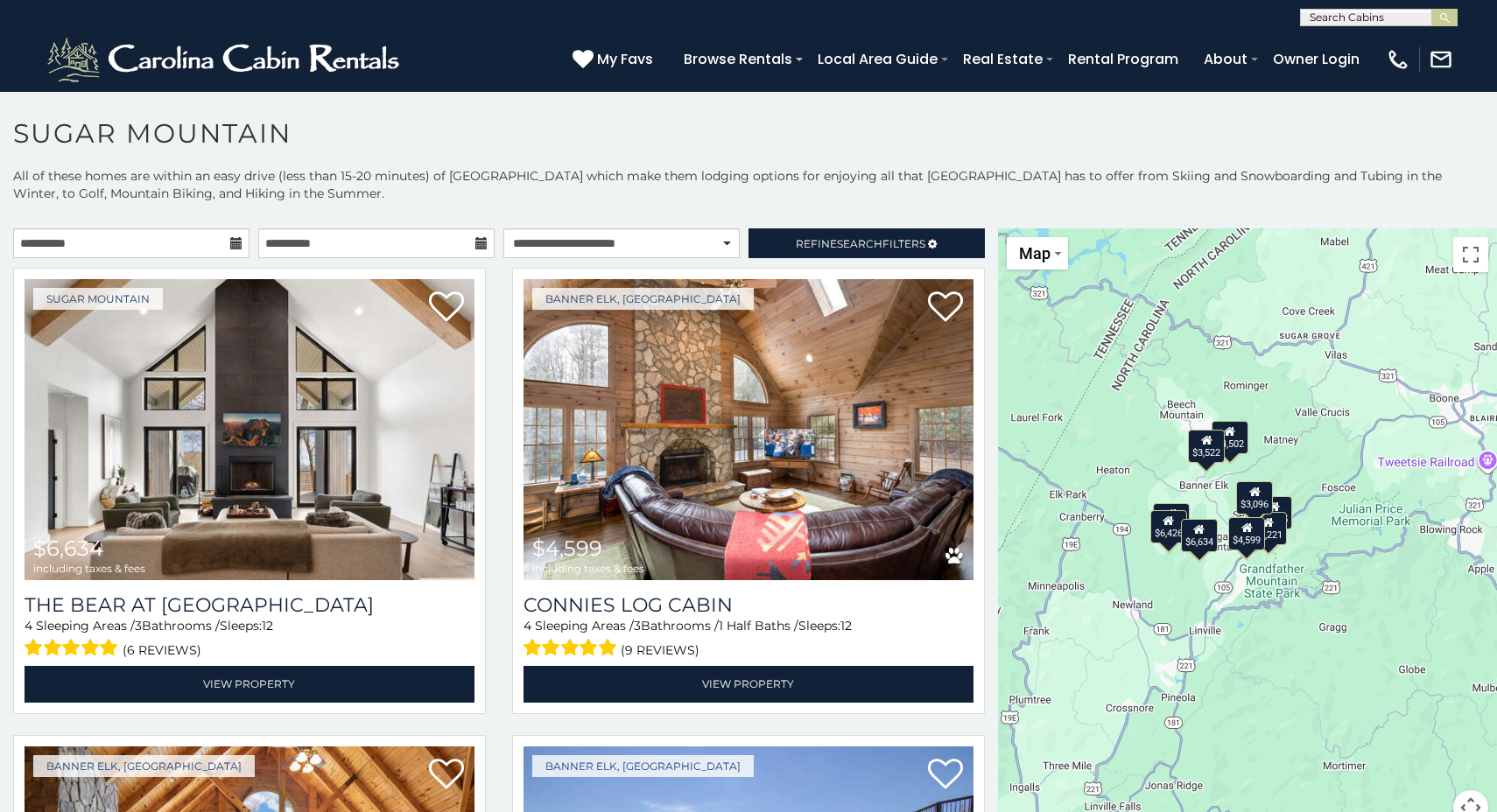
drag, startPoint x: 1206, startPoint y: 496, endPoint x: 1068, endPoint y: 423, distance: 156.1
click at [1068, 423] on div "$6,634 $4,599 $5,000 $6,426 $2,745 $4,502 $3,221 $3,522 $3,096" at bounding box center [1247, 536] width 499 height 618
click at [1191, 414] on div "$6,634 $4,599 $5,000 $6,426 $2,745 $4,502 $3,221 $3,522 $3,096" at bounding box center [1247, 536] width 499 height 618
click at [1238, 437] on div "$4,502" at bounding box center [1230, 438] width 37 height 34
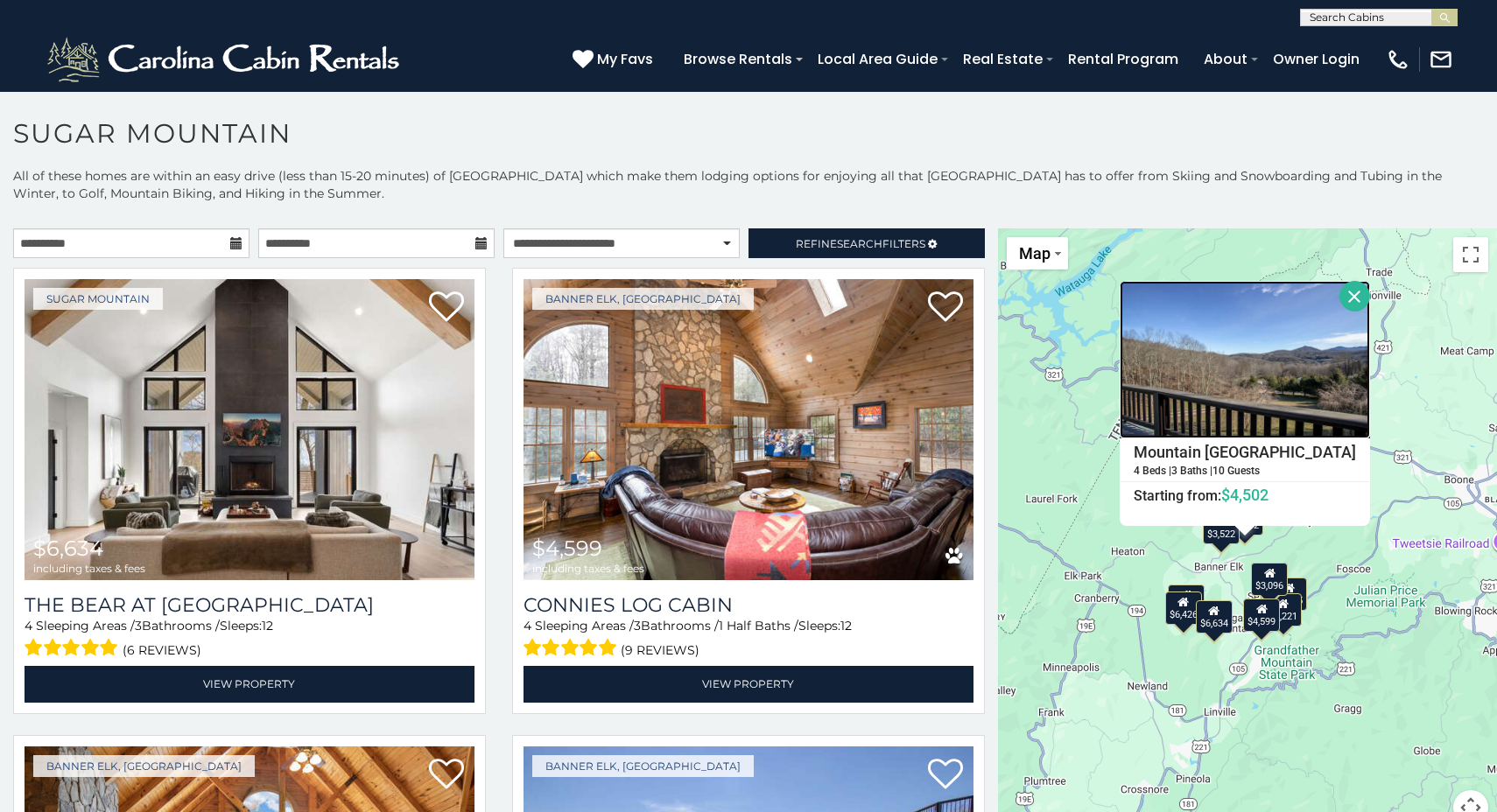
click at [1281, 400] on img at bounding box center [1245, 359] width 250 height 158
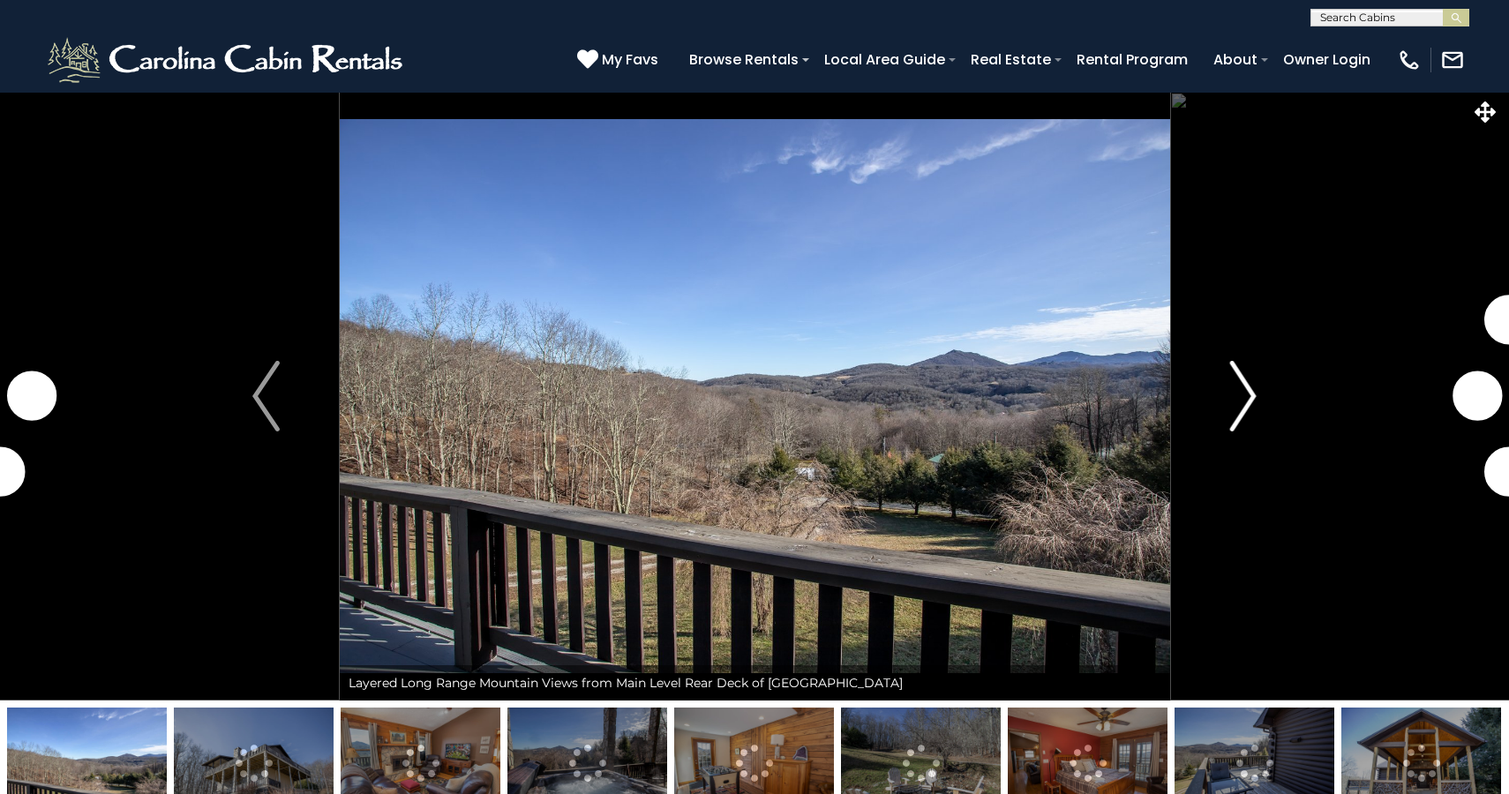
click at [1226, 403] on button "Next" at bounding box center [1243, 396] width 147 height 609
